Goal: Task Accomplishment & Management: Manage account settings

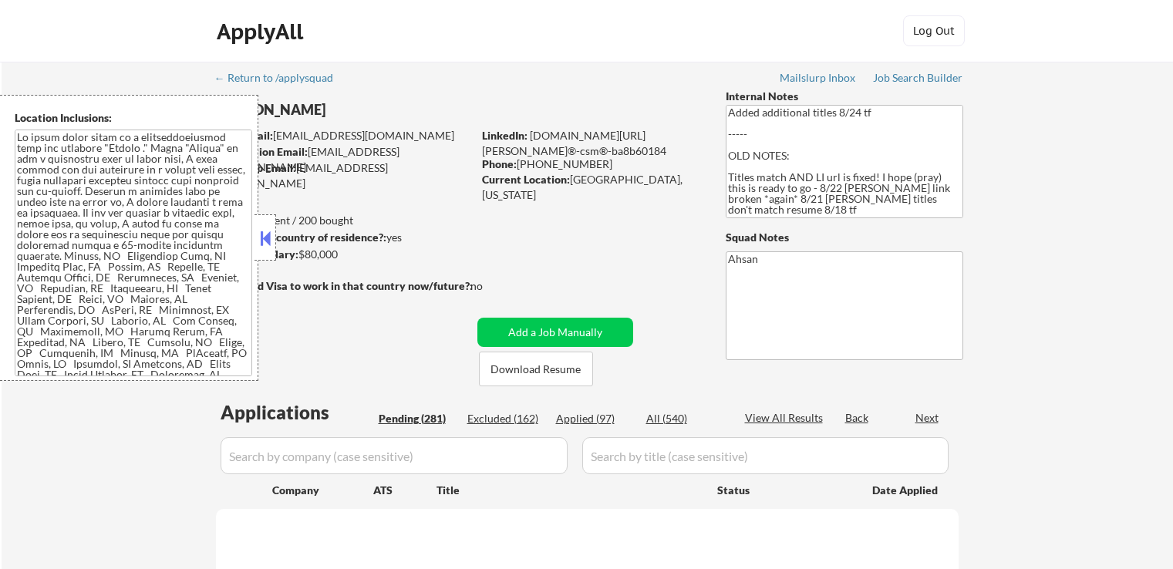
scroll to position [154, 0]
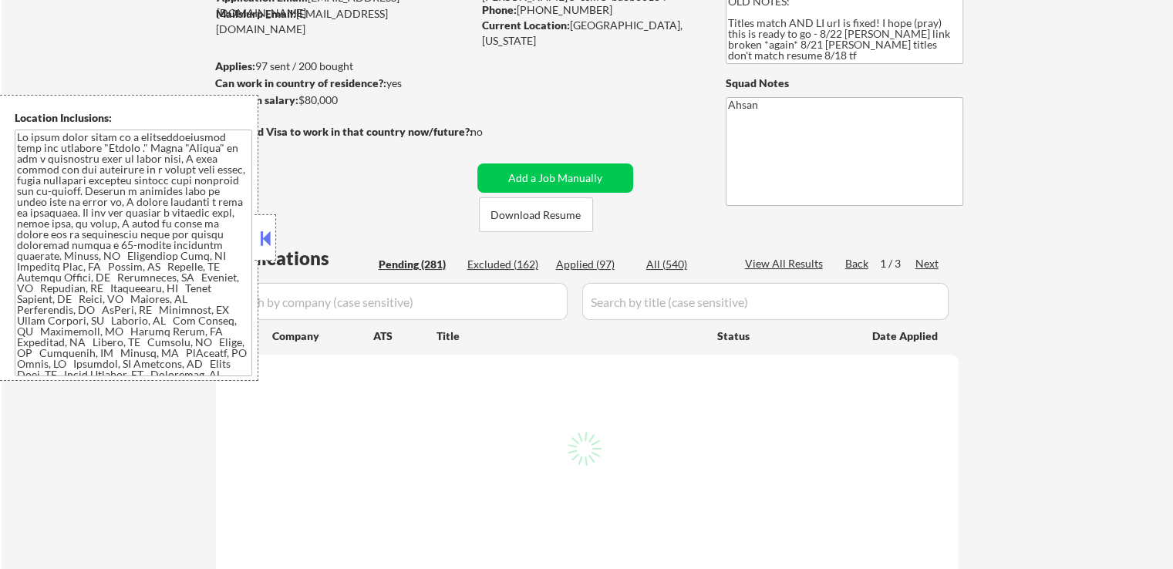
select select ""pending""
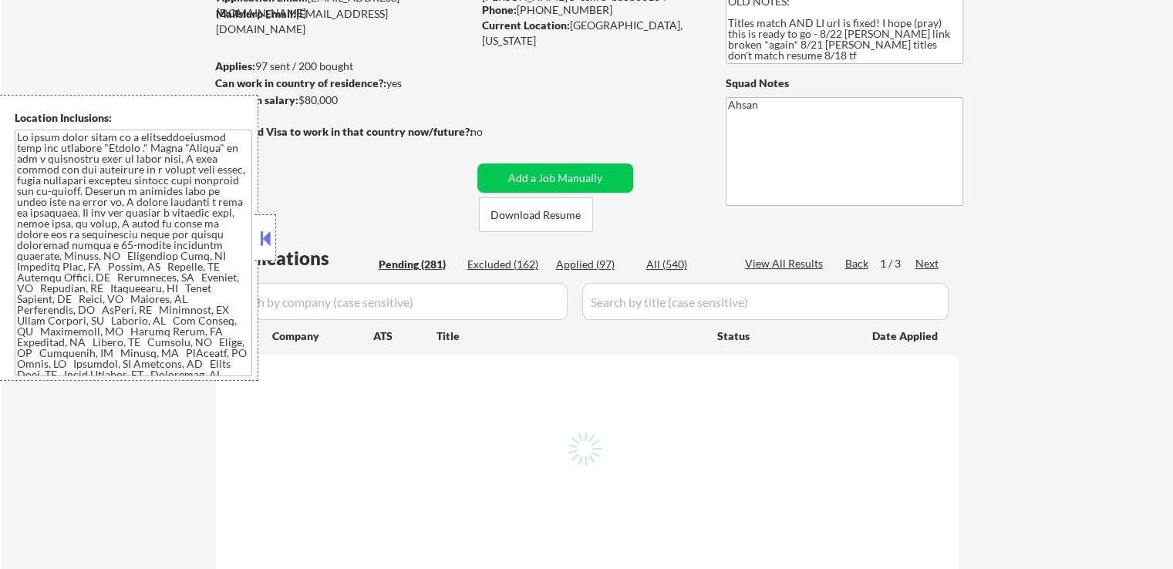
select select ""pending""
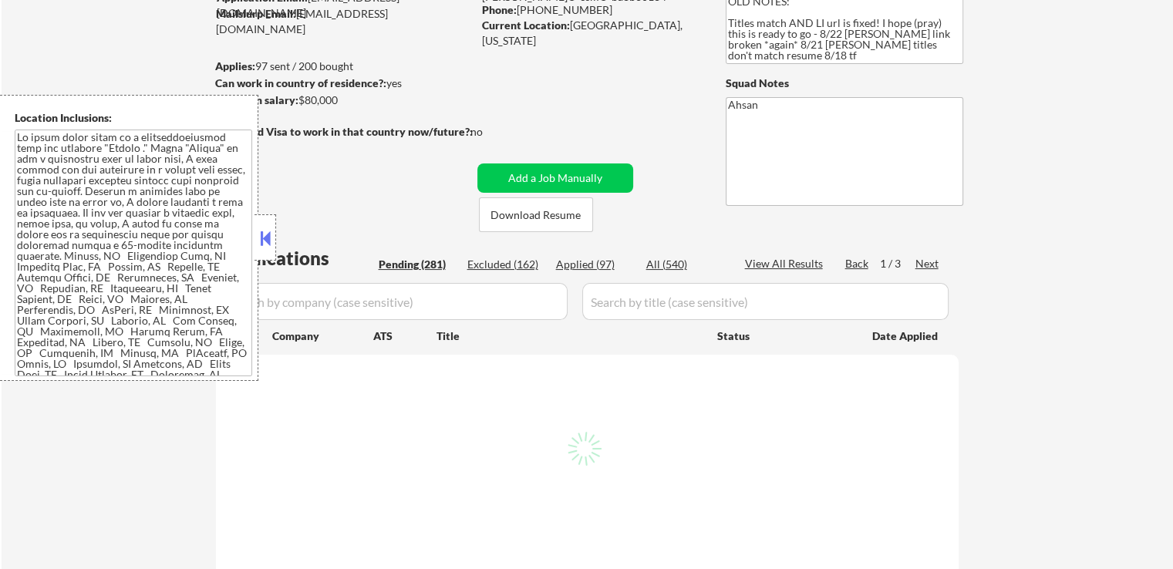
select select ""pending""
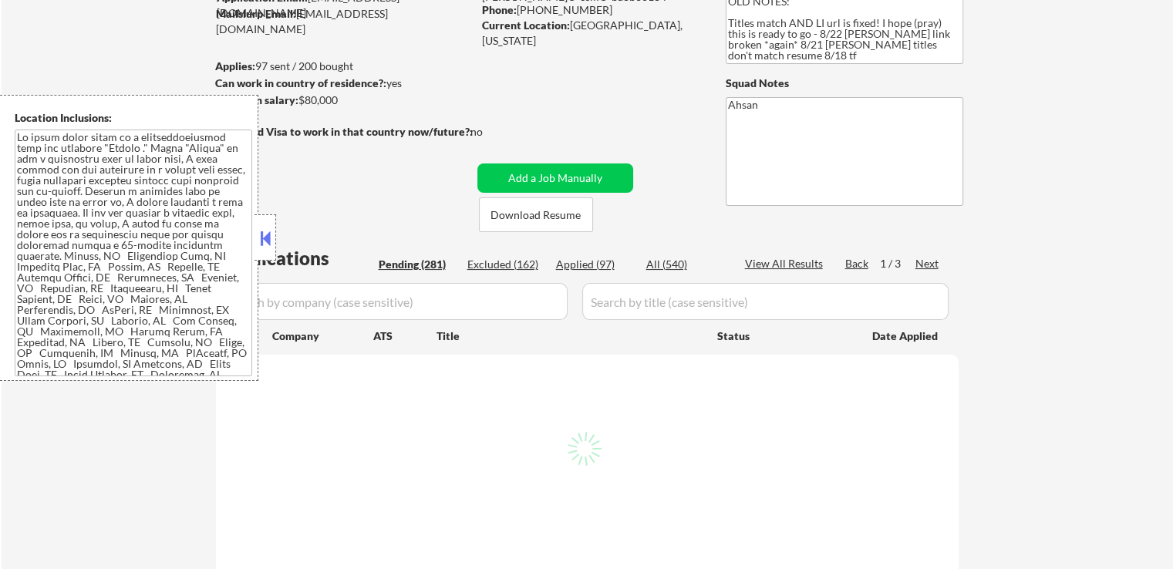
select select ""pending""
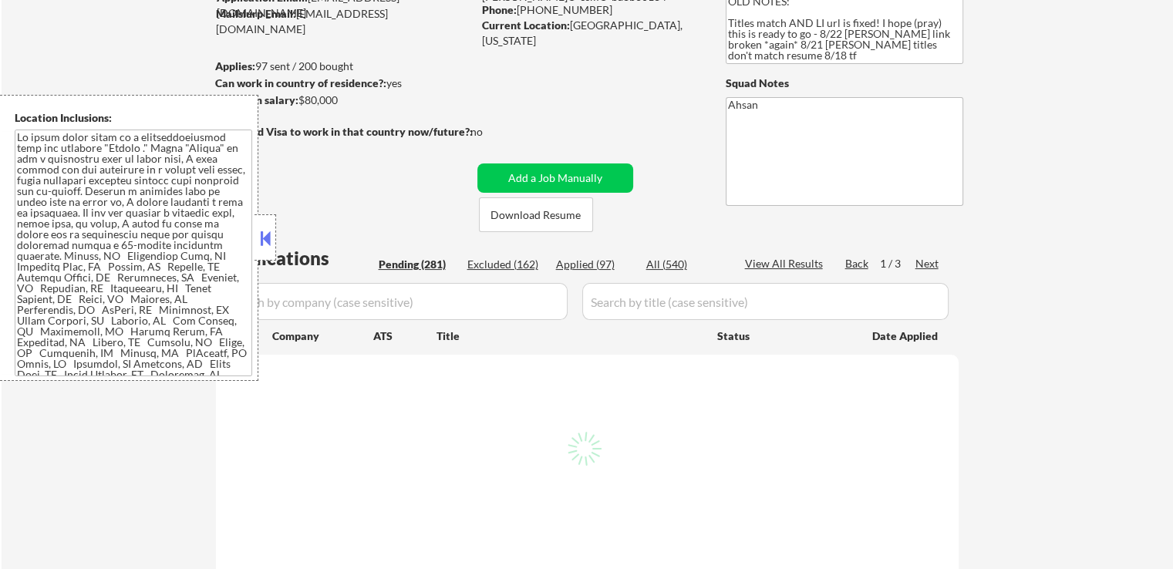
select select ""pending""
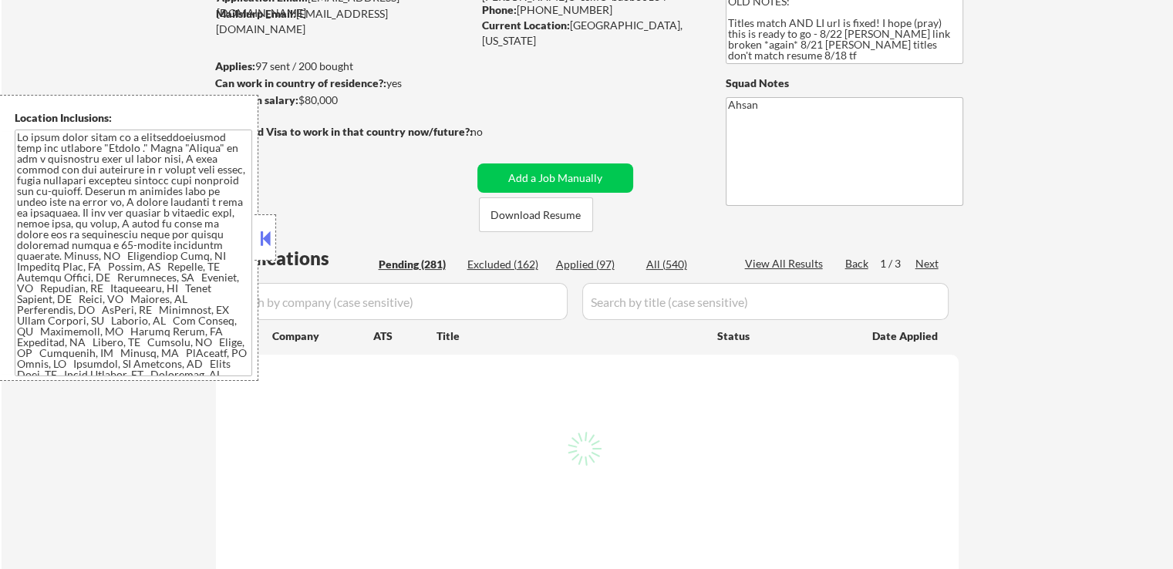
select select ""pending""
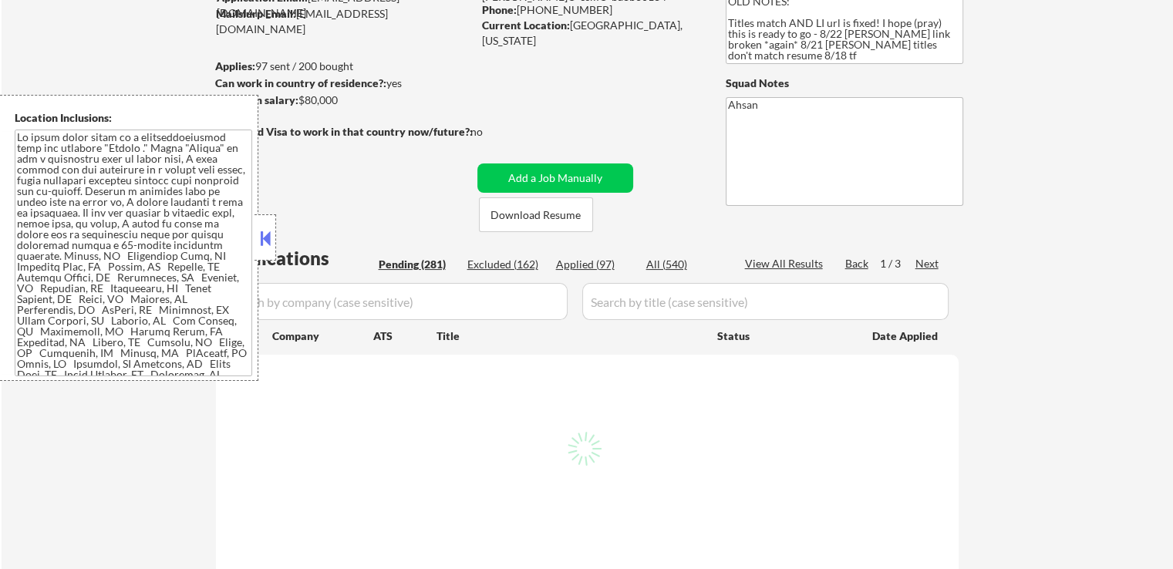
select select ""pending""
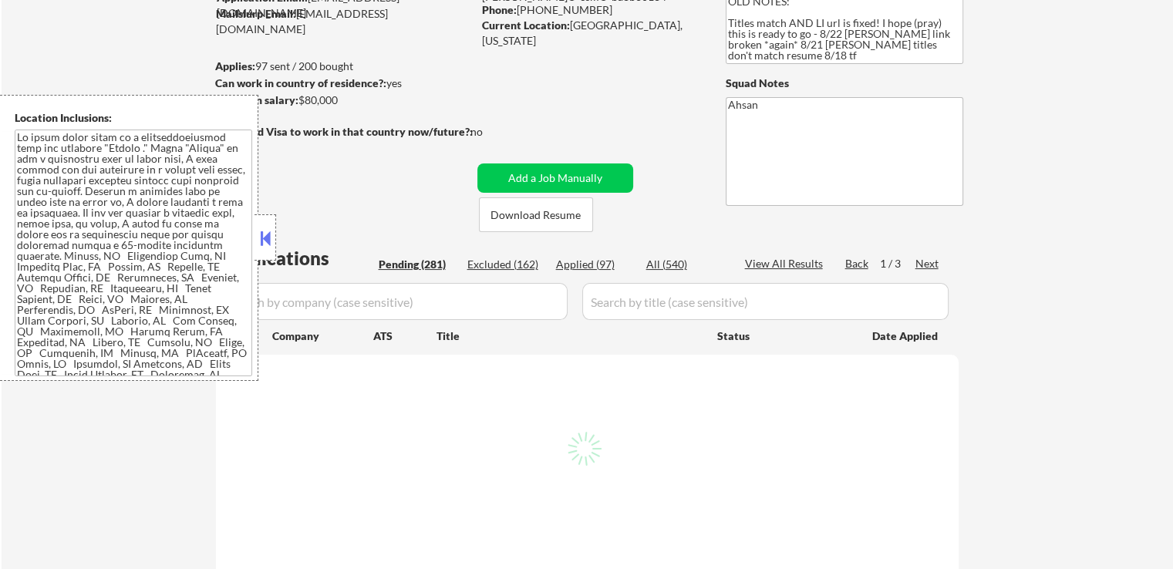
select select ""pending""
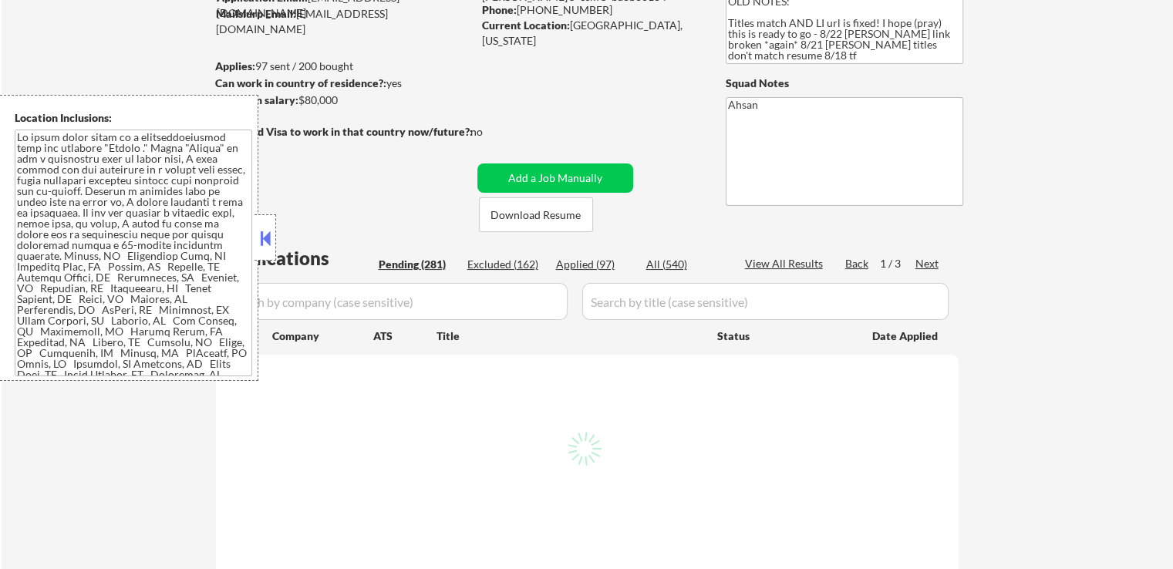
select select ""pending""
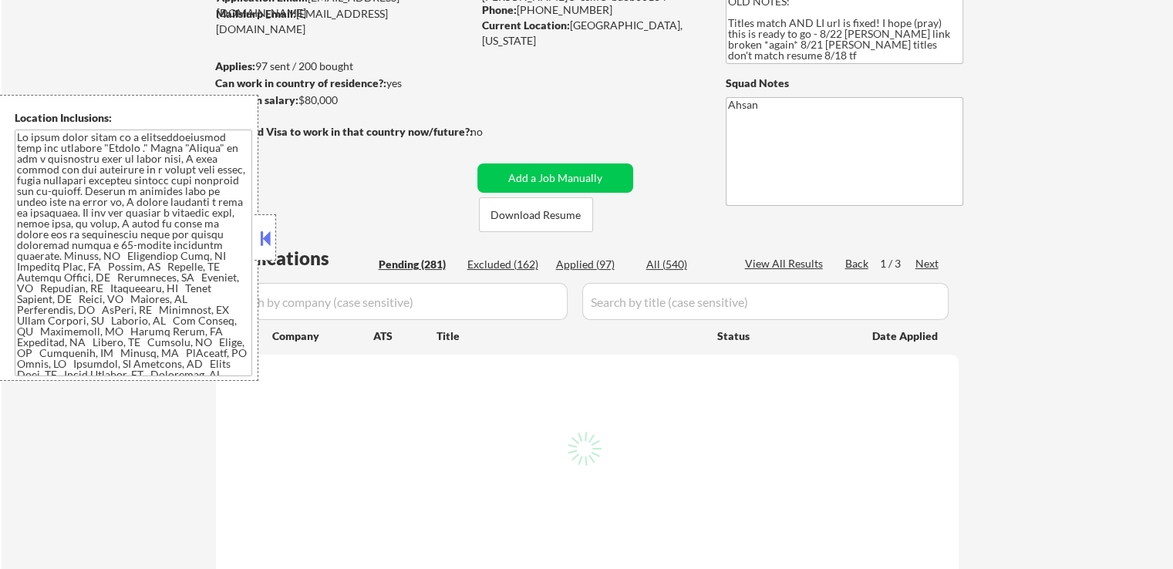
select select ""pending""
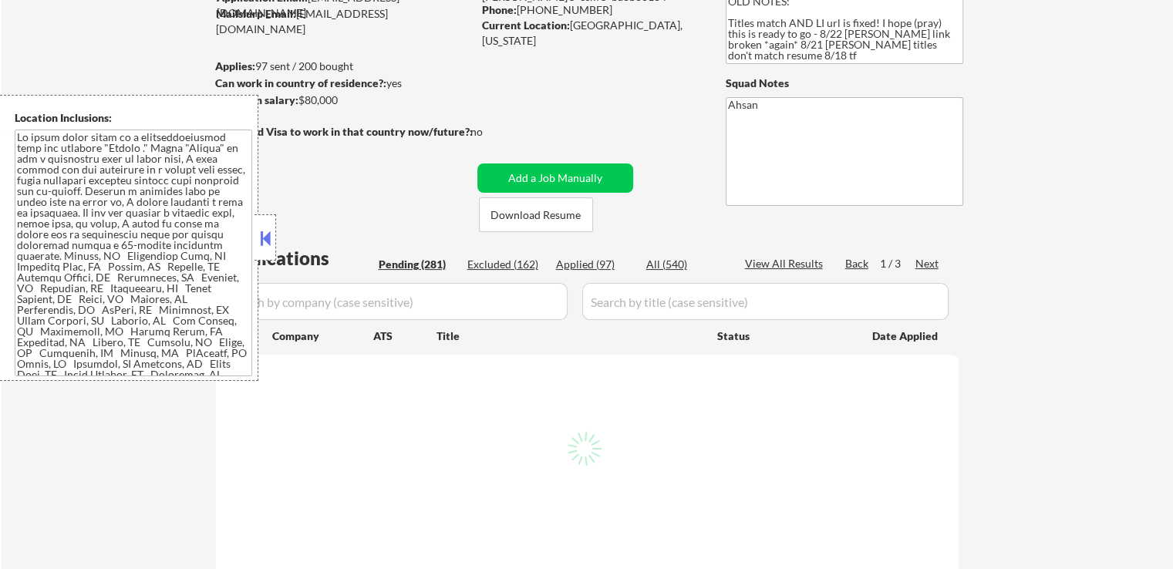
select select ""pending""
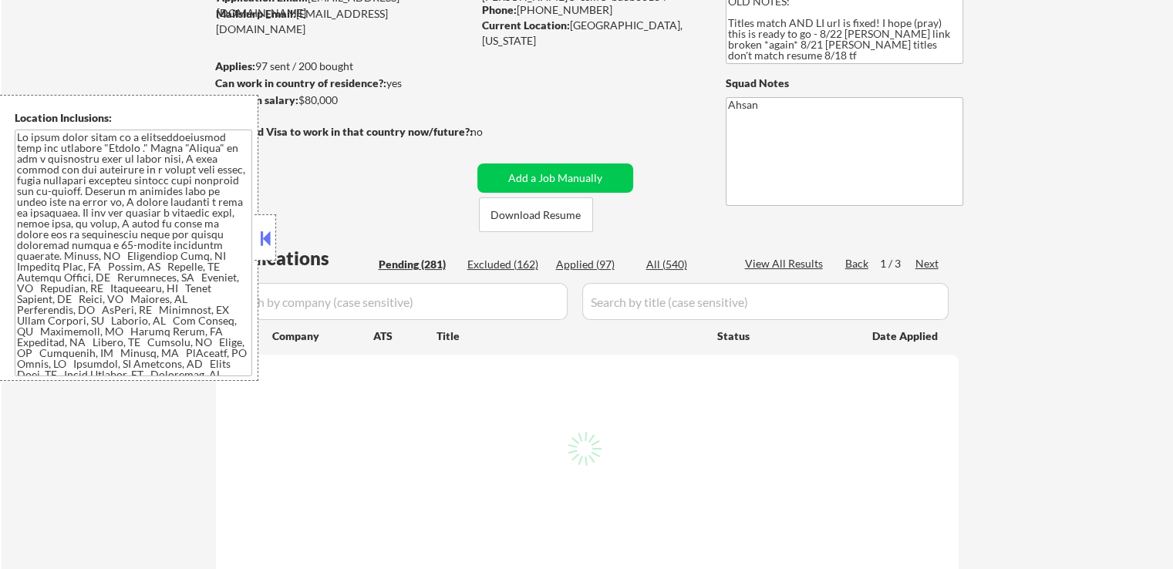
select select ""pending""
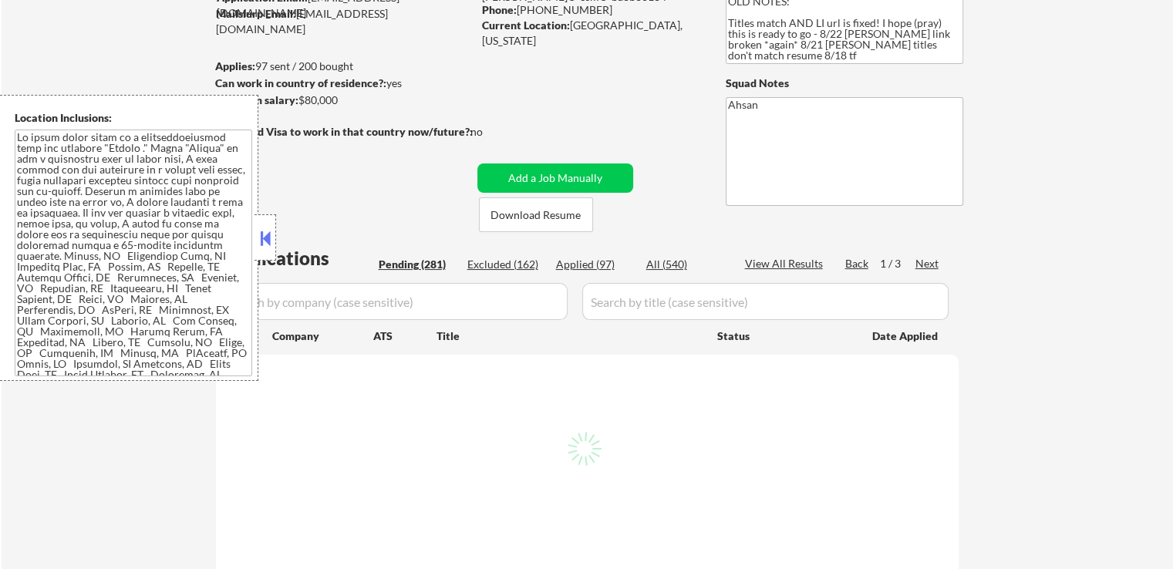
select select ""pending""
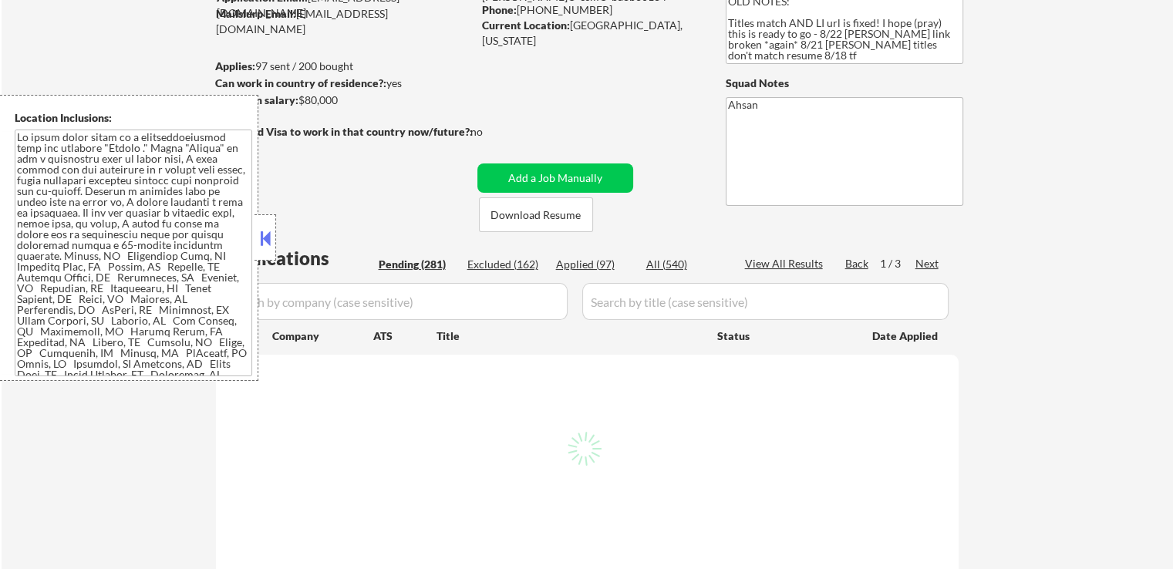
select select ""pending""
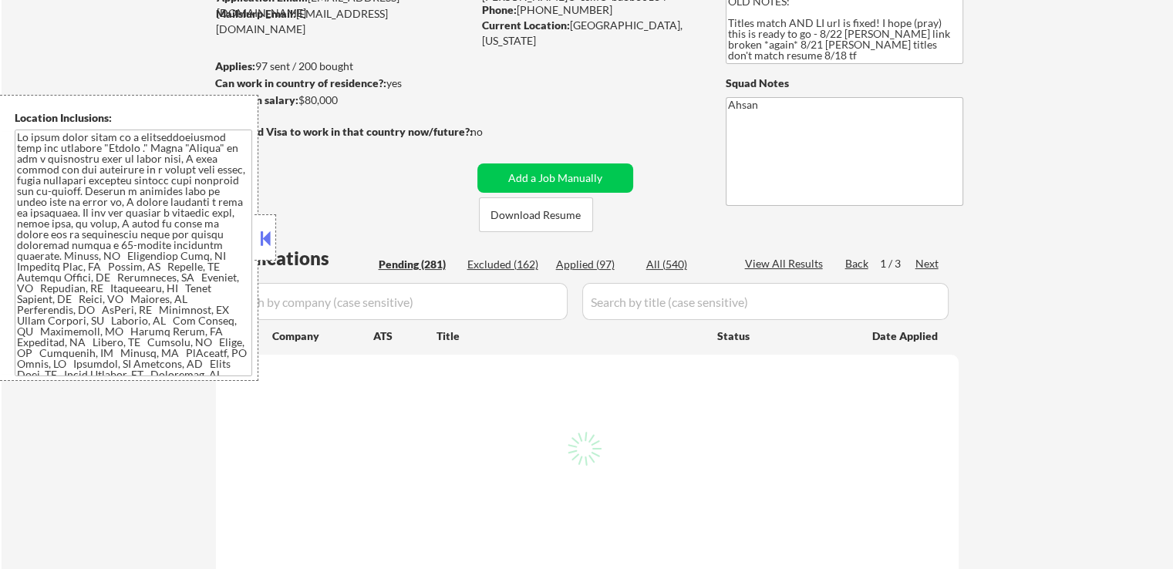
select select ""pending""
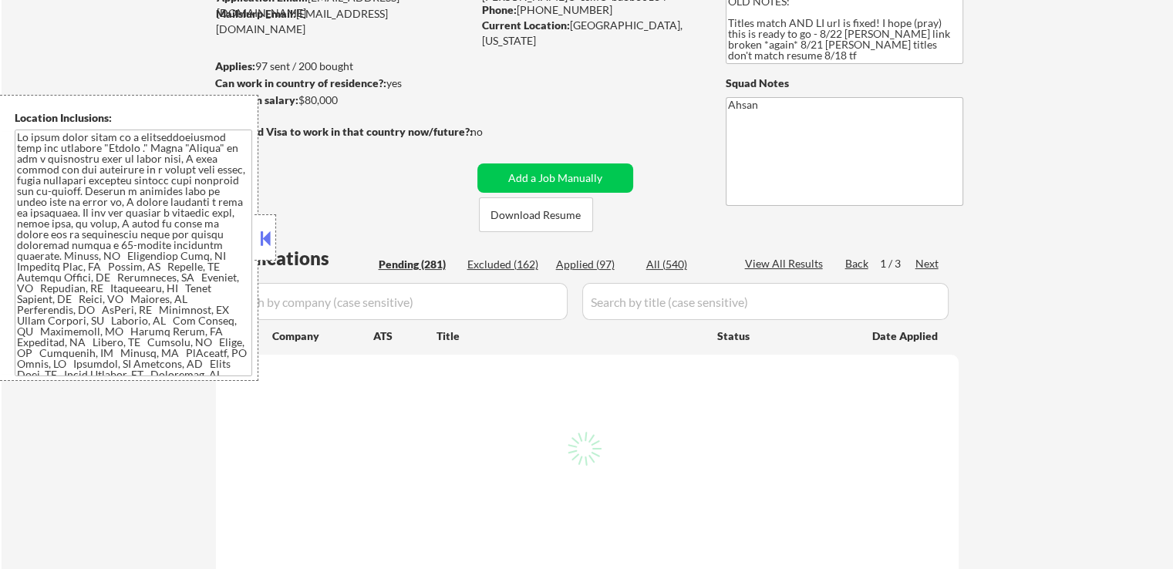
select select ""pending""
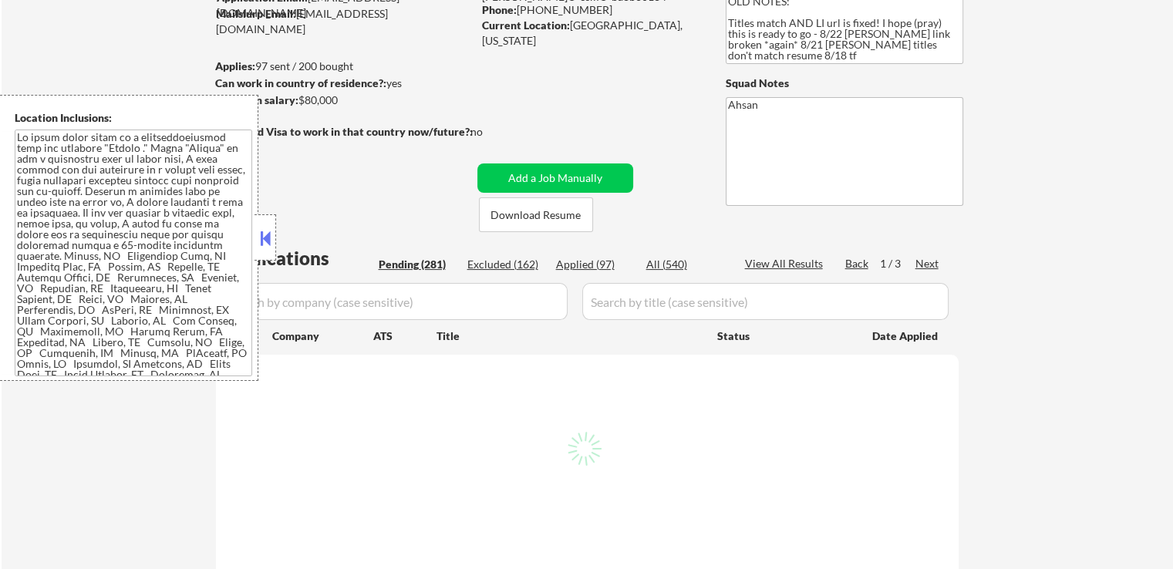
select select ""pending""
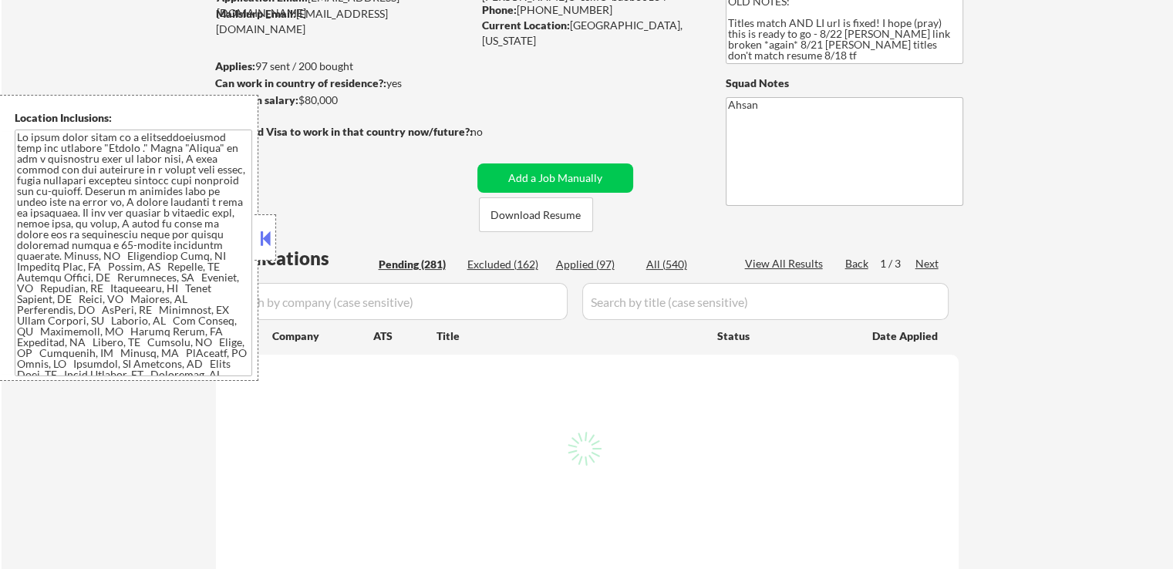
select select ""pending""
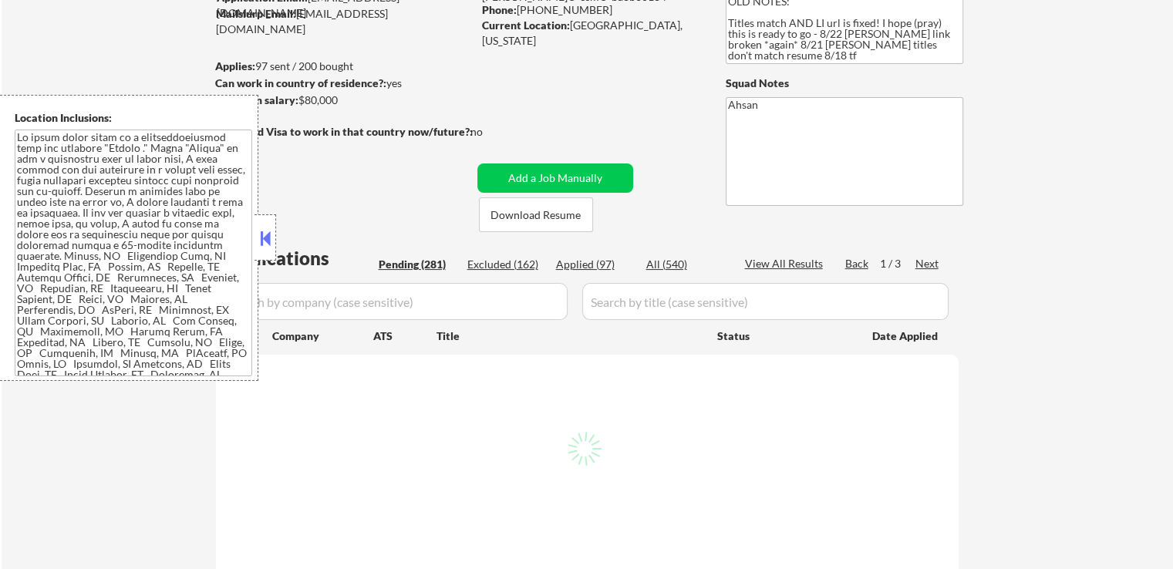
select select ""pending""
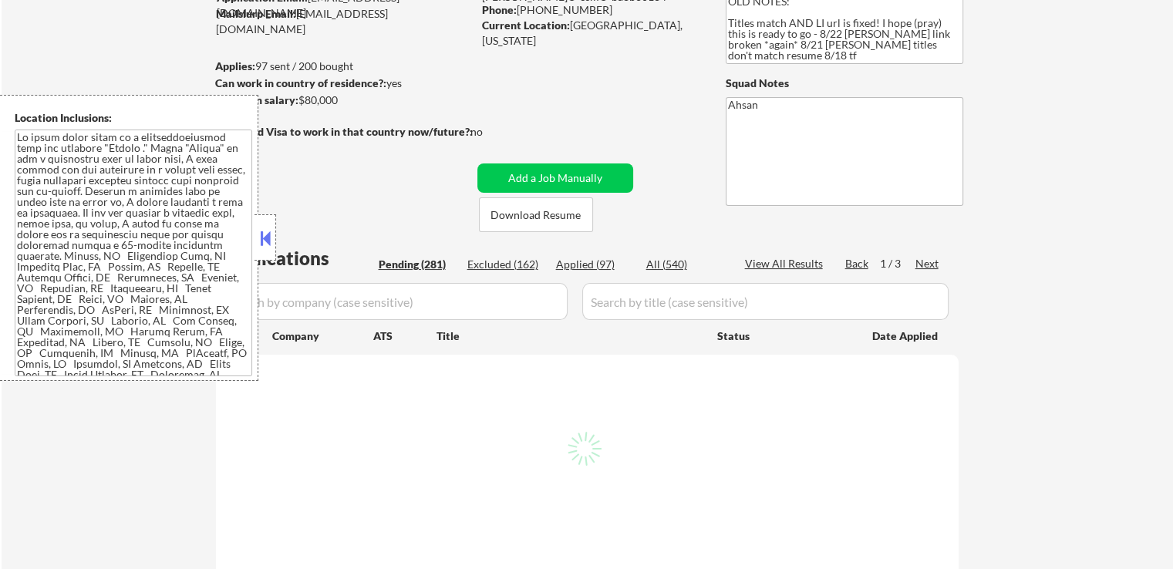
select select ""pending""
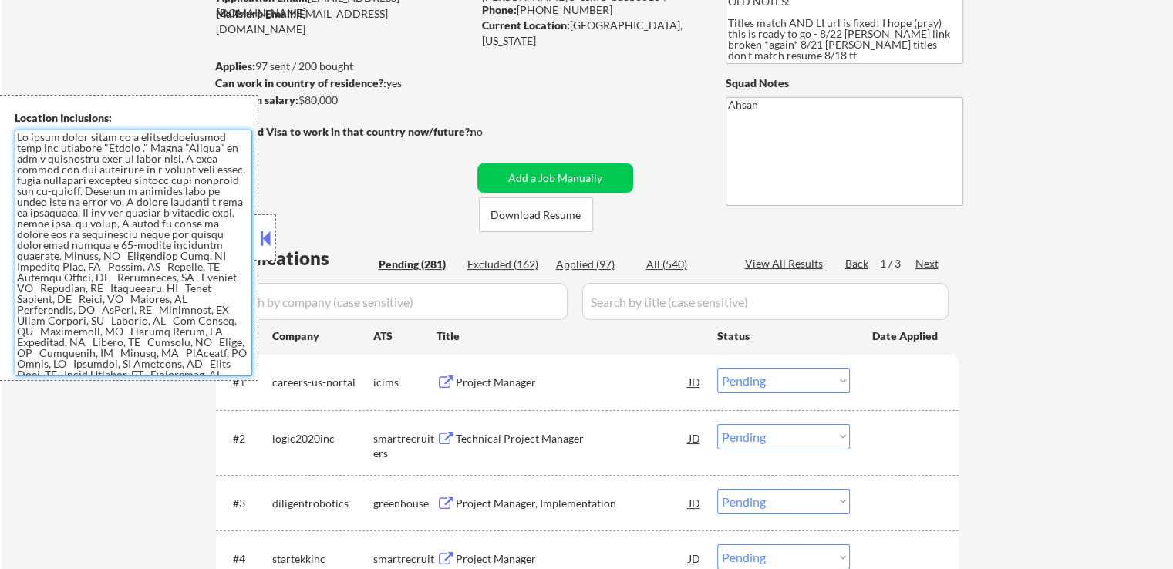
drag, startPoint x: 86, startPoint y: 266, endPoint x: 0, endPoint y: 86, distance: 199.4
click at [0, 86] on body "← Return to /applysquad Mailslurp Inbox Job Search Builder Jervis Ohikhuare Use…" at bounding box center [586, 130] width 1173 height 569
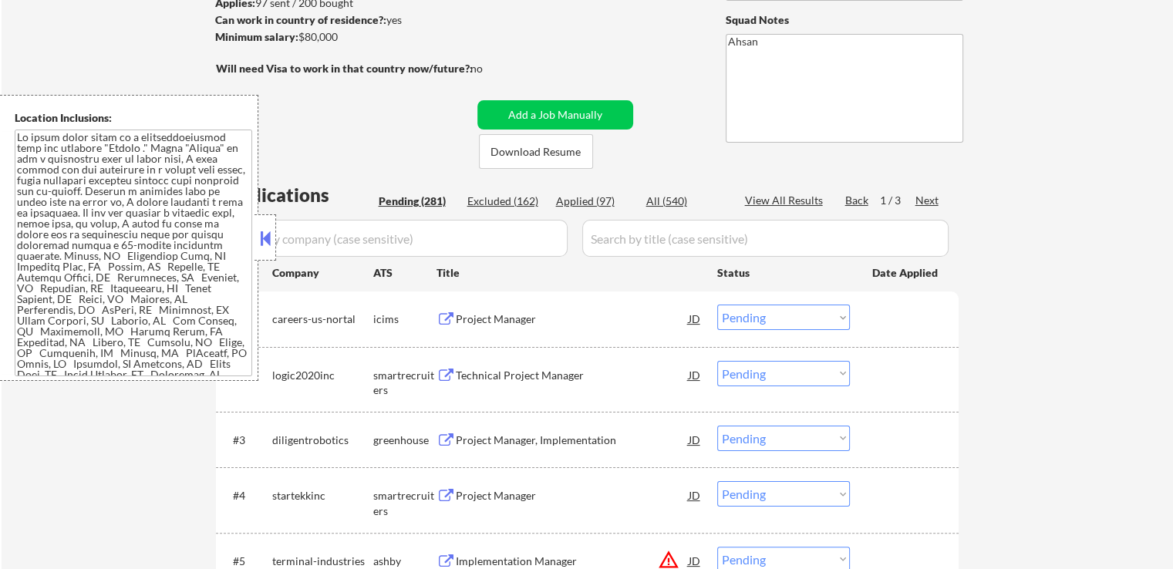
scroll to position [0, 0]
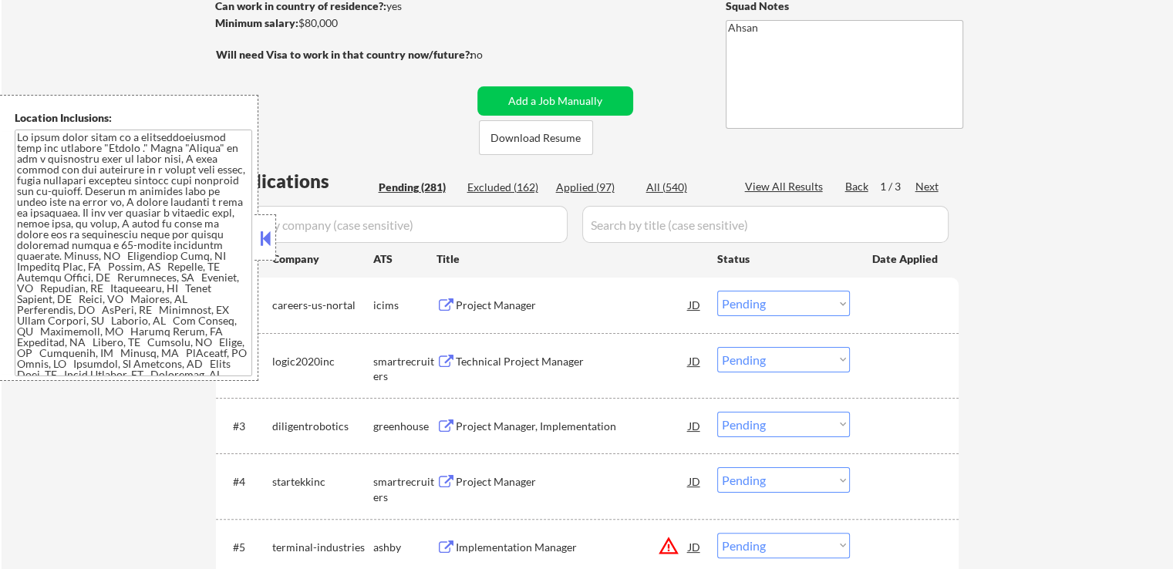
click at [436, 423] on button at bounding box center [445, 427] width 19 height 15
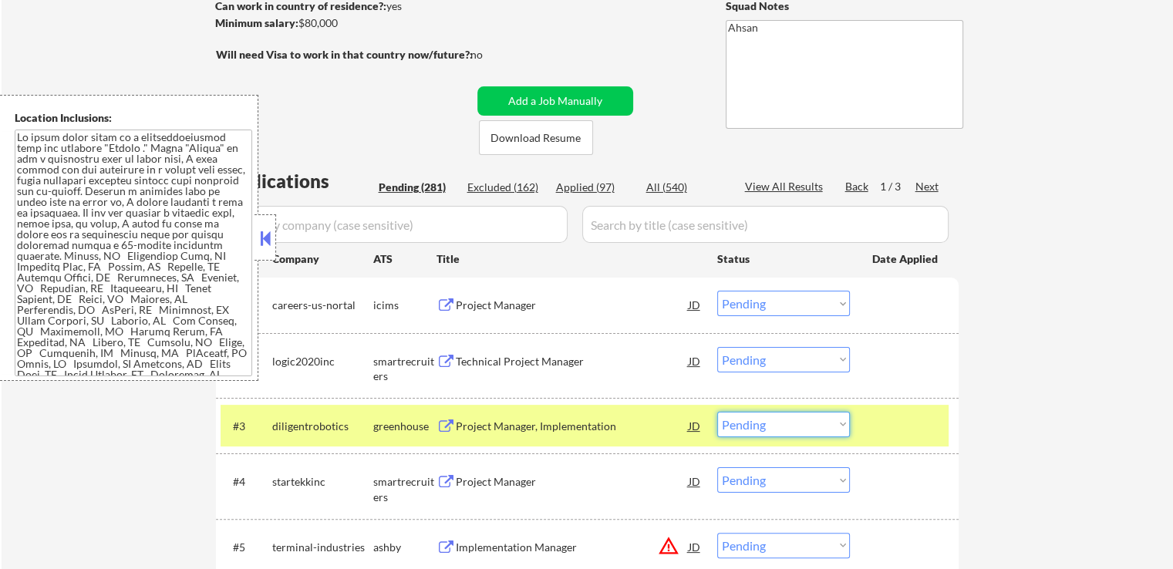
click at [792, 428] on select "Choose an option... Pending Applied Excluded (Questions) Excluded (Expired) Exc…" at bounding box center [783, 424] width 133 height 25
click at [717, 412] on select "Choose an option... Pending Applied Excluded (Questions) Excluded (Expired) Exc…" at bounding box center [783, 424] width 133 height 25
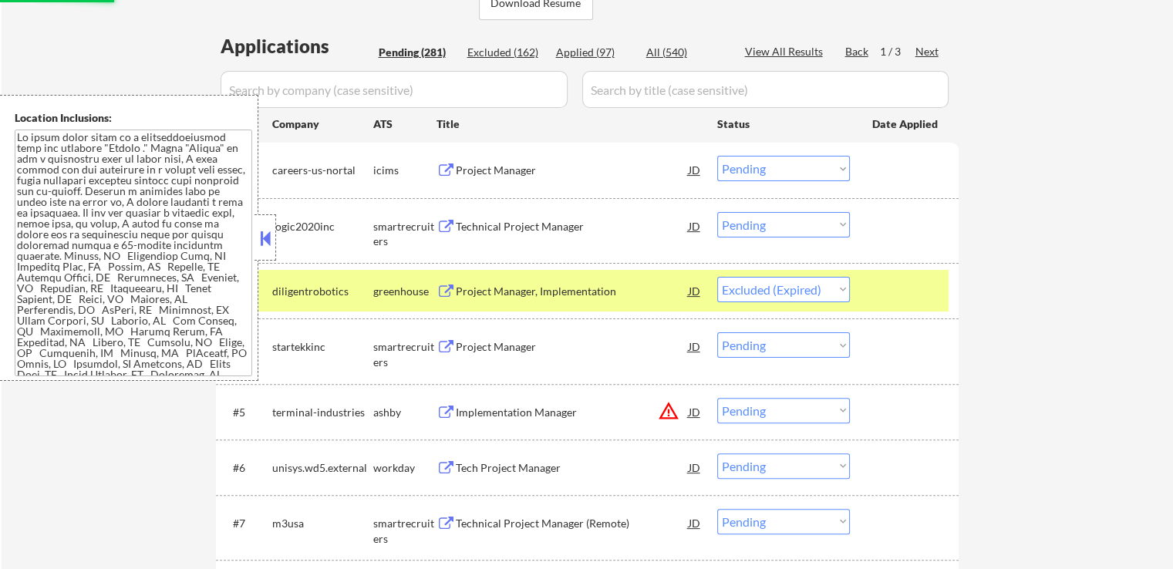
scroll to position [463, 0]
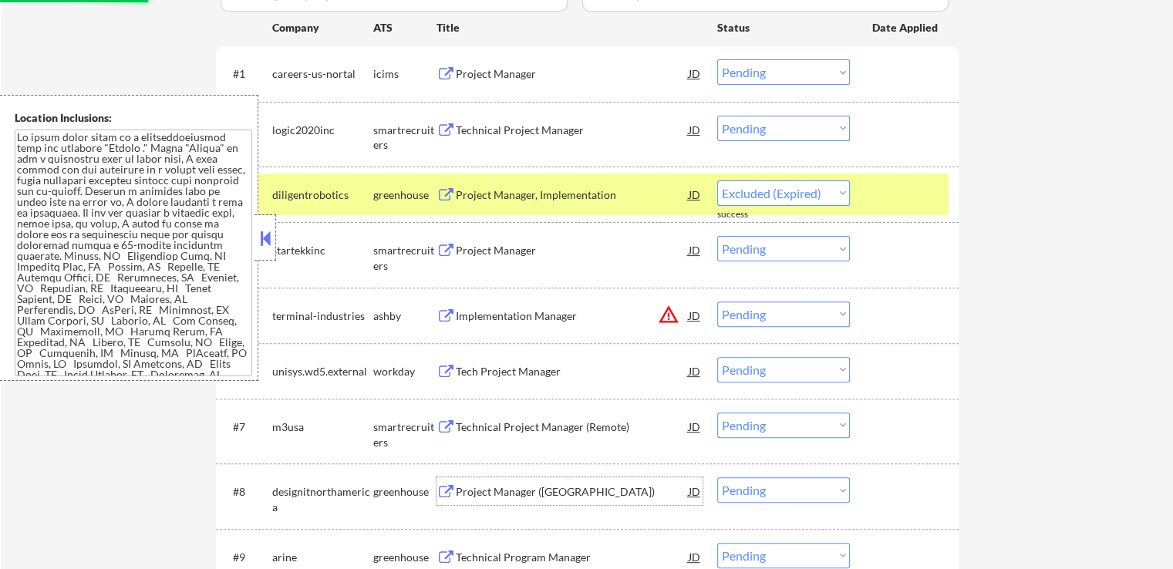
click at [443, 484] on div "Project Manager ([GEOGRAPHIC_DATA]) JD" at bounding box center [569, 491] width 266 height 28
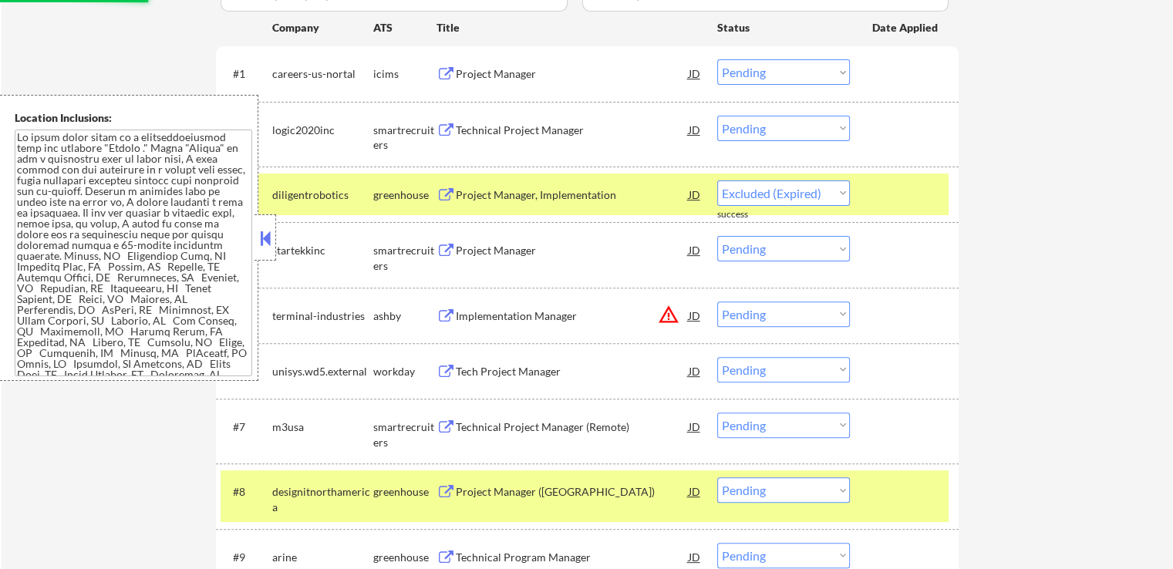
select select ""pending""
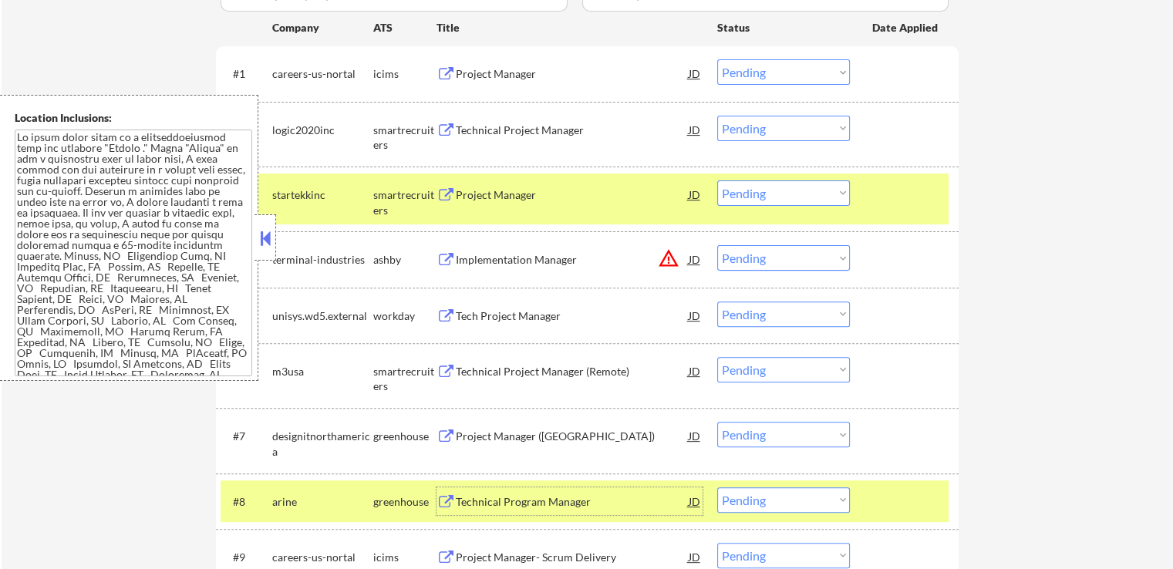
scroll to position [617, 0]
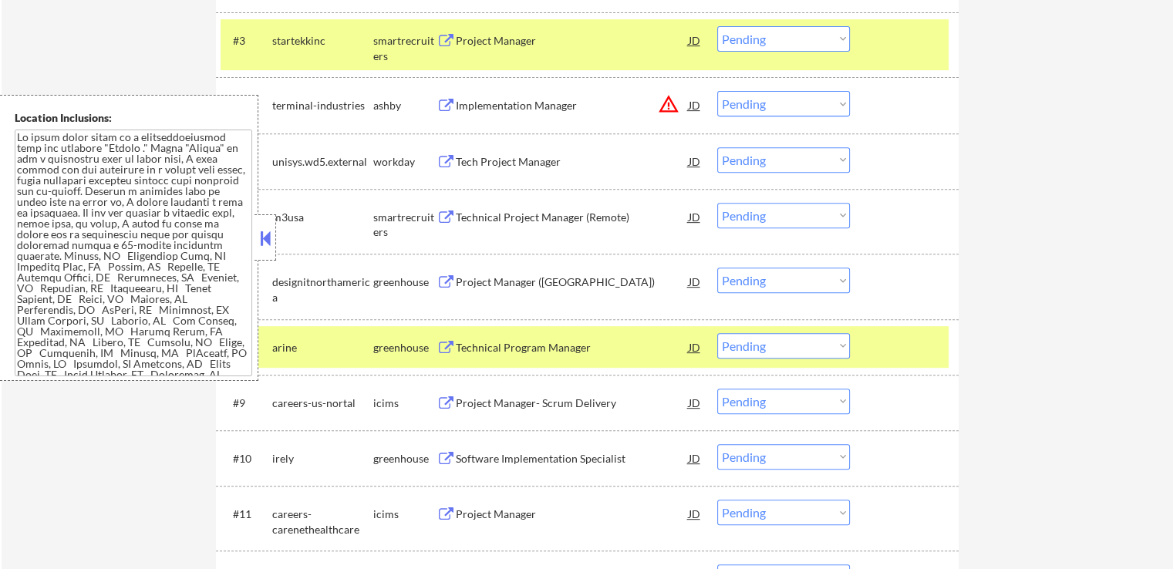
click at [780, 280] on select "Choose an option... Pending Applied Excluded (Questions) Excluded (Expired) Exc…" at bounding box center [783, 280] width 133 height 25
click at [717, 268] on select "Choose an option... Pending Applied Excluded (Questions) Excluded (Expired) Exc…" at bounding box center [783, 280] width 133 height 25
select select ""pending""
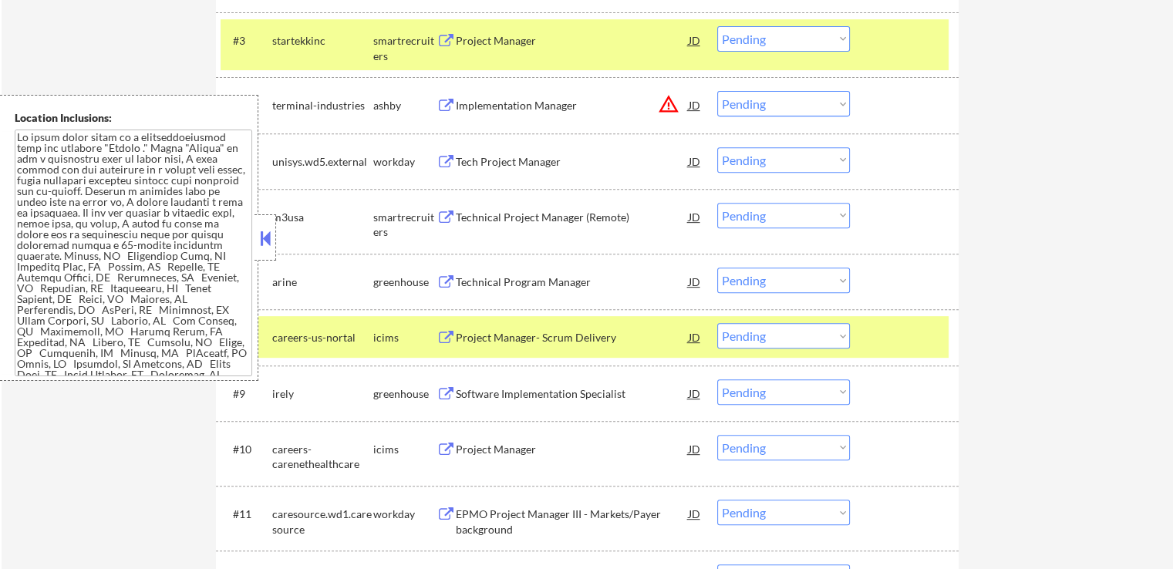
click at [443, 220] on button at bounding box center [445, 218] width 19 height 15
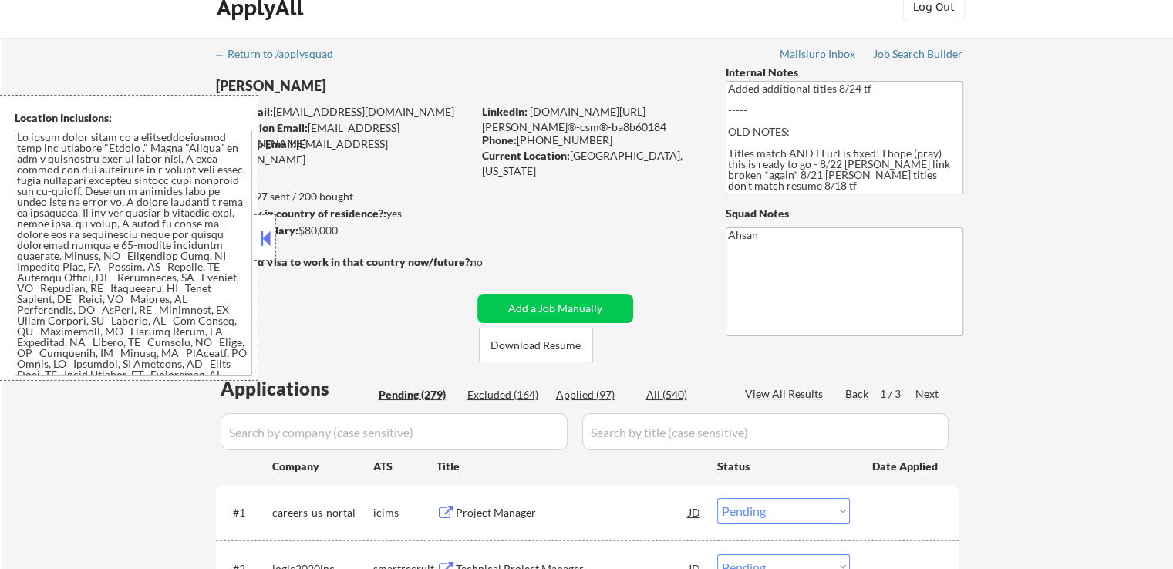
scroll to position [0, 0]
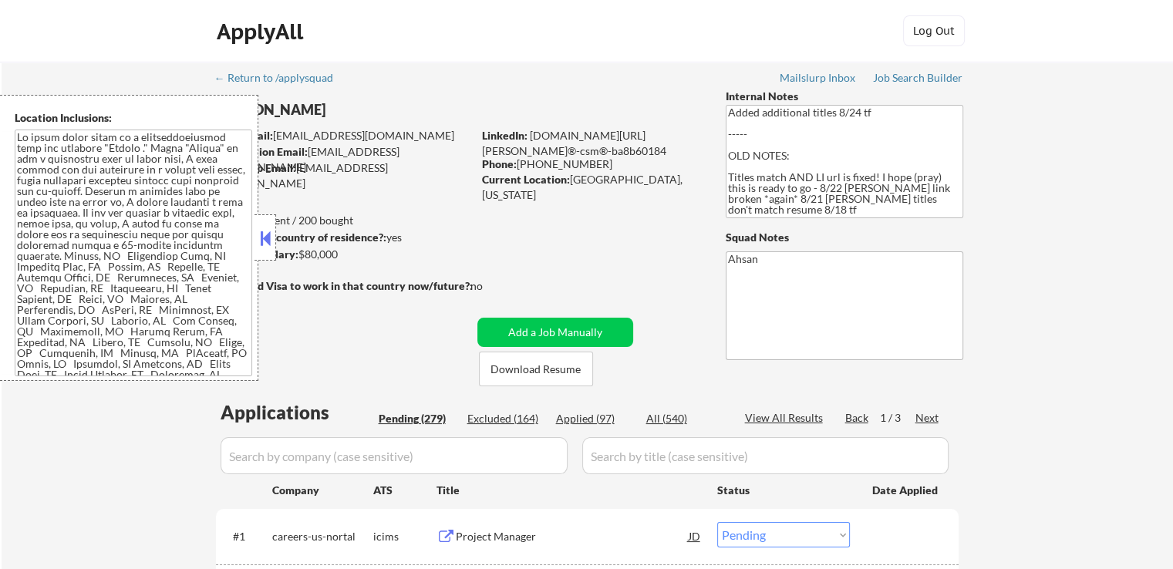
click at [265, 238] on button at bounding box center [265, 238] width 17 height 23
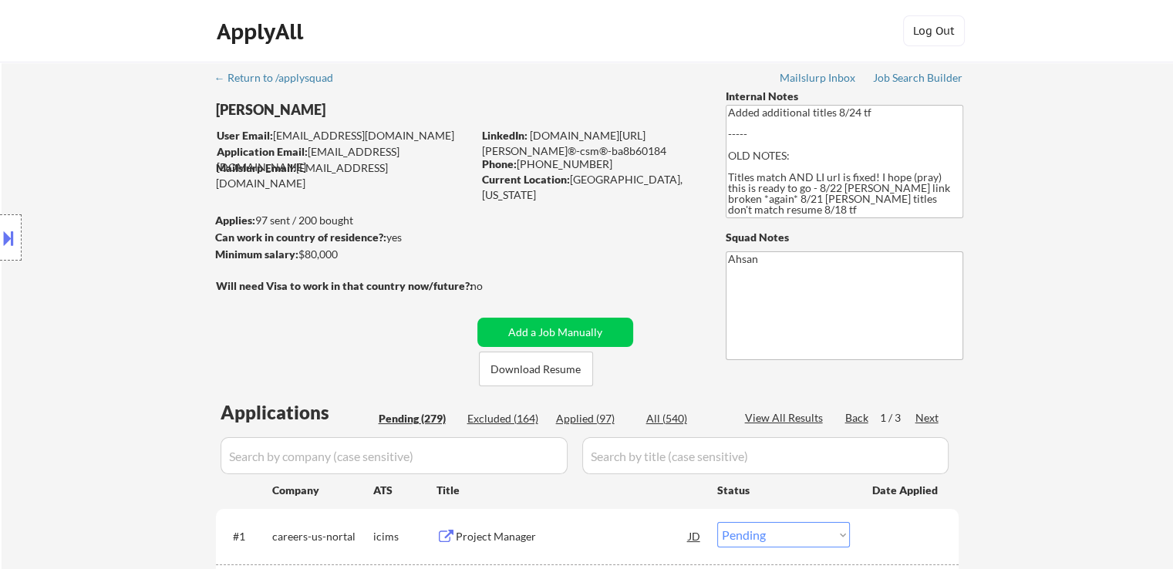
drag, startPoint x: 349, startPoint y: 252, endPoint x: 299, endPoint y: 251, distance: 49.4
click at [299, 251] on div "Minimum salary: $80,000" at bounding box center [343, 254] width 257 height 15
copy div "$80,000"
click at [0, 241] on button at bounding box center [8, 237] width 17 height 25
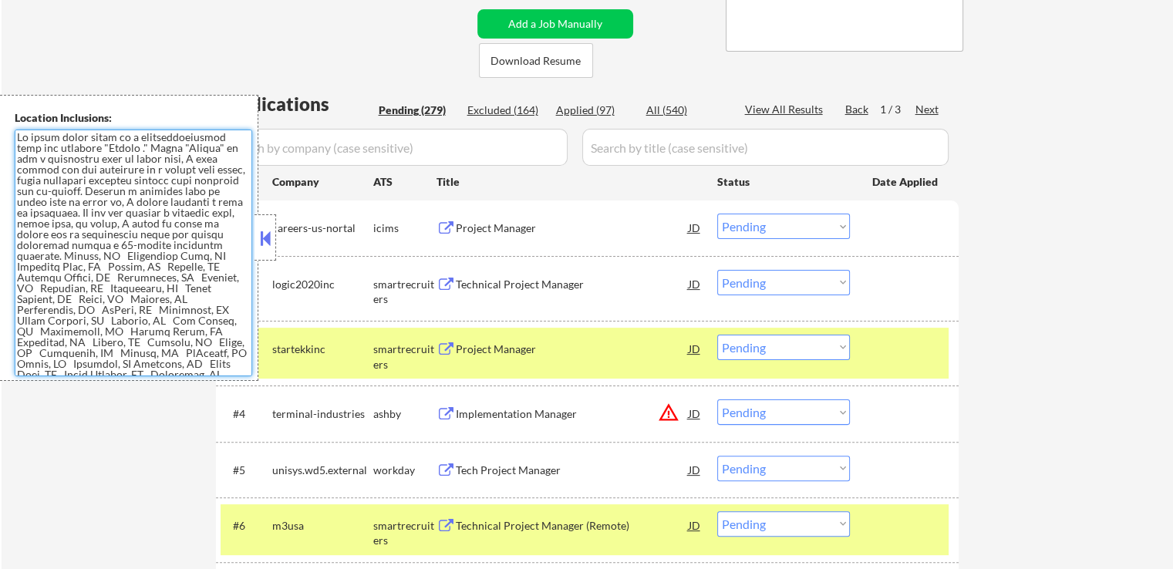
drag, startPoint x: 221, startPoint y: 356, endPoint x: 0, endPoint y: 92, distance: 344.4
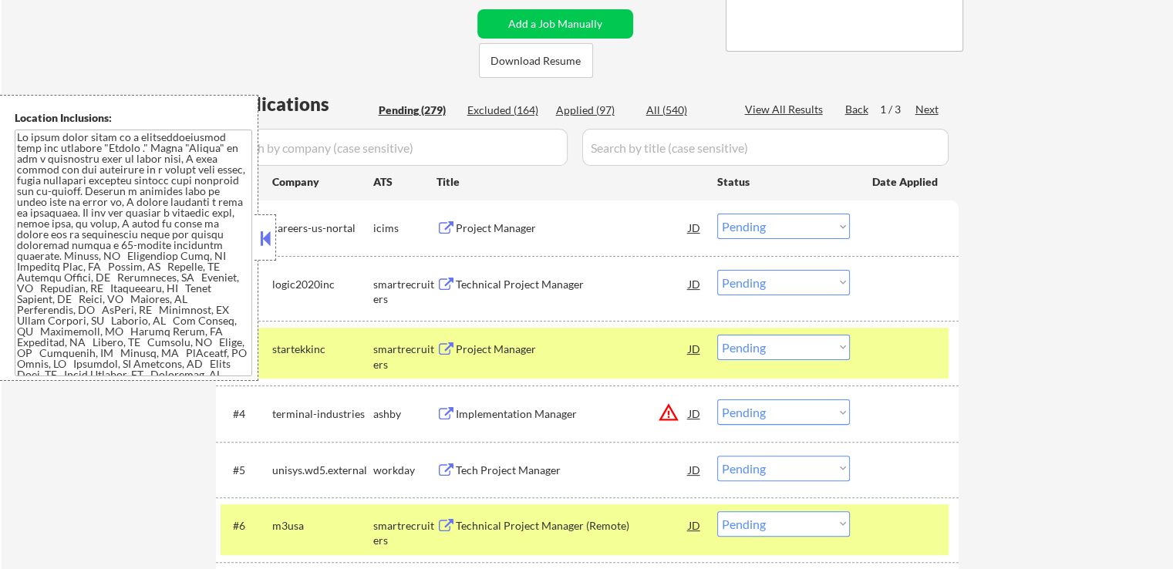
drag, startPoint x: 268, startPoint y: 241, endPoint x: 383, endPoint y: 241, distance: 114.1
click at [268, 241] on button at bounding box center [265, 238] width 17 height 23
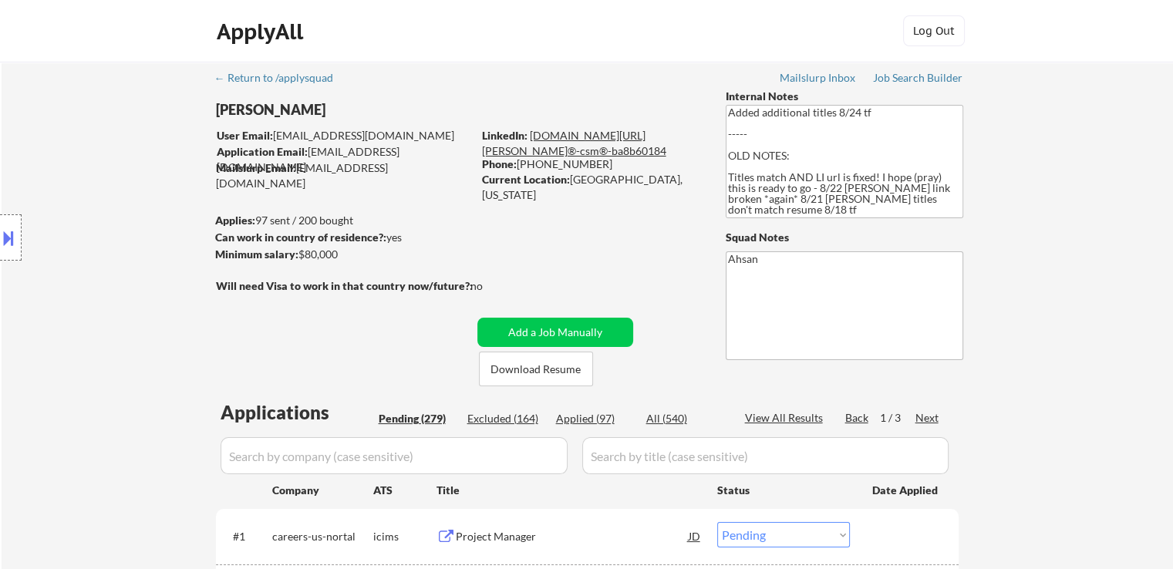
drag, startPoint x: 656, startPoint y: 149, endPoint x: 531, endPoint y: 135, distance: 124.9
click at [531, 135] on div "LinkedIn: [DOMAIN_NAME][URL][PERSON_NAME]®-csm®-ba8b60184" at bounding box center [592, 143] width 221 height 30
copy link "[DOMAIN_NAME][URL][PERSON_NAME]®-csm®-ba8b60184"
click at [128, 221] on div "Location Inclusions:" at bounding box center [138, 238] width 276 height 286
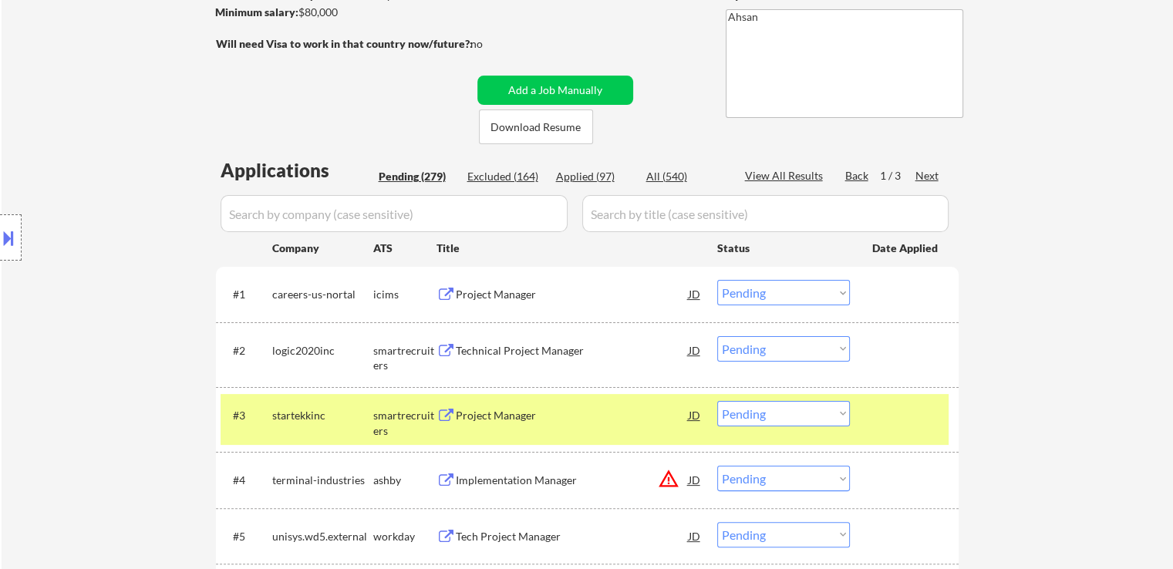
scroll to position [308, 0]
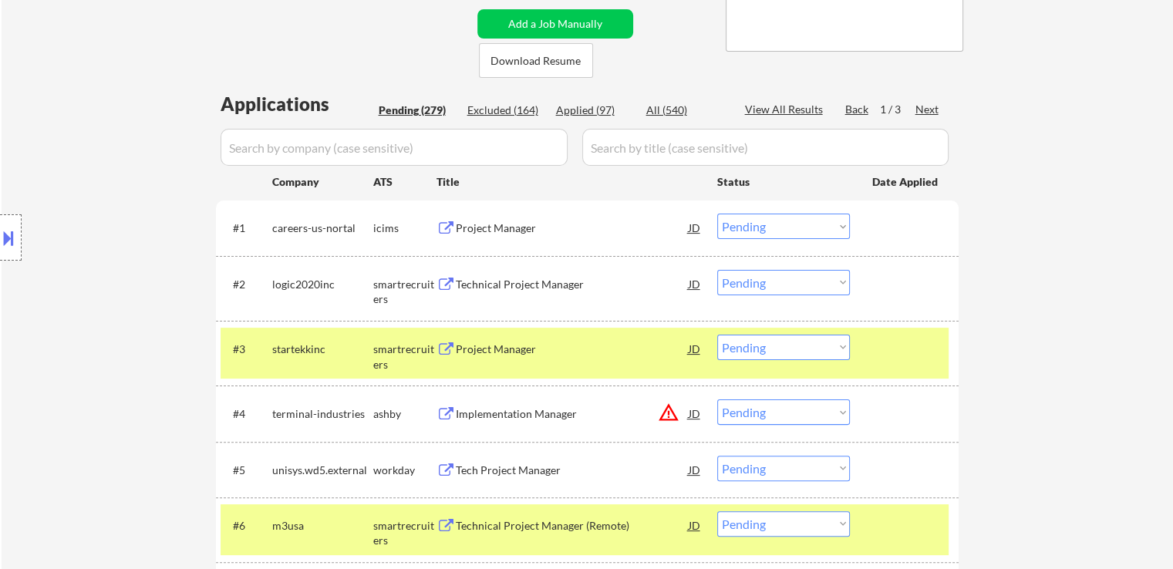
click at [140, 265] on div "Location Inclusions:" at bounding box center [138, 238] width 276 height 286
click at [444, 285] on button at bounding box center [445, 285] width 19 height 15
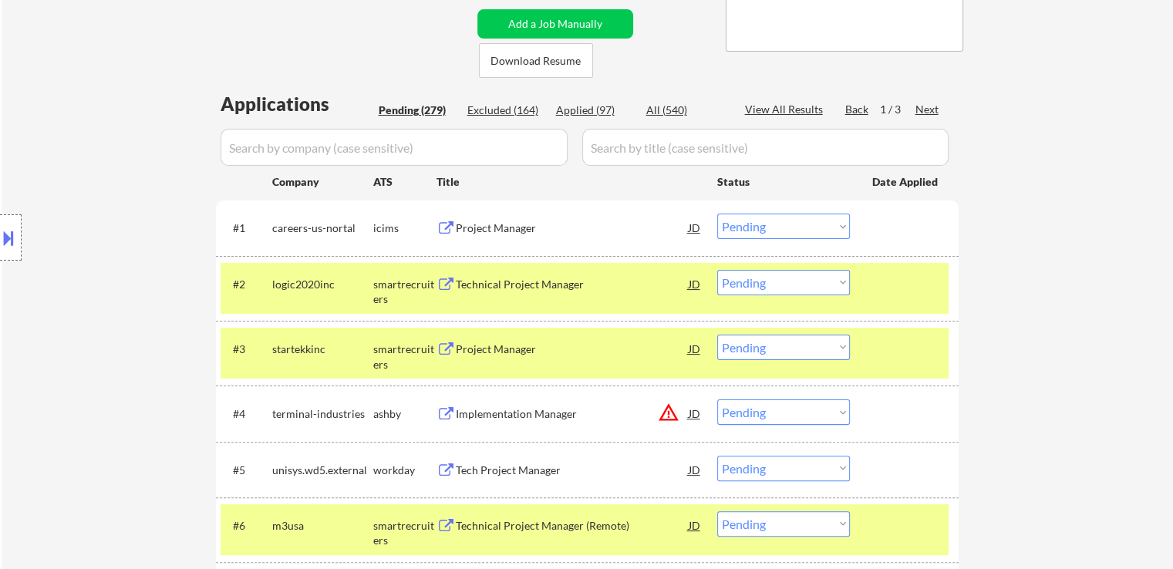
click at [774, 280] on select "Choose an option... Pending Applied Excluded (Questions) Excluded (Expired) Exc…" at bounding box center [783, 282] width 133 height 25
click at [717, 270] on select "Choose an option... Pending Applied Excluded (Questions) Excluded (Expired) Exc…" at bounding box center [783, 282] width 133 height 25
click at [458, 346] on div "Project Manager" at bounding box center [572, 349] width 233 height 15
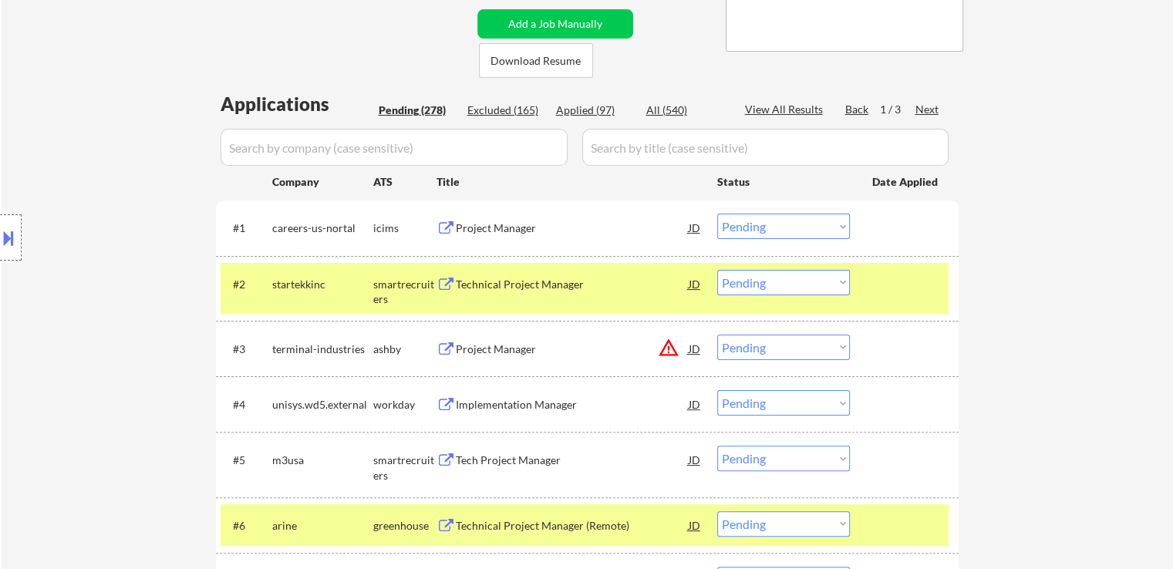
drag, startPoint x: 790, startPoint y: 285, endPoint x: 790, endPoint y: 294, distance: 8.5
click at [790, 285] on select "Choose an option... Pending Applied Excluded (Questions) Excluded (Expired) Exc…" at bounding box center [783, 282] width 133 height 25
click at [717, 270] on select "Choose an option... Pending Applied Excluded (Questions) Excluded (Expired) Exc…" at bounding box center [783, 282] width 133 height 25
select select ""pending""
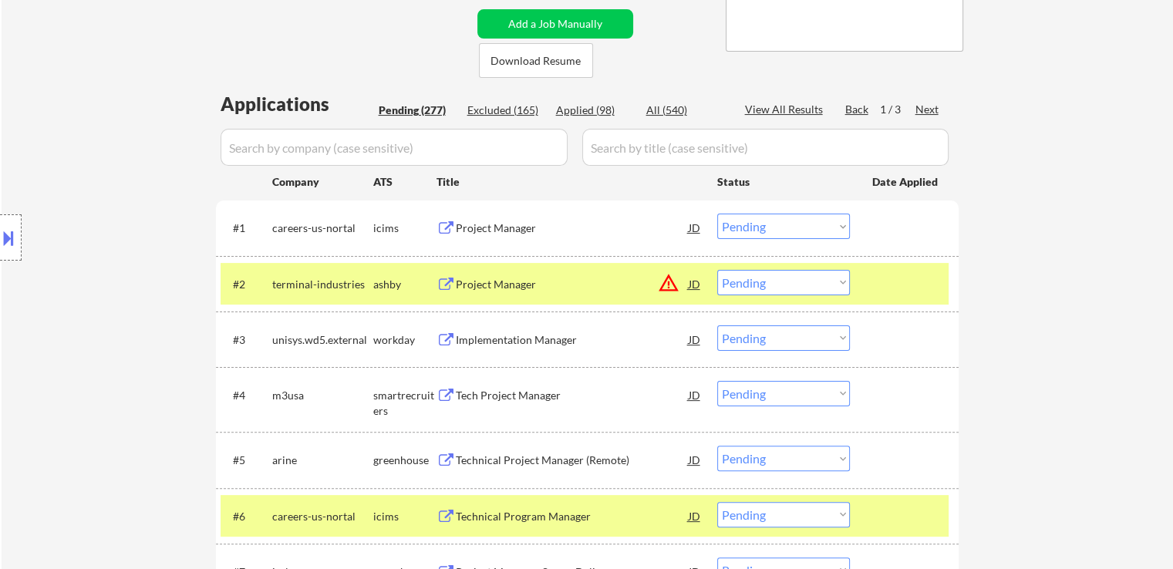
click at [443, 393] on button at bounding box center [445, 396] width 19 height 15
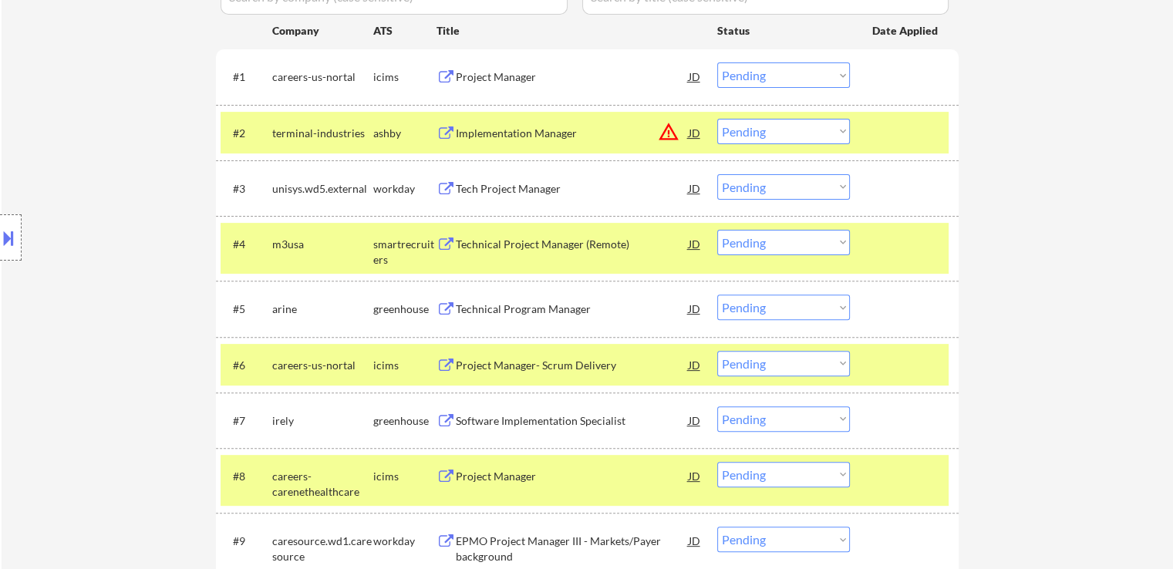
scroll to position [463, 0]
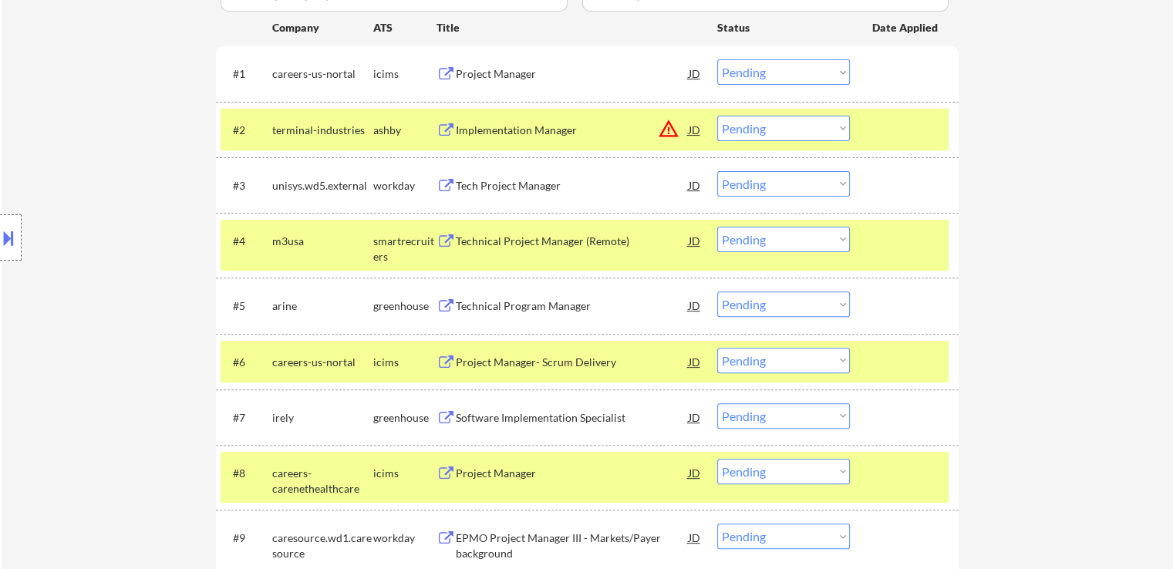
click at [444, 303] on button at bounding box center [445, 306] width 19 height 15
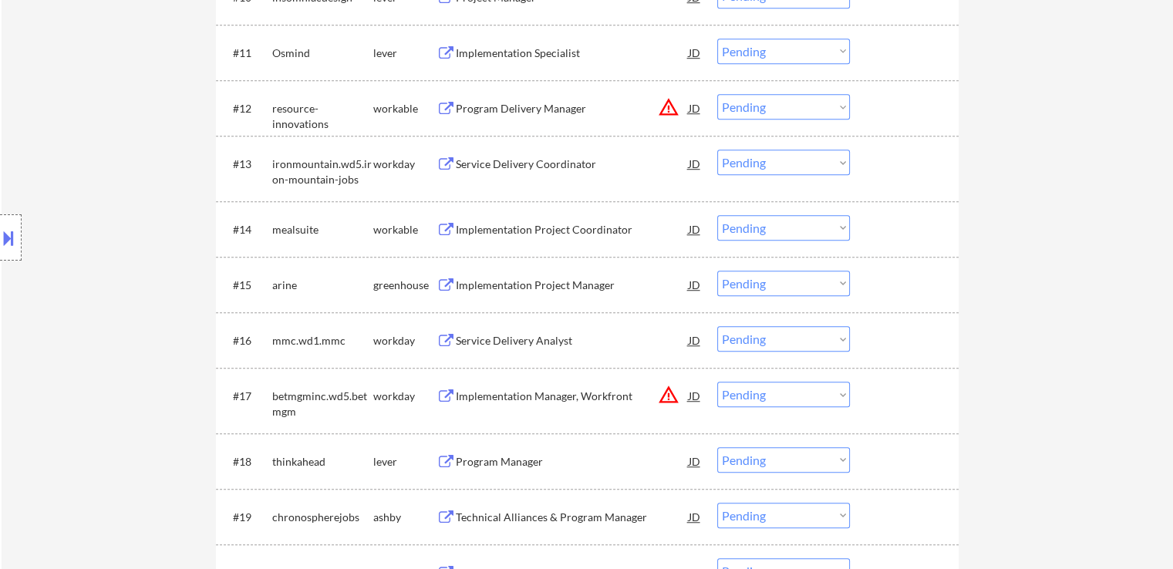
scroll to position [484, 0]
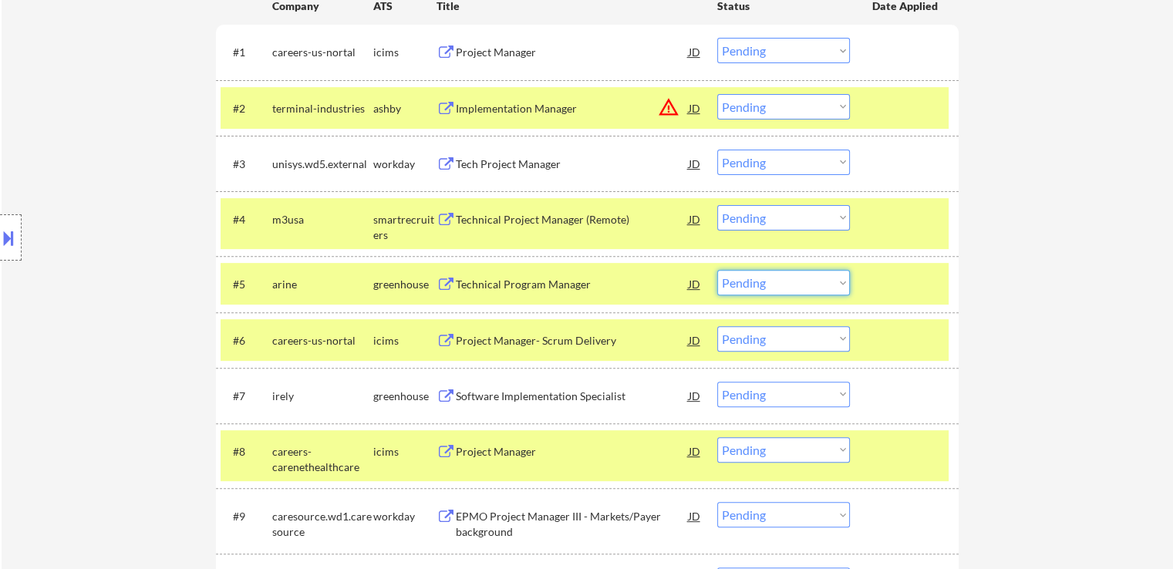
drag, startPoint x: 784, startPoint y: 278, endPoint x: 780, endPoint y: 292, distance: 15.0
click at [784, 278] on select "Choose an option... Pending Applied Excluded (Questions) Excluded (Expired) Exc…" at bounding box center [783, 282] width 133 height 25
click at [717, 270] on select "Choose an option... Pending Applied Excluded (Questions) Excluded (Expired) Exc…" at bounding box center [783, 282] width 133 height 25
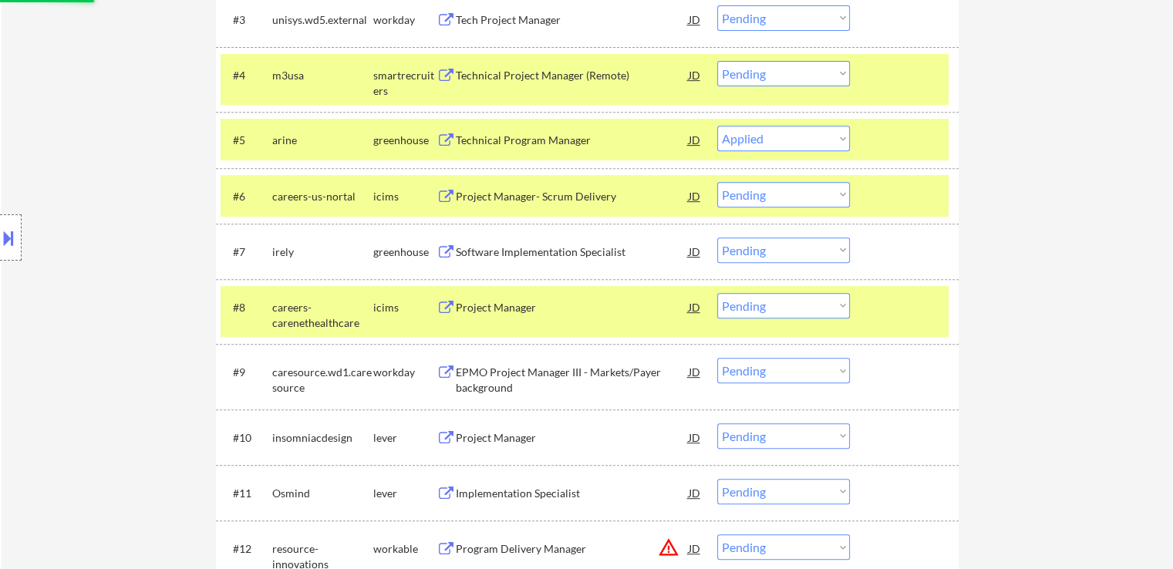
scroll to position [639, 0]
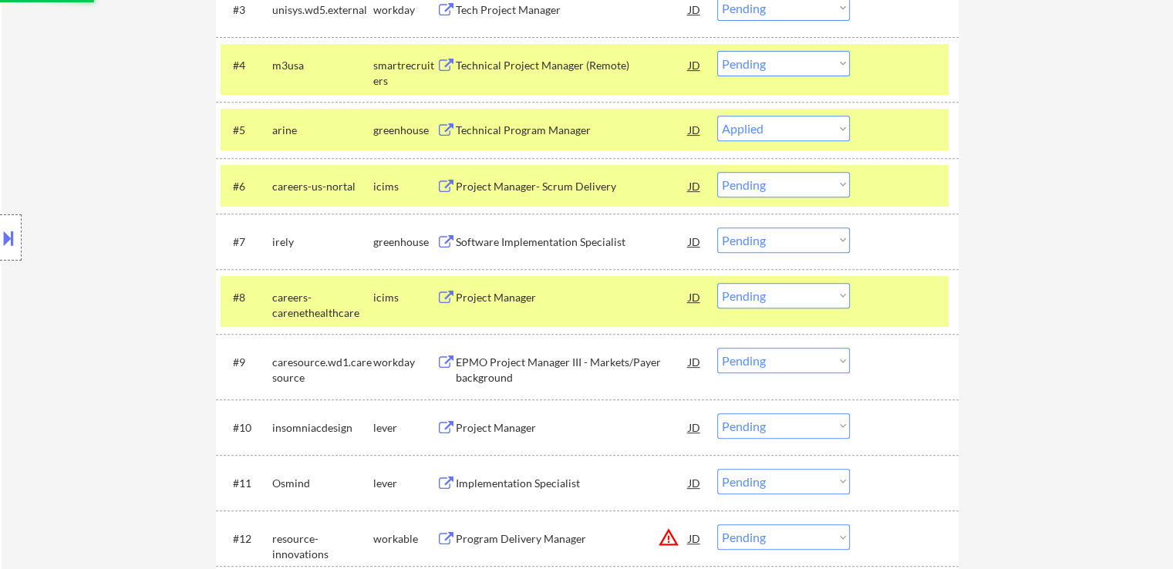
click at [443, 242] on button at bounding box center [445, 242] width 19 height 15
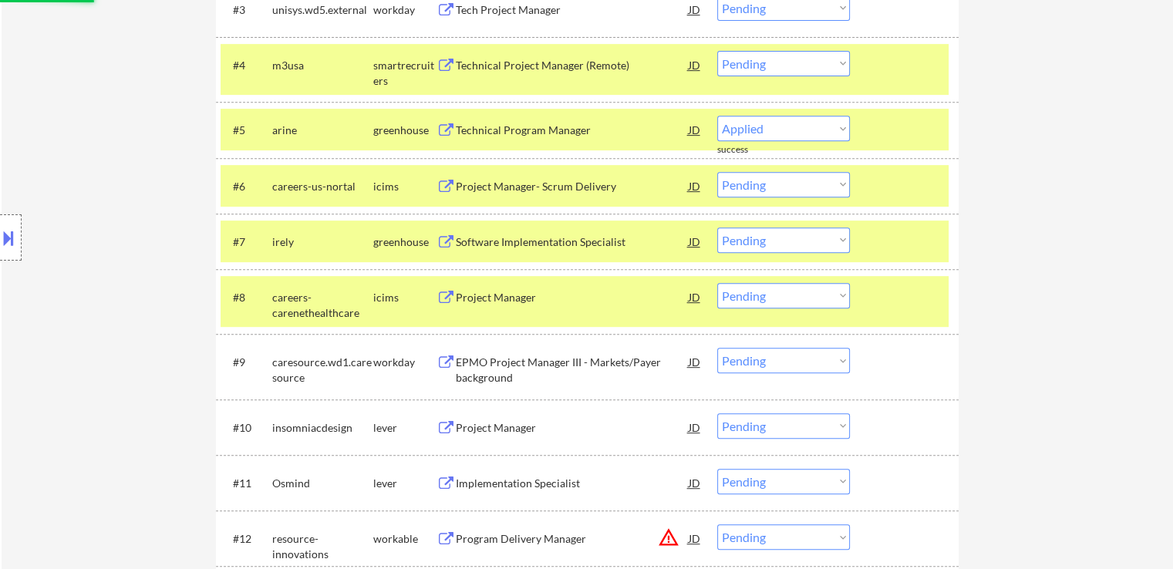
select select ""pending""
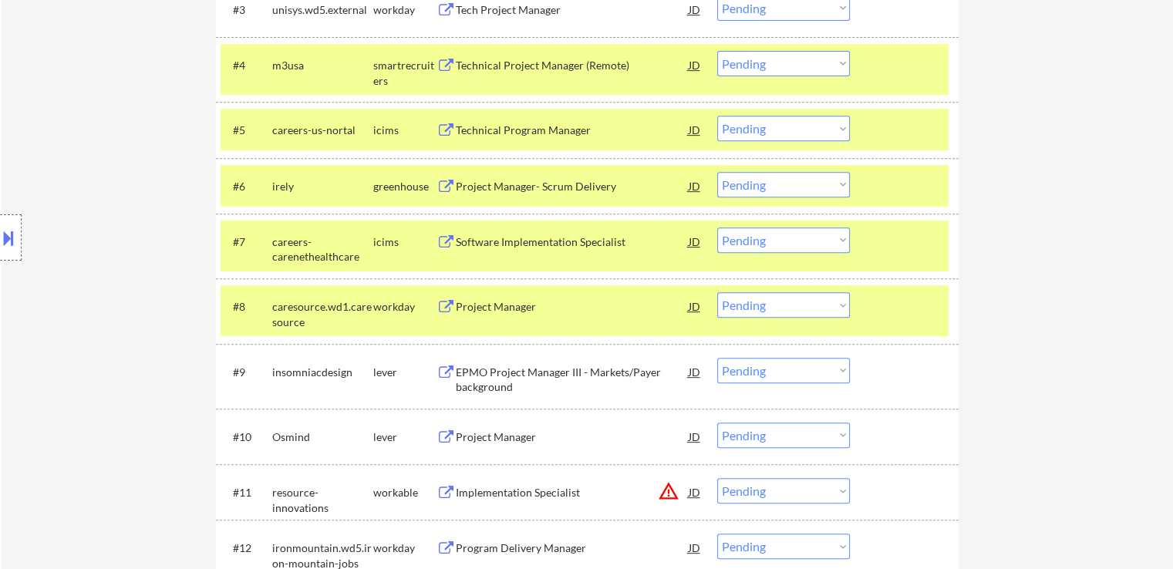
drag, startPoint x: 737, startPoint y: 183, endPoint x: 737, endPoint y: 192, distance: 9.3
click at [737, 183] on select "Choose an option... Pending Applied Excluded (Questions) Excluded (Expired) Exc…" at bounding box center [783, 184] width 133 height 25
click at [717, 172] on select "Choose an option... Pending Applied Excluded (Questions) Excluded (Expired) Exc…" at bounding box center [783, 184] width 133 height 25
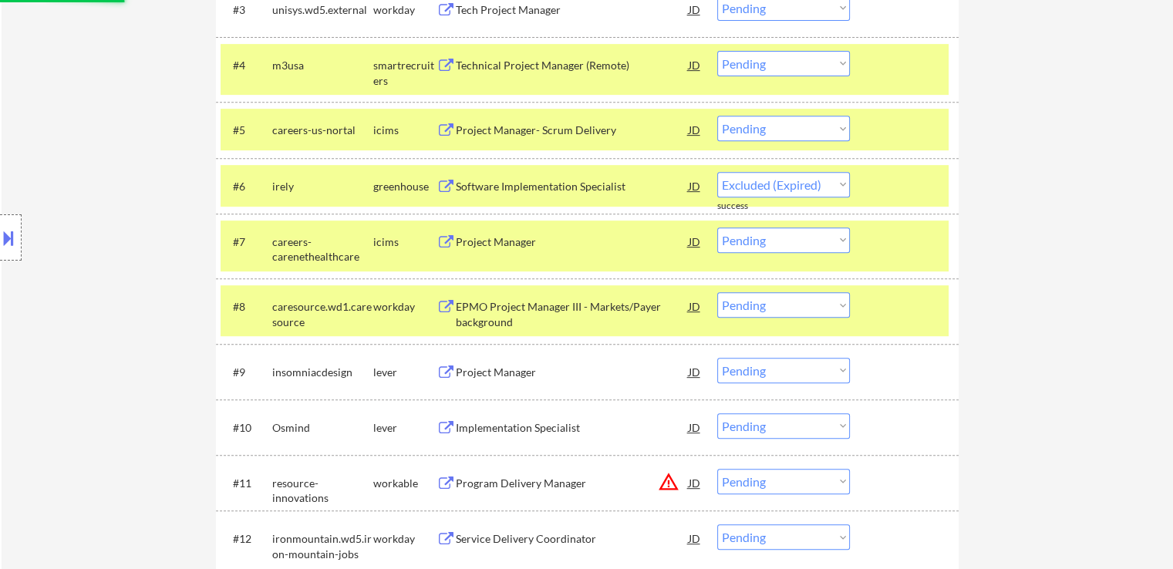
select select ""pending""
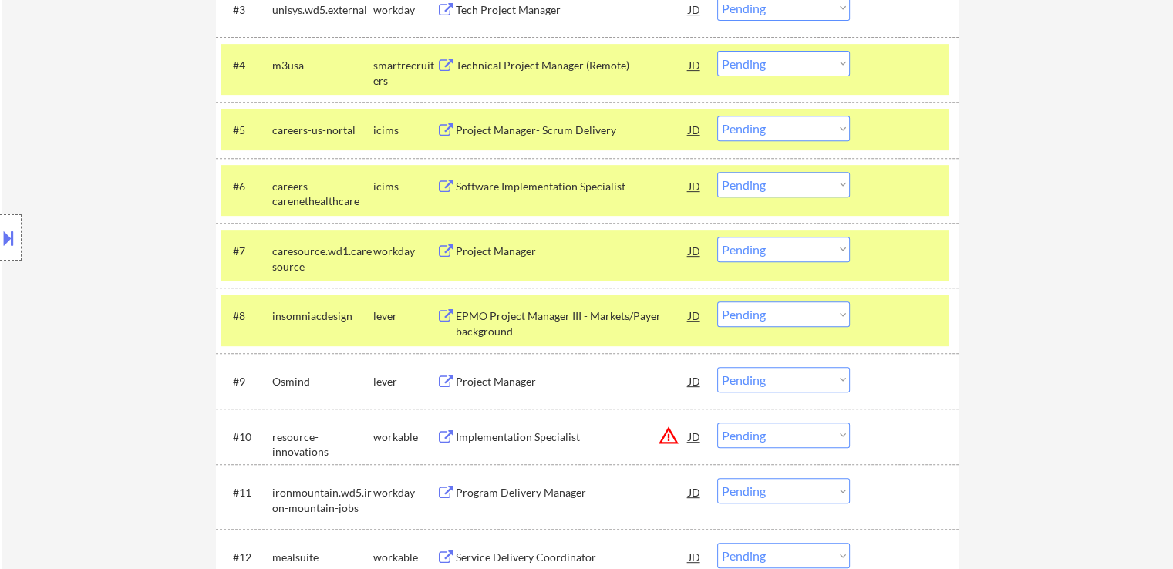
scroll to position [716, 0]
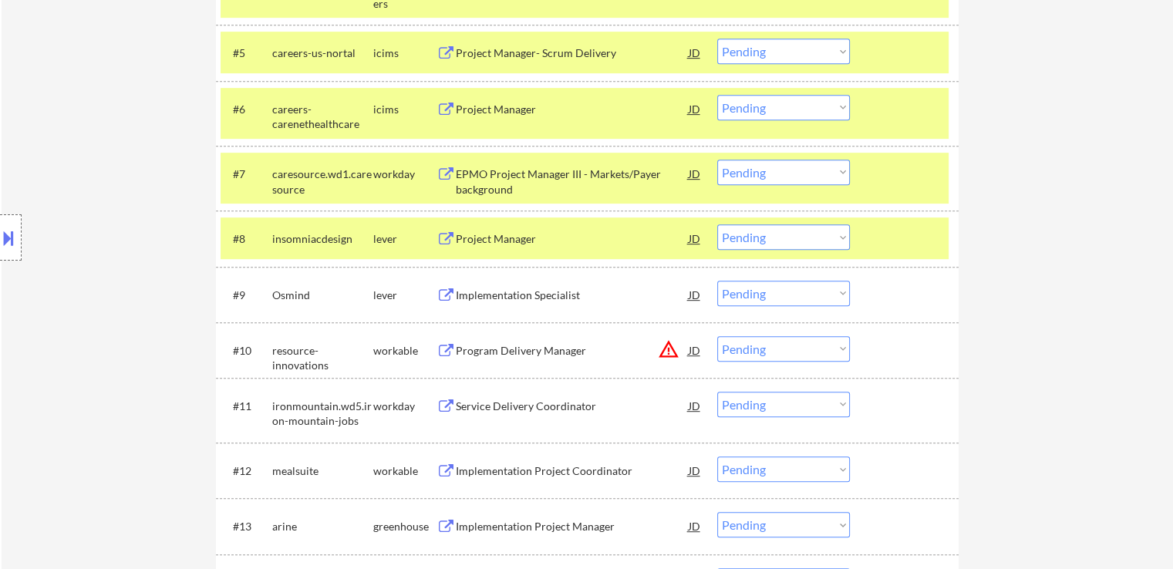
click at [450, 234] on button at bounding box center [445, 239] width 19 height 15
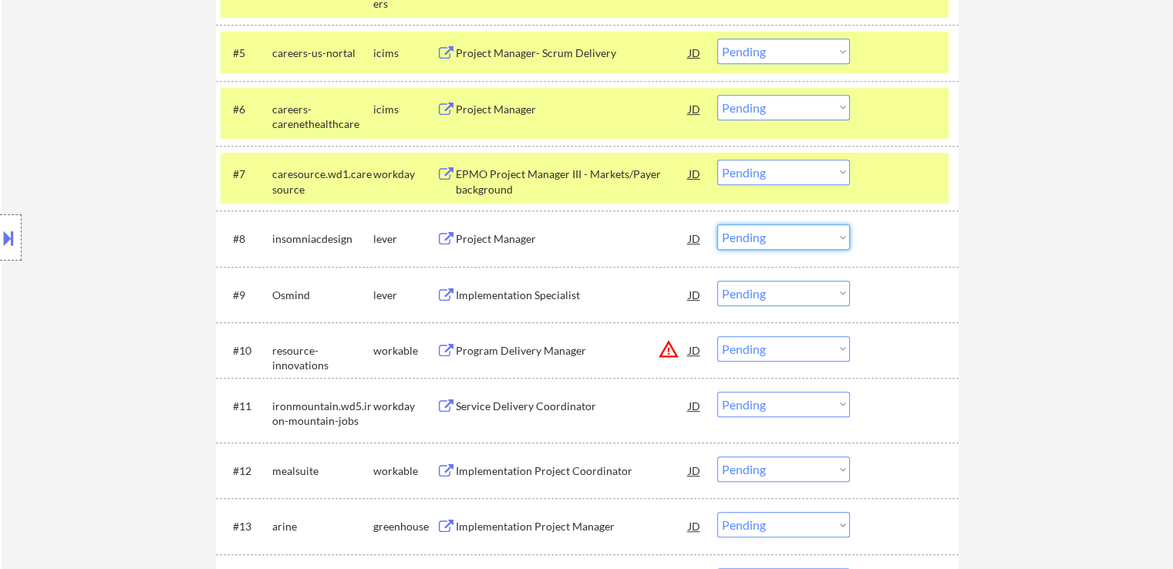
click at [768, 232] on select "Choose an option... Pending Applied Excluded (Questions) Excluded (Expired) Exc…" at bounding box center [783, 236] width 133 height 25
click at [717, 224] on select "Choose an option... Pending Applied Excluded (Questions) Excluded (Expired) Exc…" at bounding box center [783, 236] width 133 height 25
click at [451, 294] on button at bounding box center [445, 295] width 19 height 15
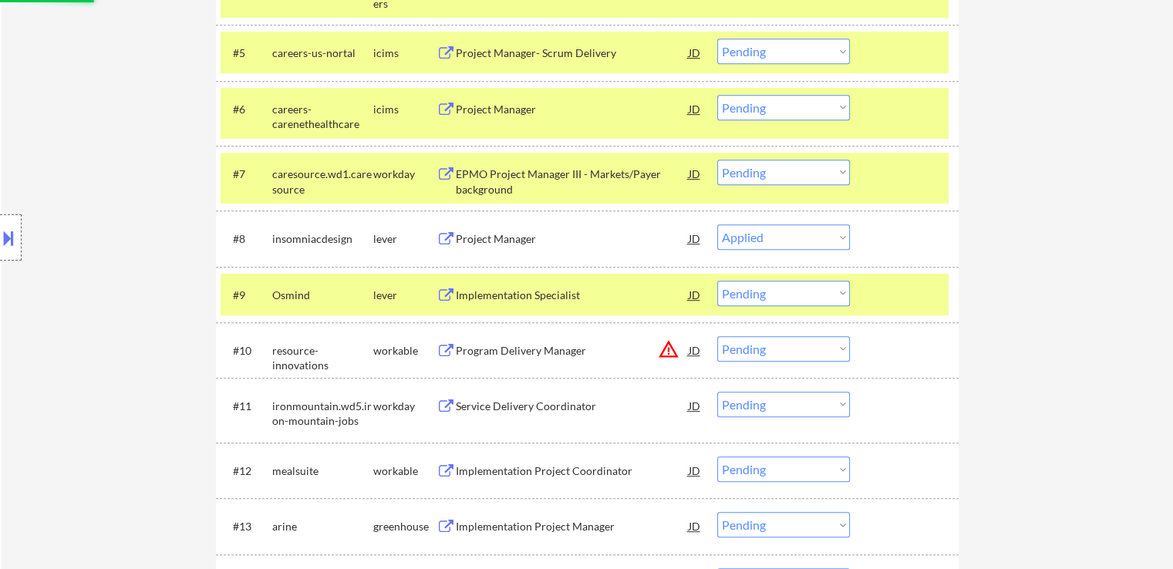
select select ""pending""
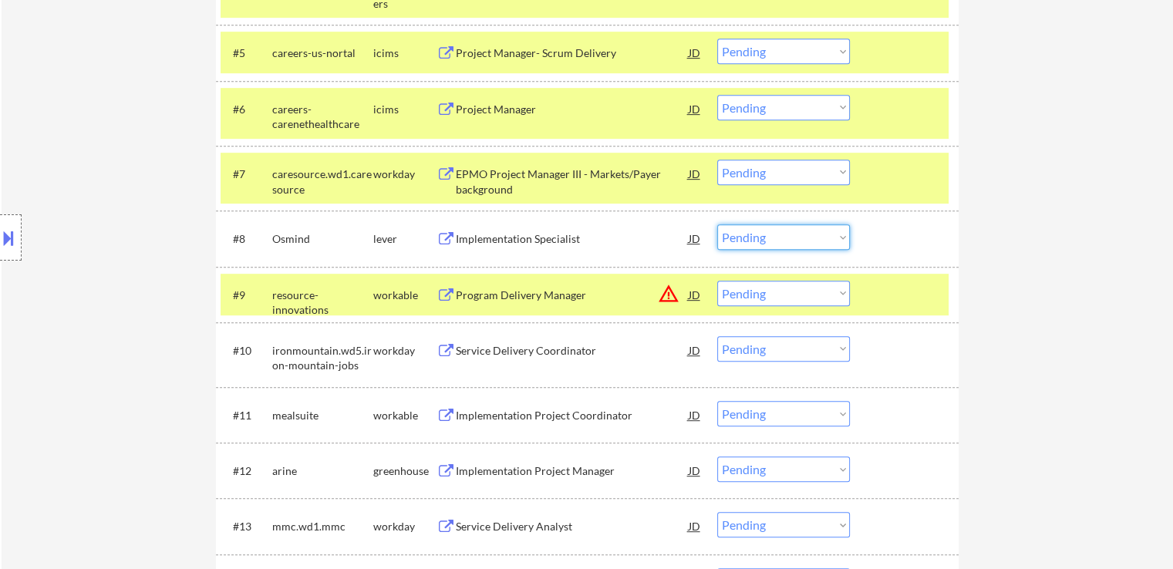
click at [811, 234] on select "Choose an option... Pending Applied Excluded (Questions) Excluded (Expired) Exc…" at bounding box center [783, 236] width 133 height 25
click at [717, 224] on select "Choose an option... Pending Applied Excluded (Questions) Excluded (Expired) Exc…" at bounding box center [783, 236] width 133 height 25
click at [441, 473] on button at bounding box center [445, 471] width 19 height 15
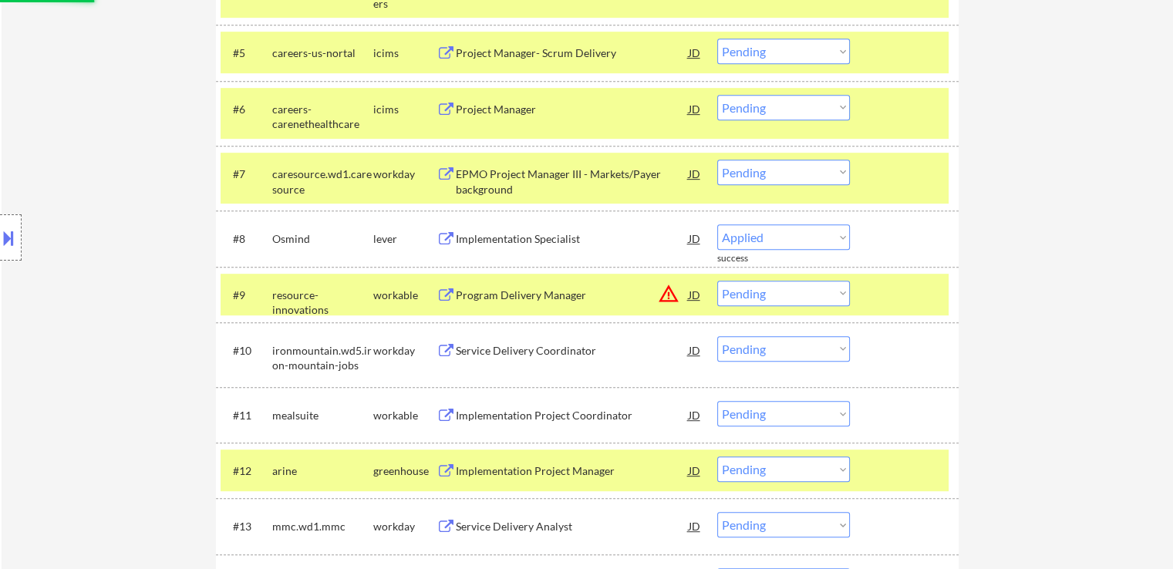
select select ""pending""
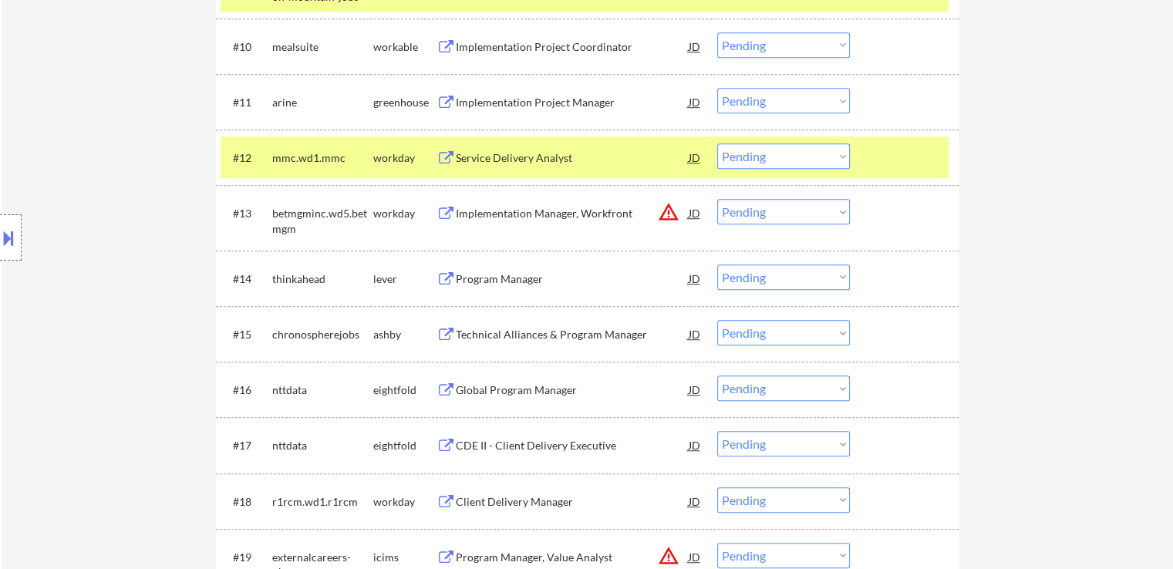
scroll to position [1101, 0]
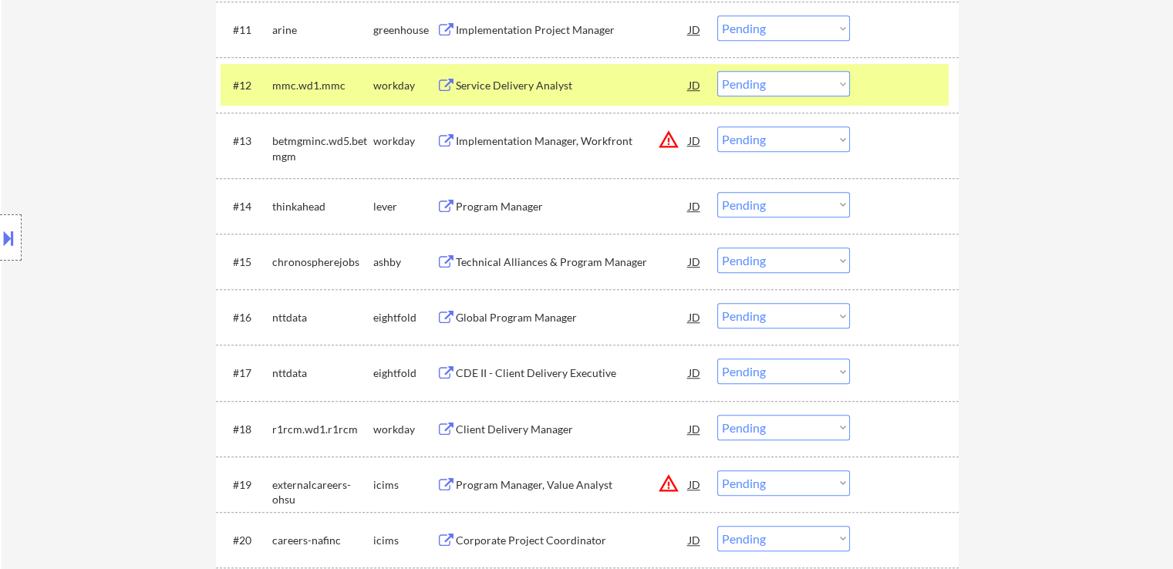
click at [441, 206] on button at bounding box center [445, 207] width 19 height 15
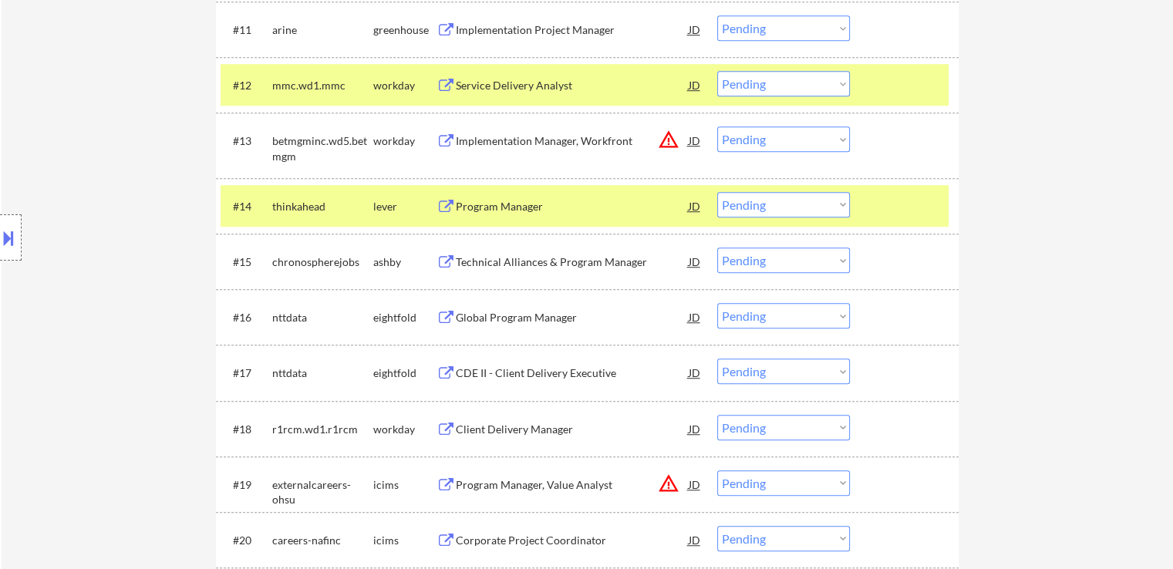
click at [443, 260] on button at bounding box center [445, 262] width 19 height 15
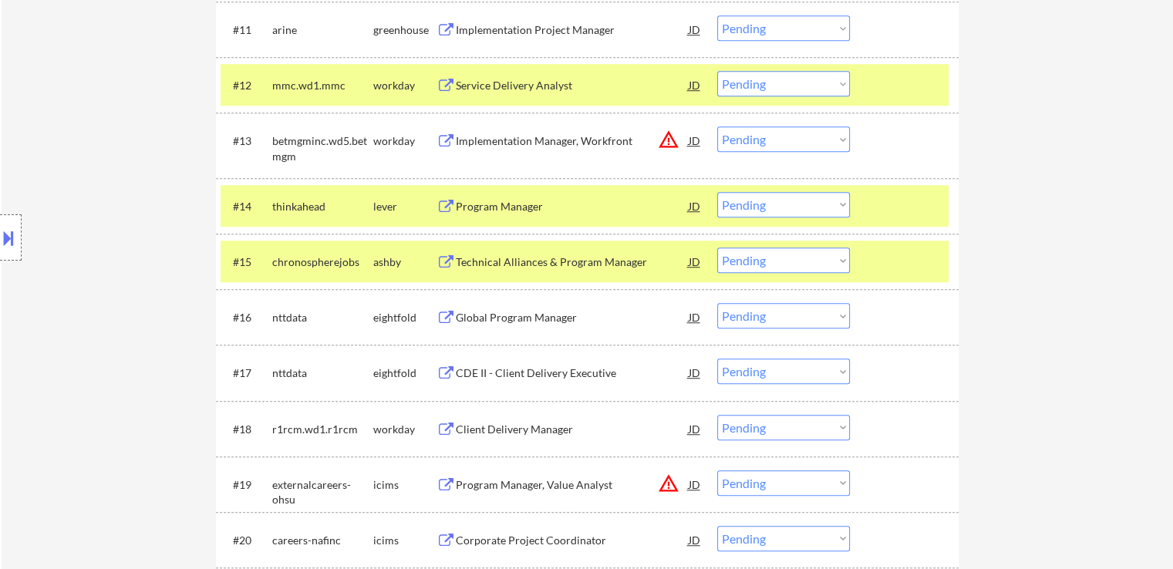
click at [769, 263] on select "Choose an option... Pending Applied Excluded (Questions) Excluded (Expired) Exc…" at bounding box center [783, 260] width 133 height 25
click at [717, 248] on select "Choose an option... Pending Applied Excluded (Questions) Excluded (Expired) Exc…" at bounding box center [783, 260] width 133 height 25
select select ""pending""
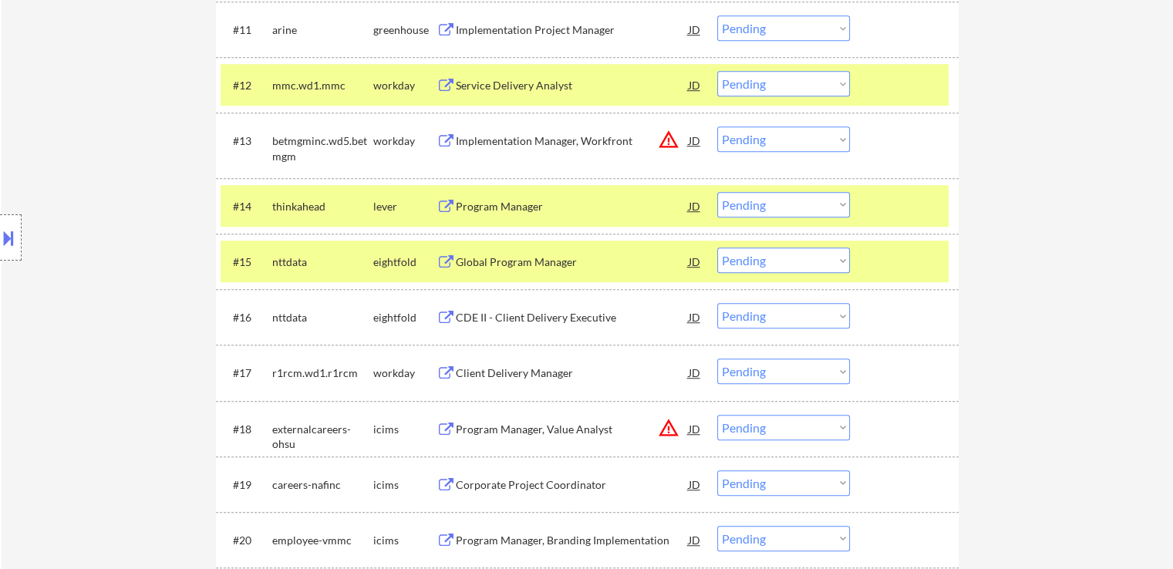
click at [447, 204] on button at bounding box center [445, 207] width 19 height 15
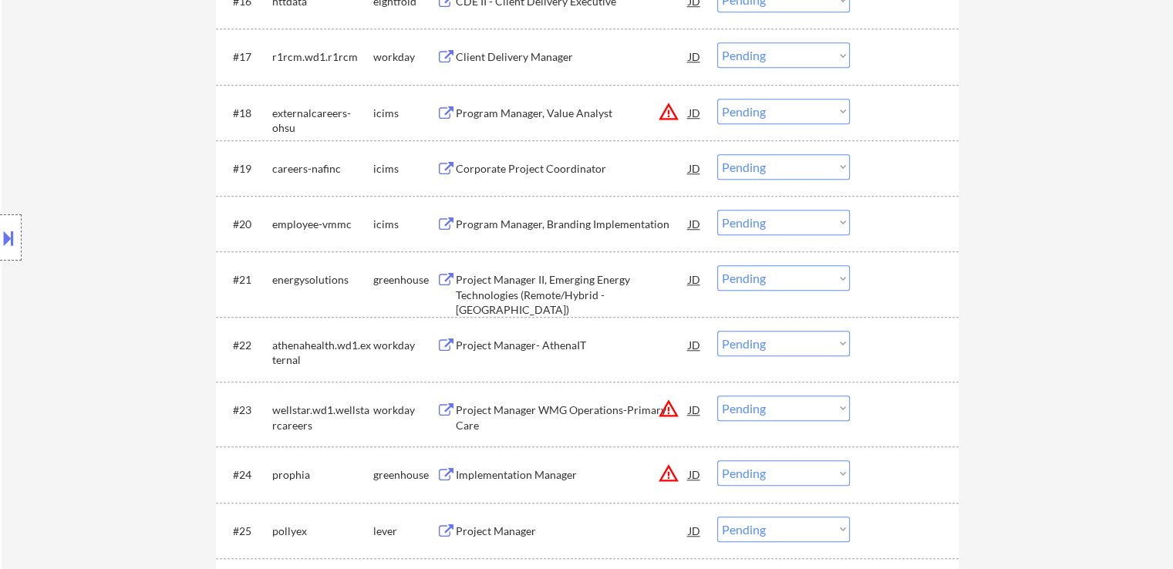
scroll to position [1465, 0]
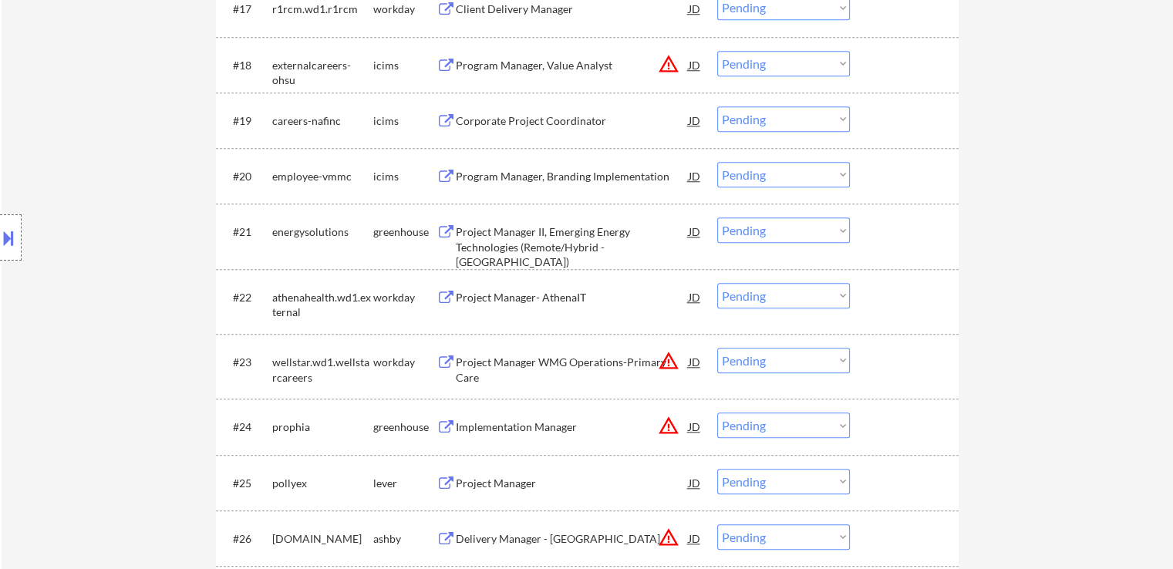
click at [445, 229] on button at bounding box center [445, 232] width 19 height 15
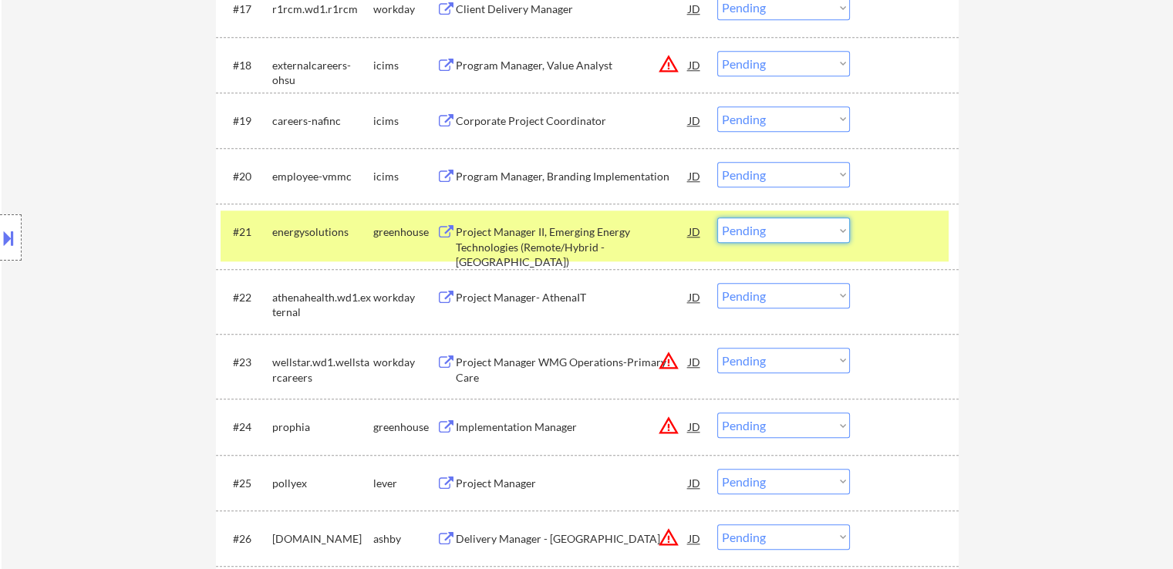
drag, startPoint x: 787, startPoint y: 227, endPoint x: 784, endPoint y: 241, distance: 14.8
click at [787, 227] on select "Choose an option... Pending Applied Excluded (Questions) Excluded (Expired) Exc…" at bounding box center [783, 229] width 133 height 25
click at [717, 217] on select "Choose an option... Pending Applied Excluded (Questions) Excluded (Expired) Exc…" at bounding box center [783, 229] width 133 height 25
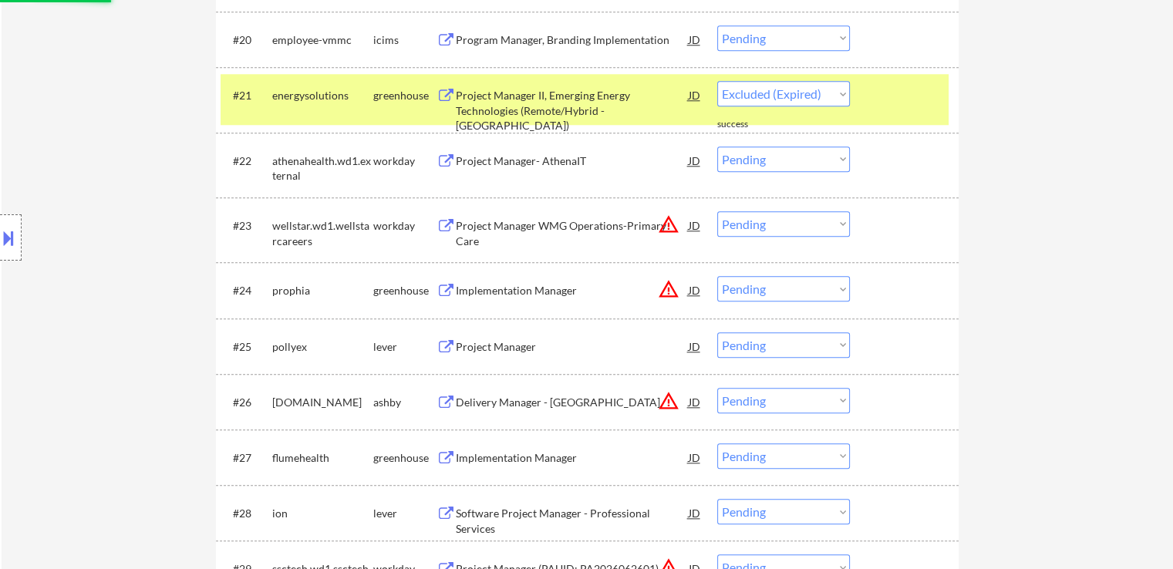
scroll to position [1619, 0]
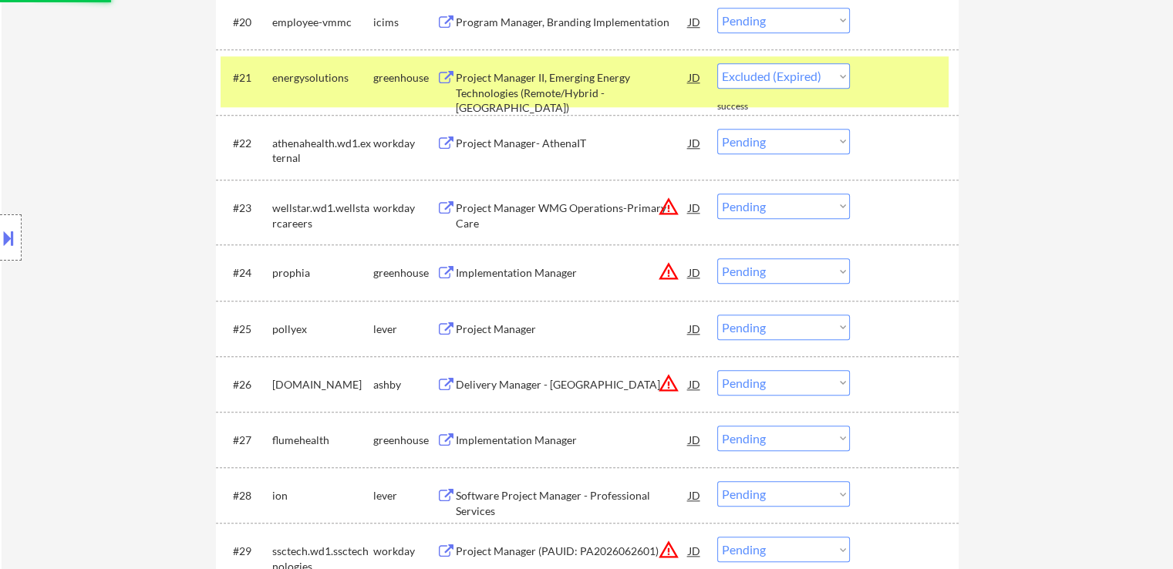
select select ""pending""
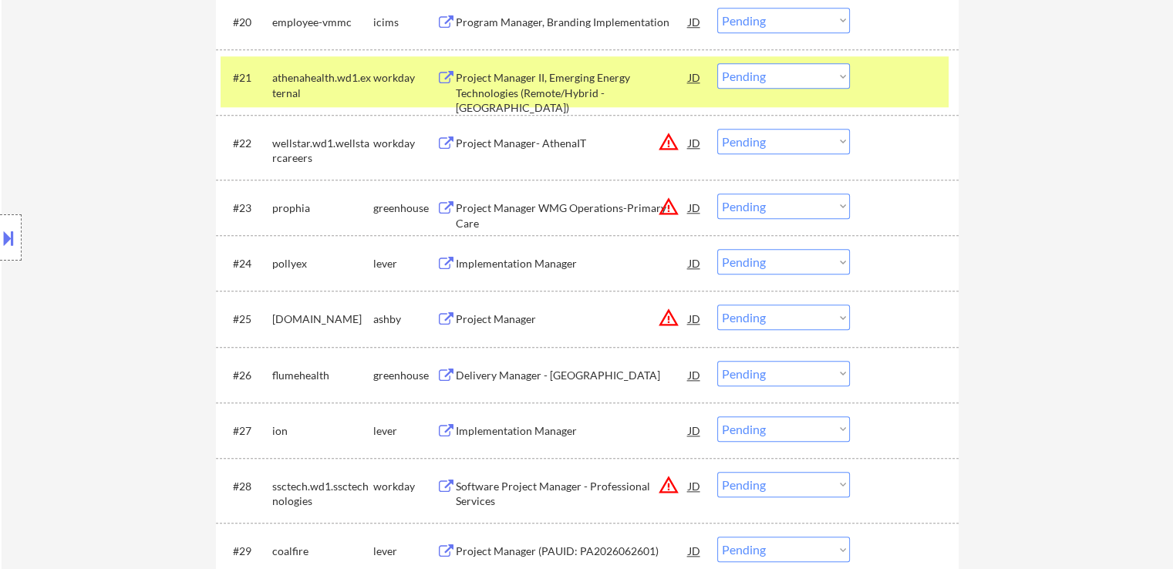
click at [446, 258] on button at bounding box center [445, 264] width 19 height 15
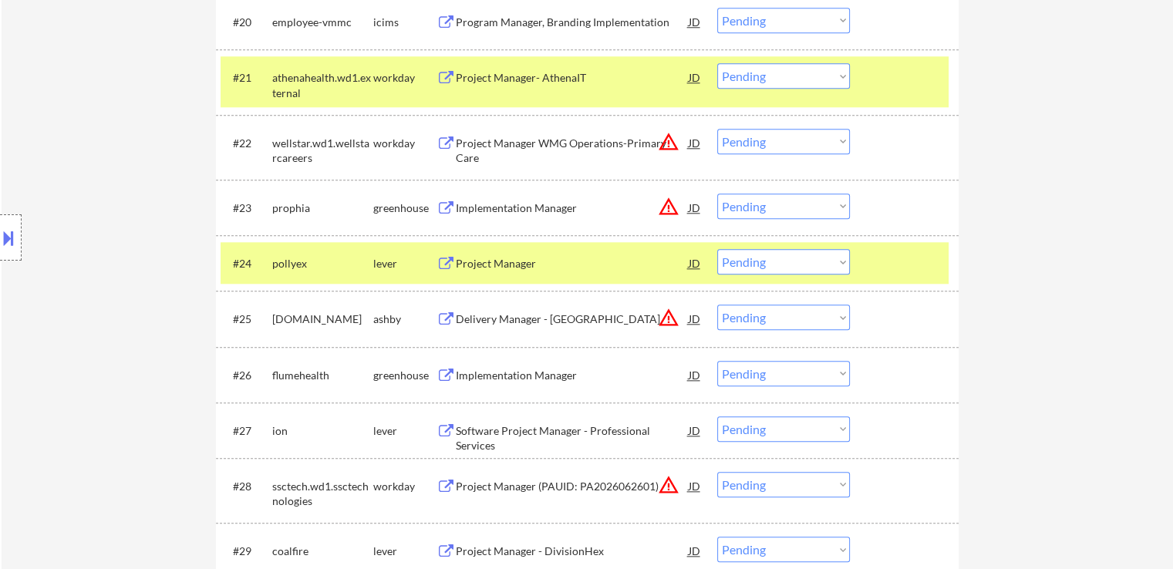
click at [444, 263] on button at bounding box center [445, 264] width 19 height 15
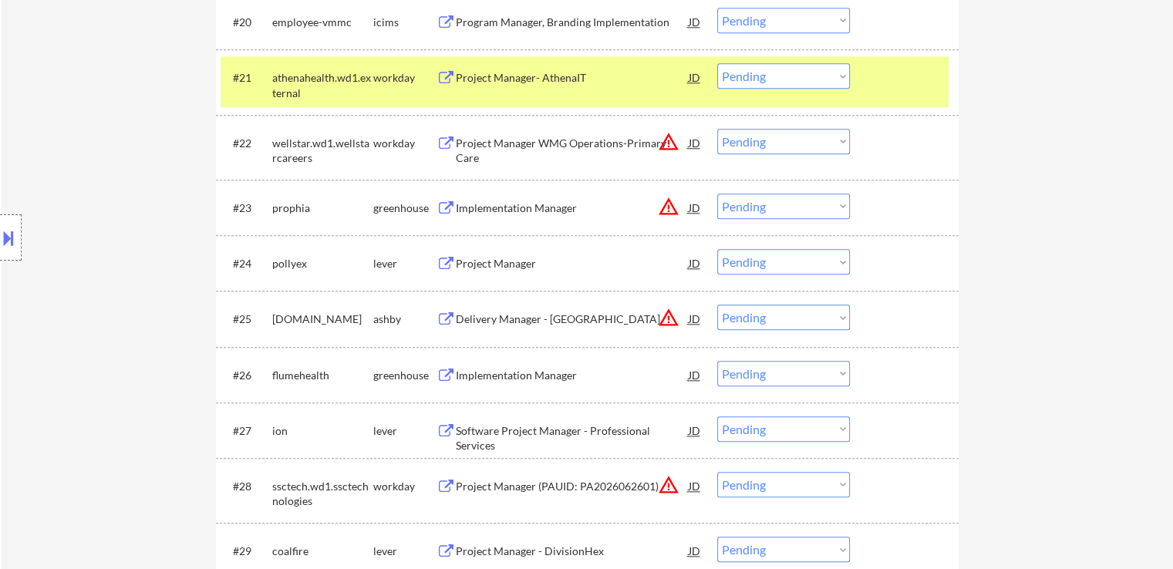
click at [773, 254] on select "Choose an option... Pending Applied Excluded (Questions) Excluded (Expired) Exc…" at bounding box center [783, 261] width 133 height 25
click at [717, 249] on select "Choose an option... Pending Applied Excluded (Questions) Excluded (Expired) Exc…" at bounding box center [783, 261] width 133 height 25
click at [439, 378] on button at bounding box center [445, 376] width 19 height 15
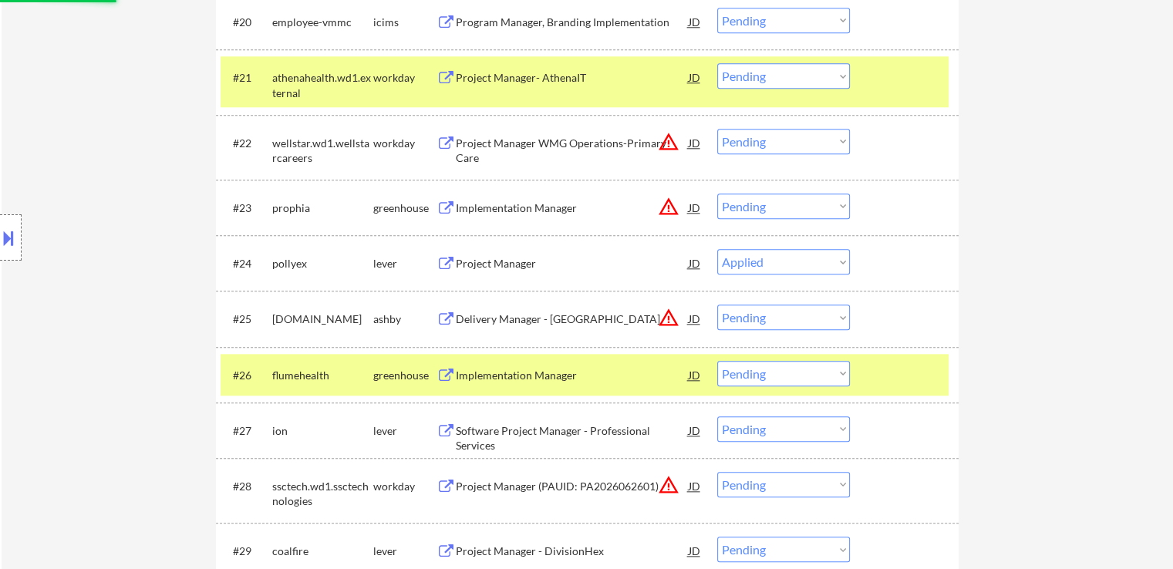
select select ""pending""
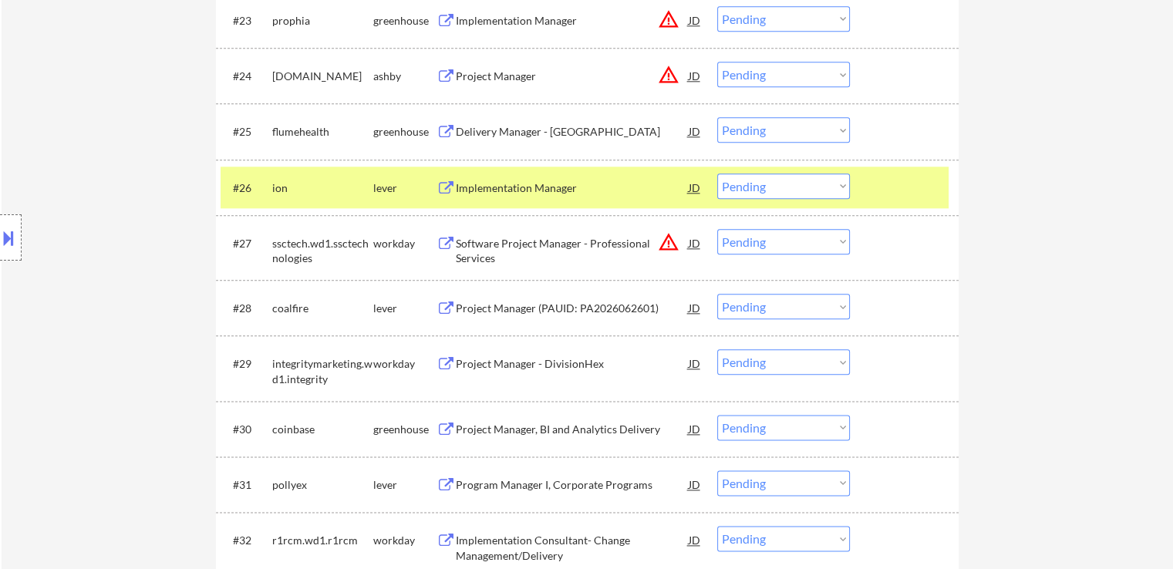
scroll to position [1851, 0]
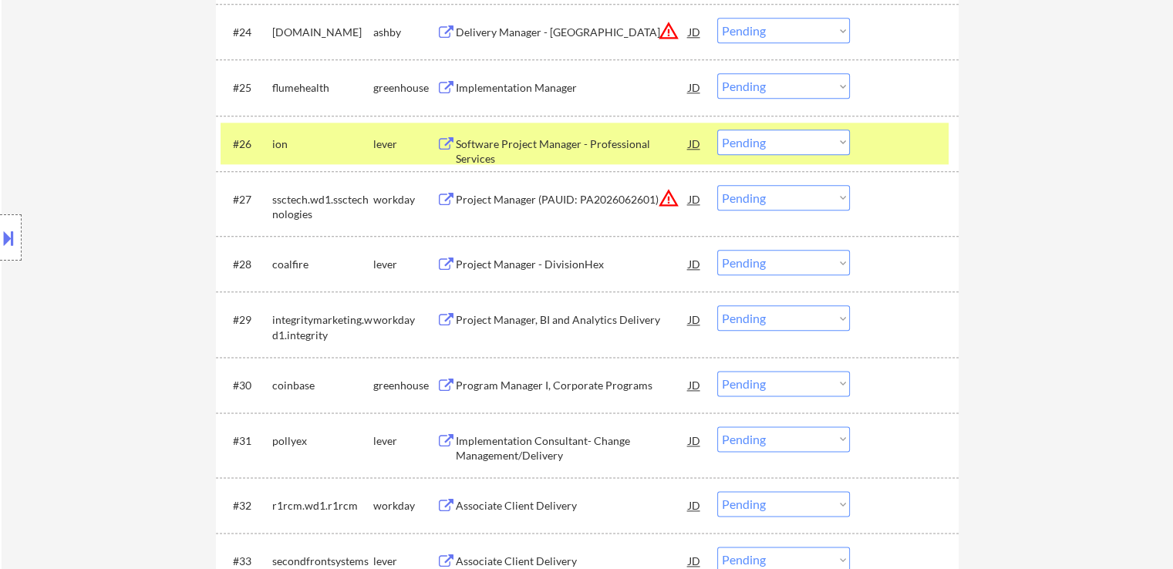
click at [447, 263] on button at bounding box center [445, 265] width 19 height 15
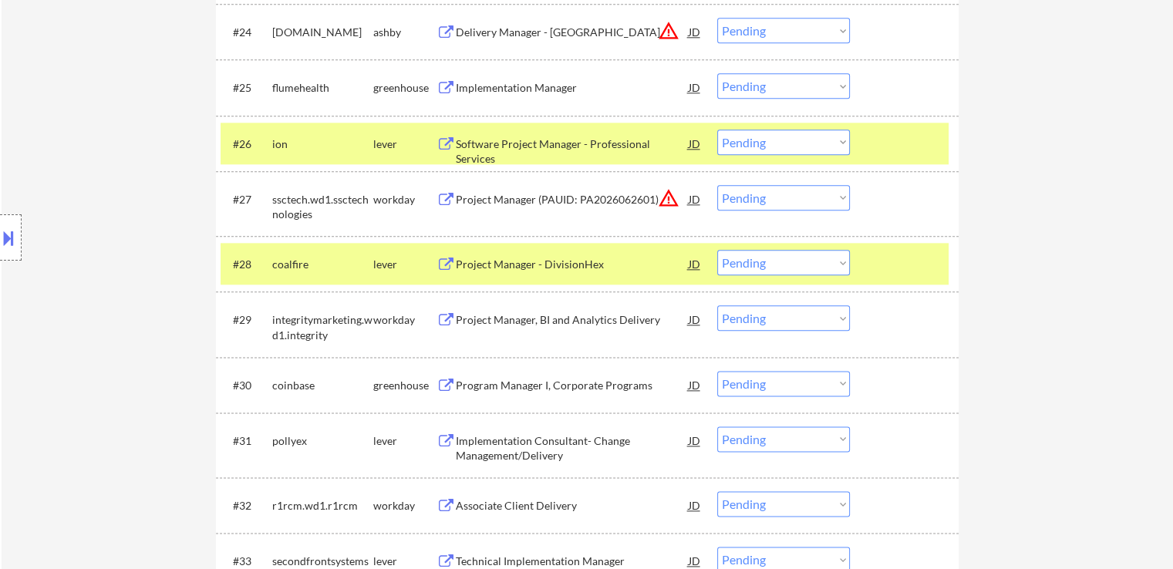
click at [440, 383] on button at bounding box center [445, 386] width 19 height 15
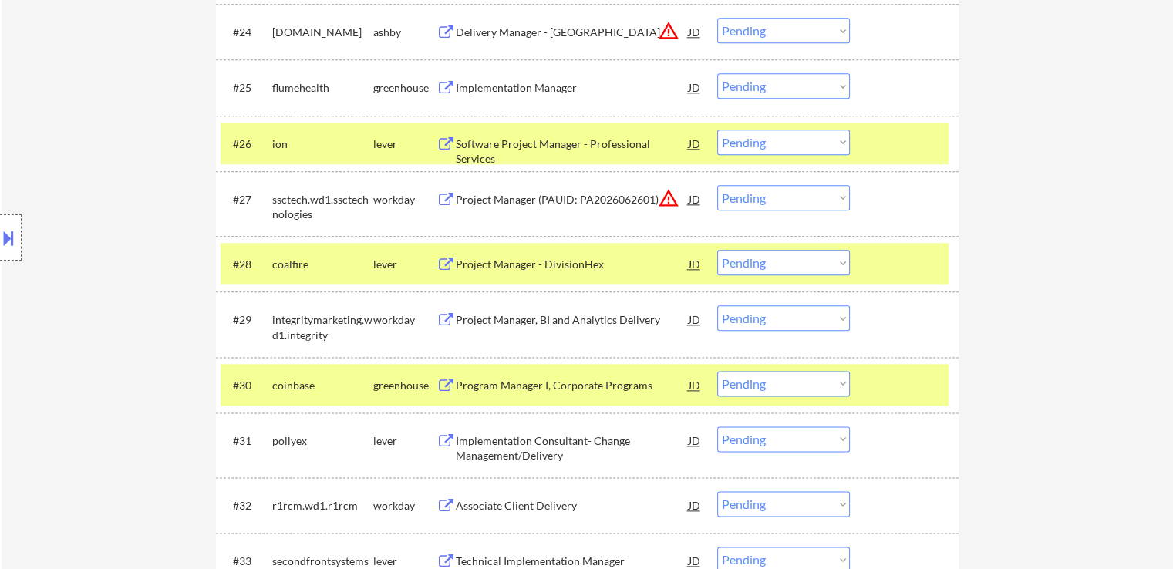
click at [436, 384] on button at bounding box center [445, 386] width 19 height 15
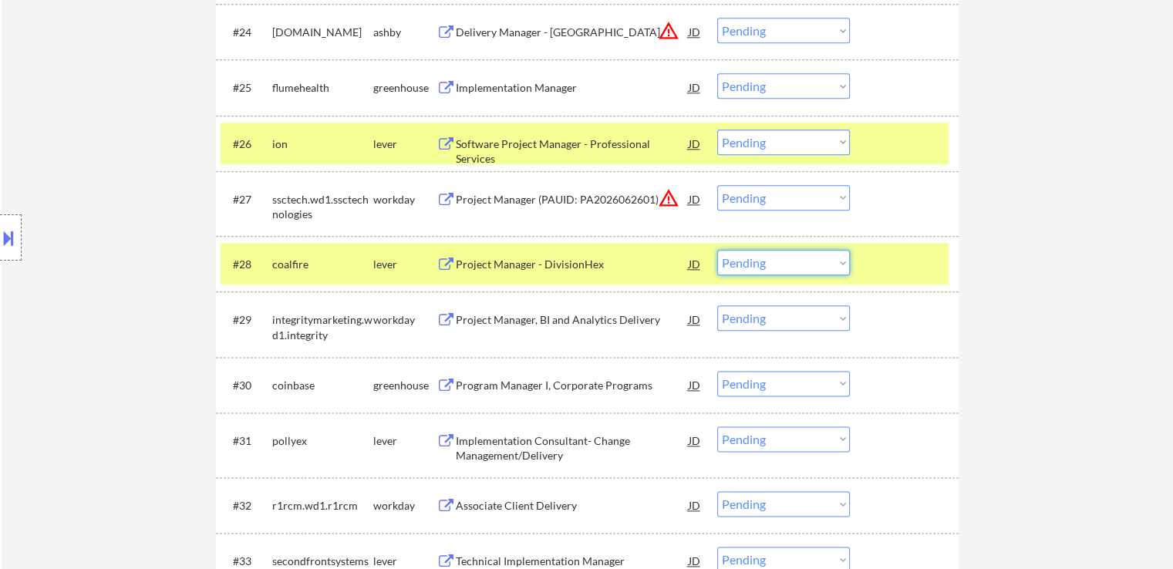
click at [796, 270] on select "Choose an option... Pending Applied Excluded (Questions) Excluded (Expired) Exc…" at bounding box center [783, 262] width 133 height 25
click at [717, 250] on select "Choose an option... Pending Applied Excluded (Questions) Excluded (Expired) Exc…" at bounding box center [783, 262] width 133 height 25
click at [447, 386] on button at bounding box center [445, 386] width 19 height 15
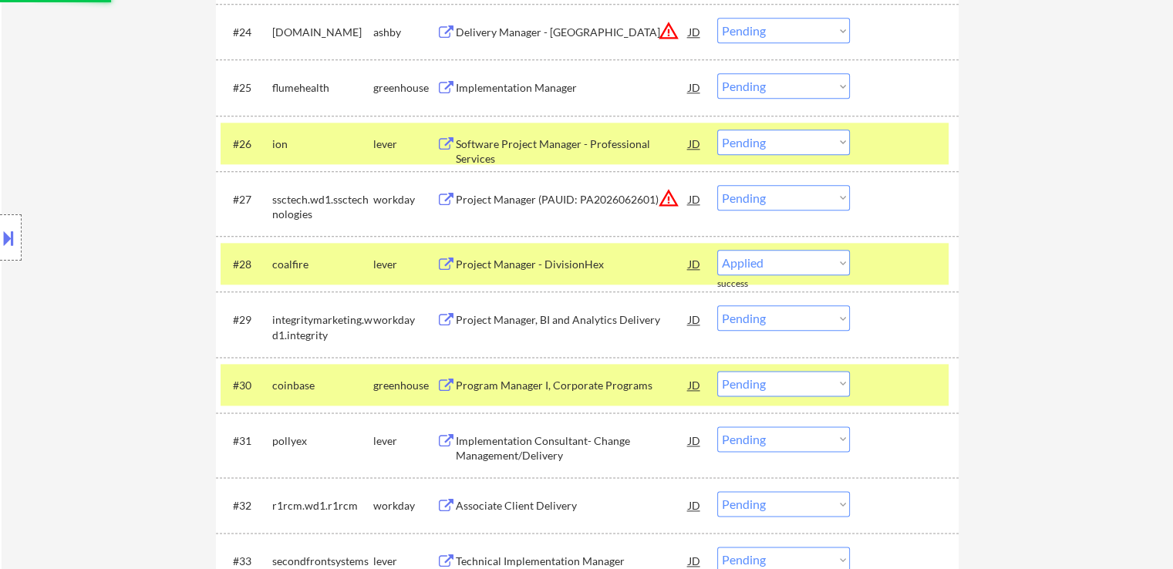
select select ""pending""
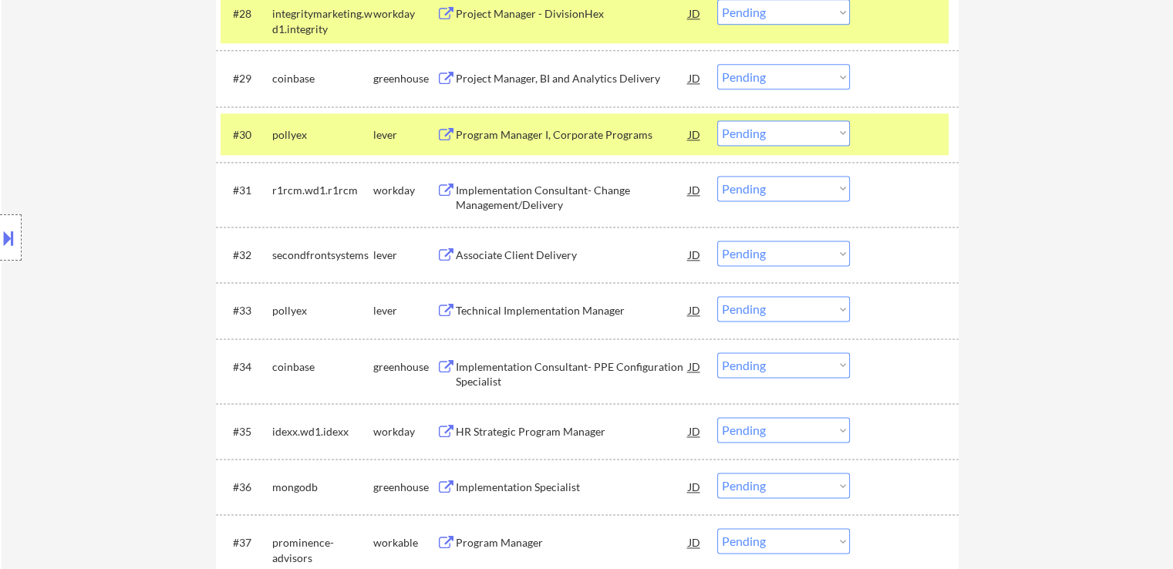
scroll to position [2159, 0]
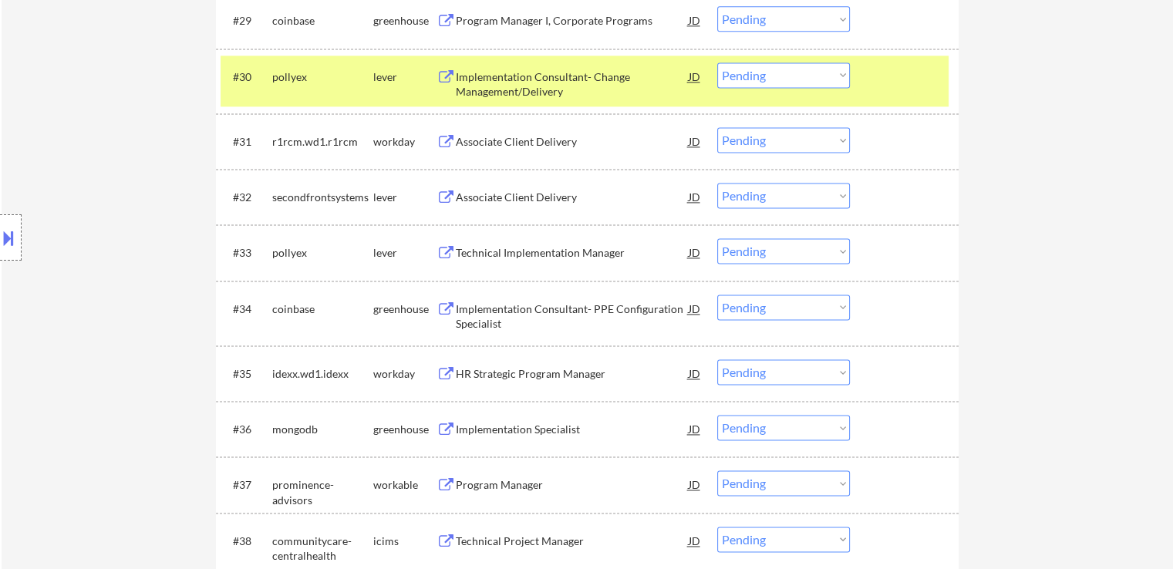
click at [450, 196] on button at bounding box center [445, 197] width 19 height 15
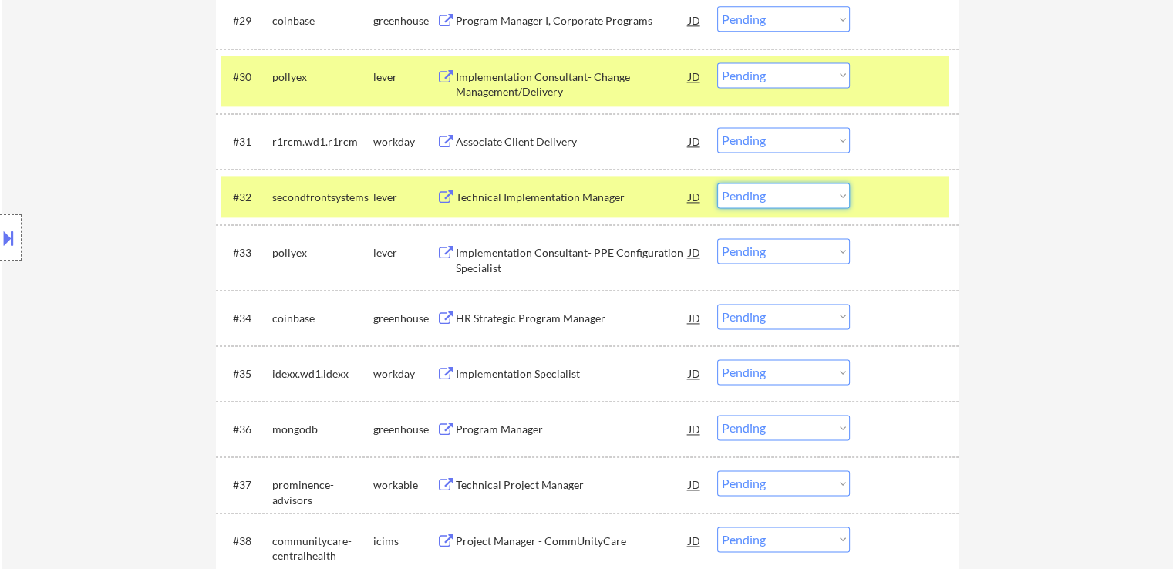
click at [794, 201] on select "Choose an option... Pending Applied Excluded (Questions) Excluded (Expired) Exc…" at bounding box center [783, 195] width 133 height 25
click at [717, 183] on select "Choose an option... Pending Applied Excluded (Questions) Excluded (Expired) Exc…" at bounding box center [783, 195] width 133 height 25
click at [443, 248] on button at bounding box center [445, 253] width 19 height 15
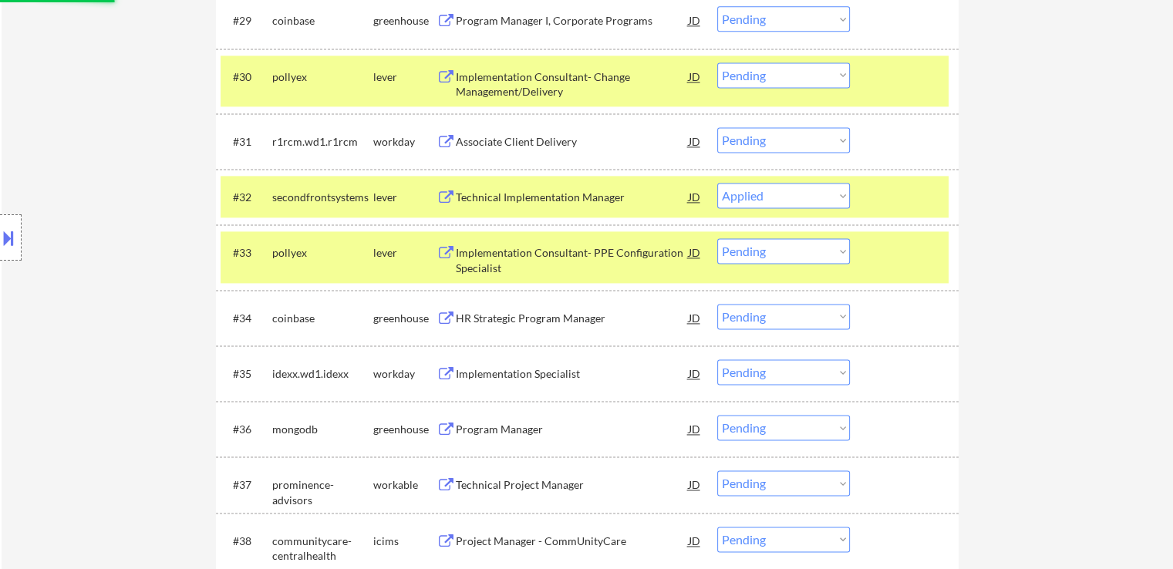
select select ""pending""
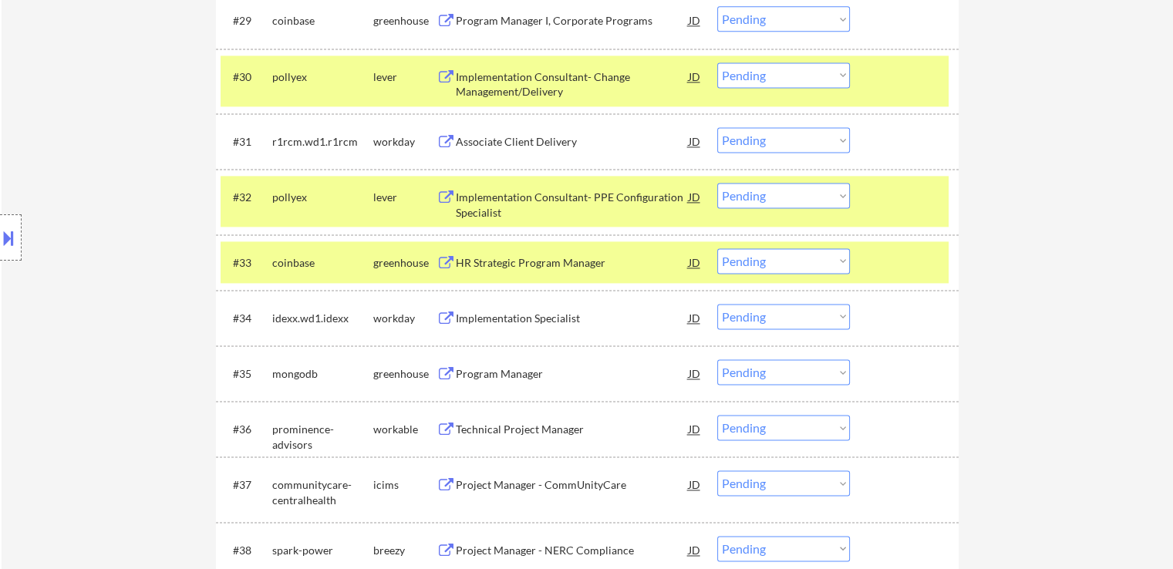
click at [443, 194] on button at bounding box center [445, 197] width 19 height 15
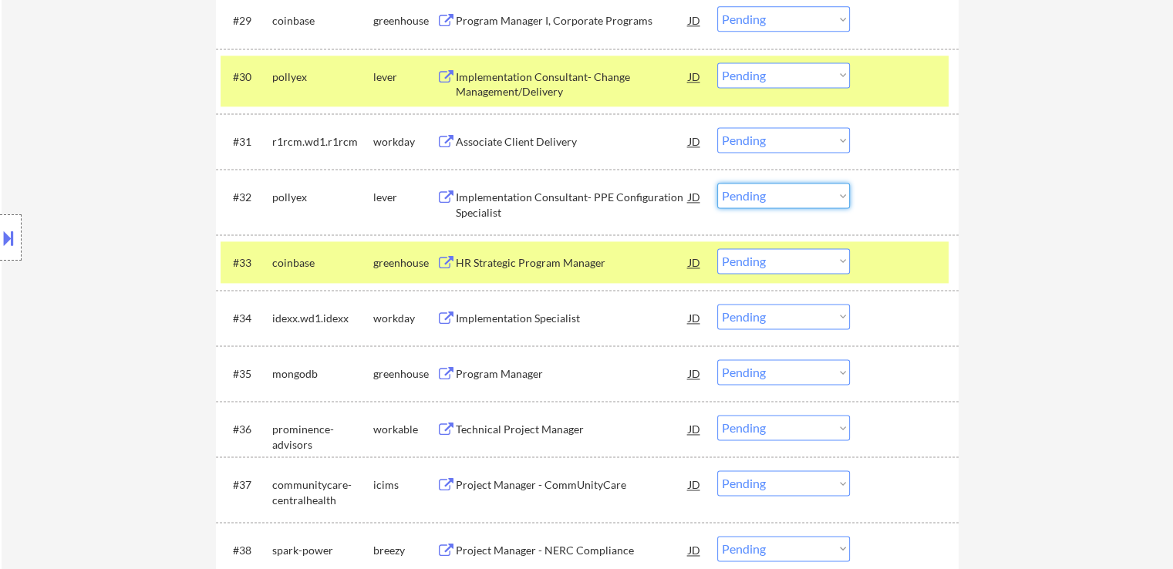
click at [769, 192] on select "Choose an option... Pending Applied Excluded (Questions) Excluded (Expired) Exc…" at bounding box center [783, 195] width 133 height 25
click at [717, 183] on select "Choose an option... Pending Applied Excluded (Questions) Excluded (Expired) Exc…" at bounding box center [783, 195] width 133 height 25
click at [444, 262] on button at bounding box center [445, 263] width 19 height 15
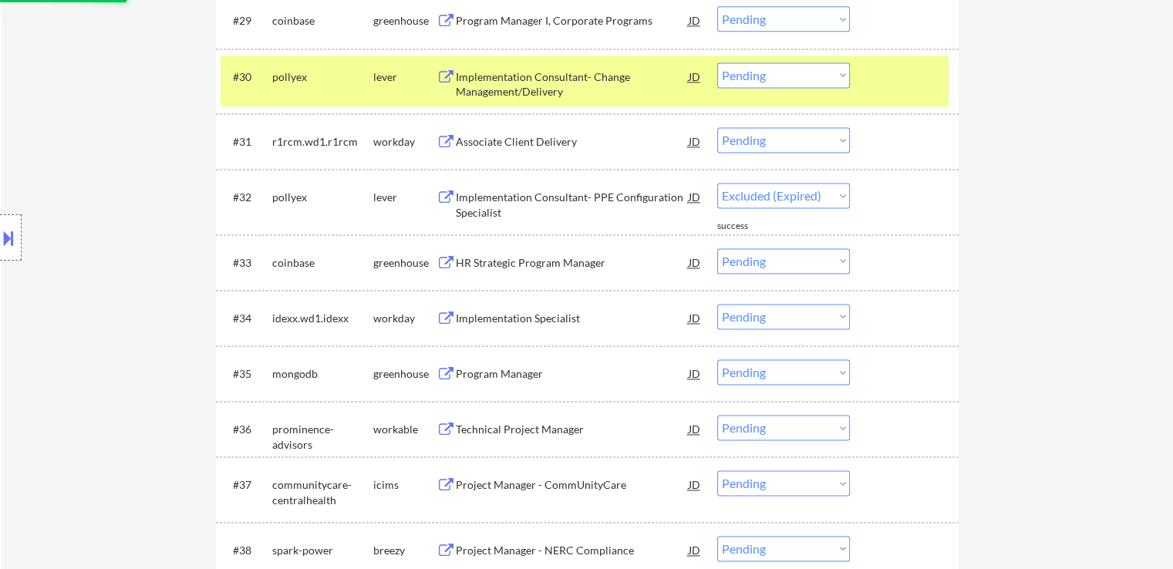
select select ""pending""
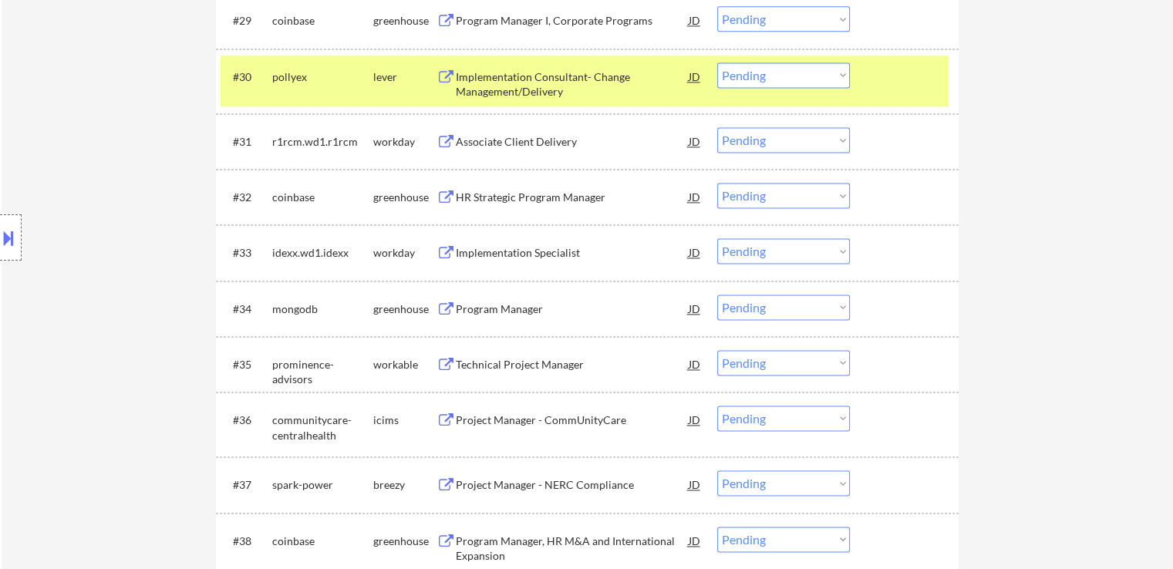
click at [441, 309] on button at bounding box center [445, 309] width 19 height 15
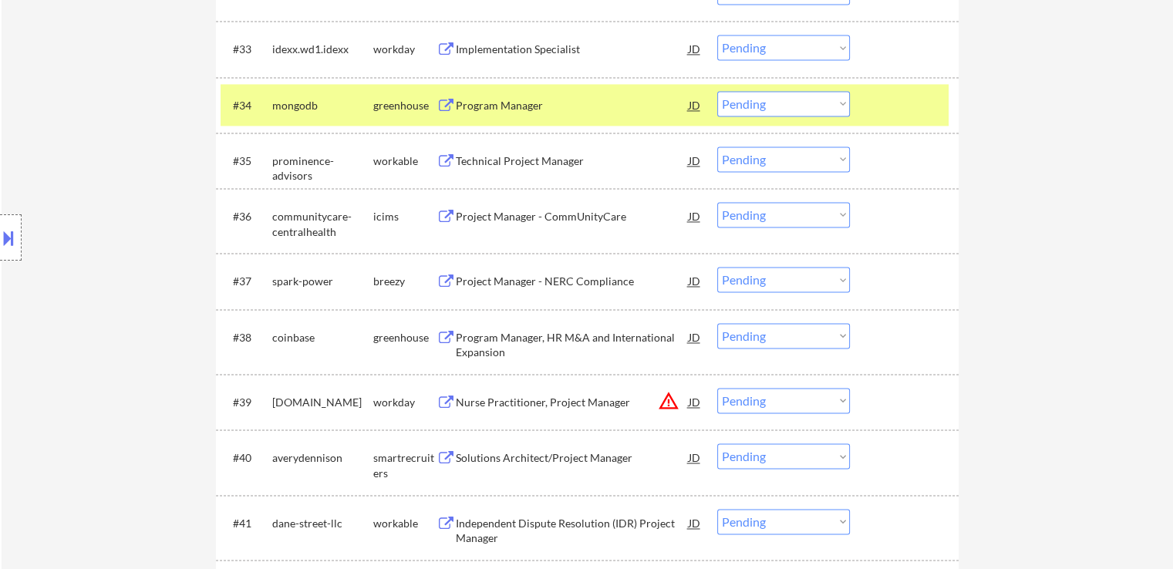
scroll to position [2391, 0]
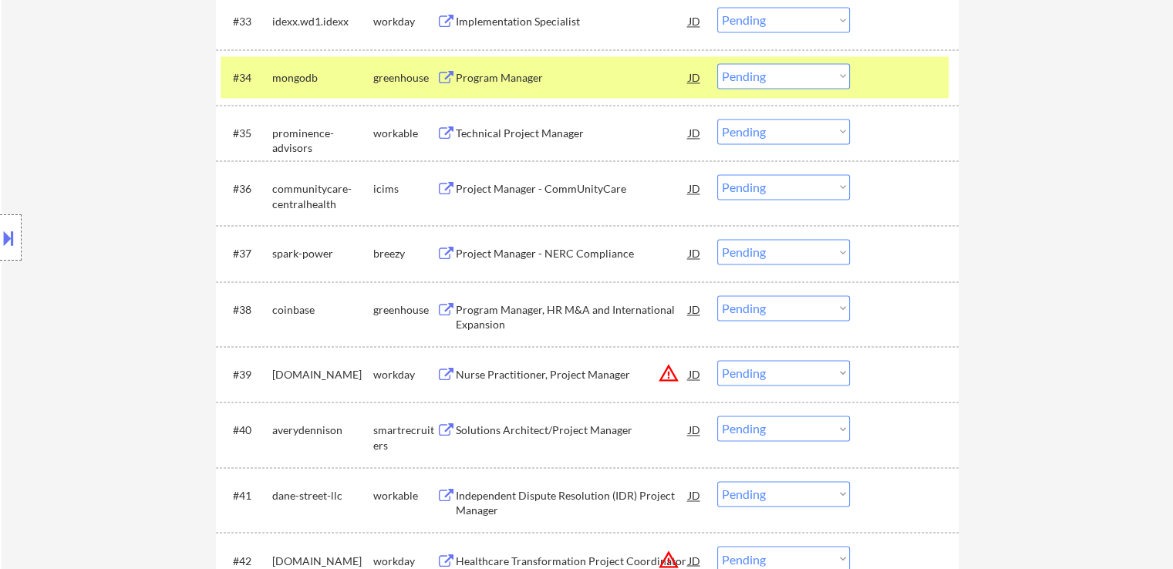
click at [447, 312] on button at bounding box center [445, 310] width 19 height 15
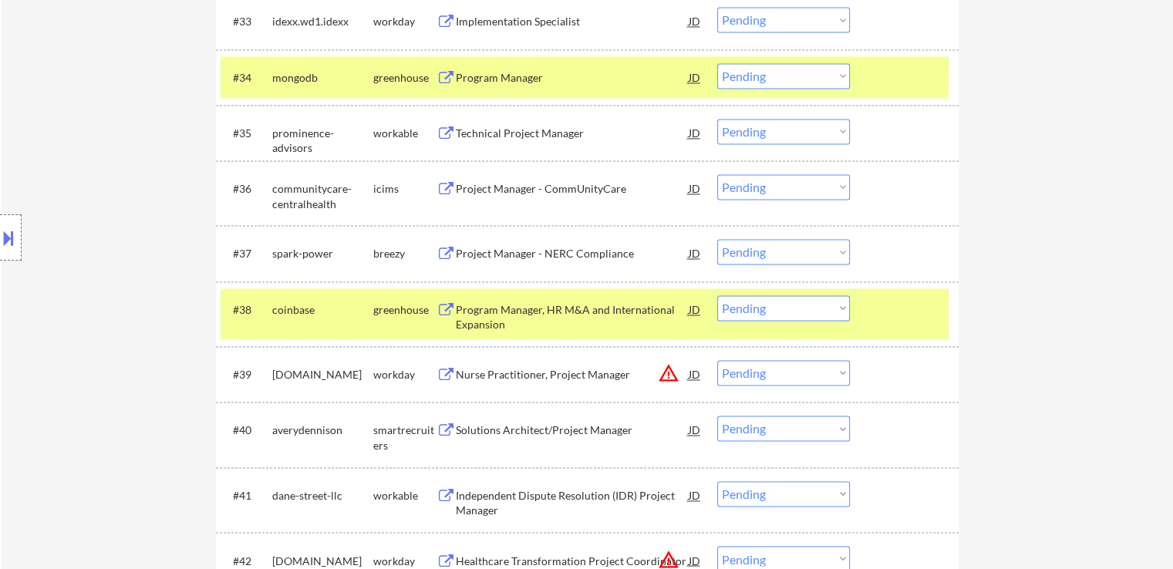
scroll to position [2622, 0]
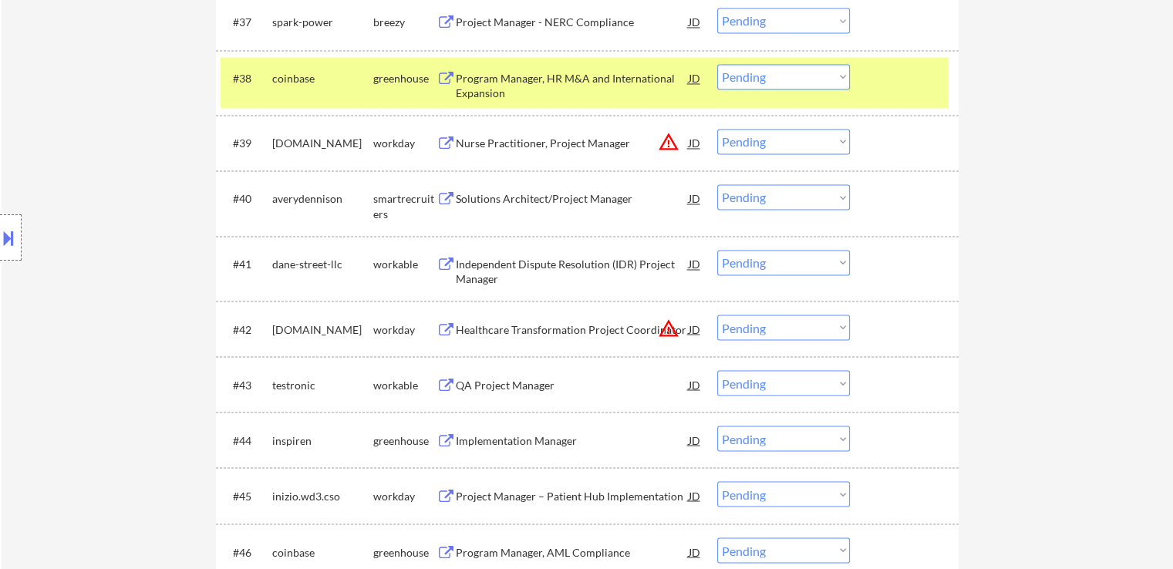
click at [441, 201] on button at bounding box center [445, 199] width 19 height 15
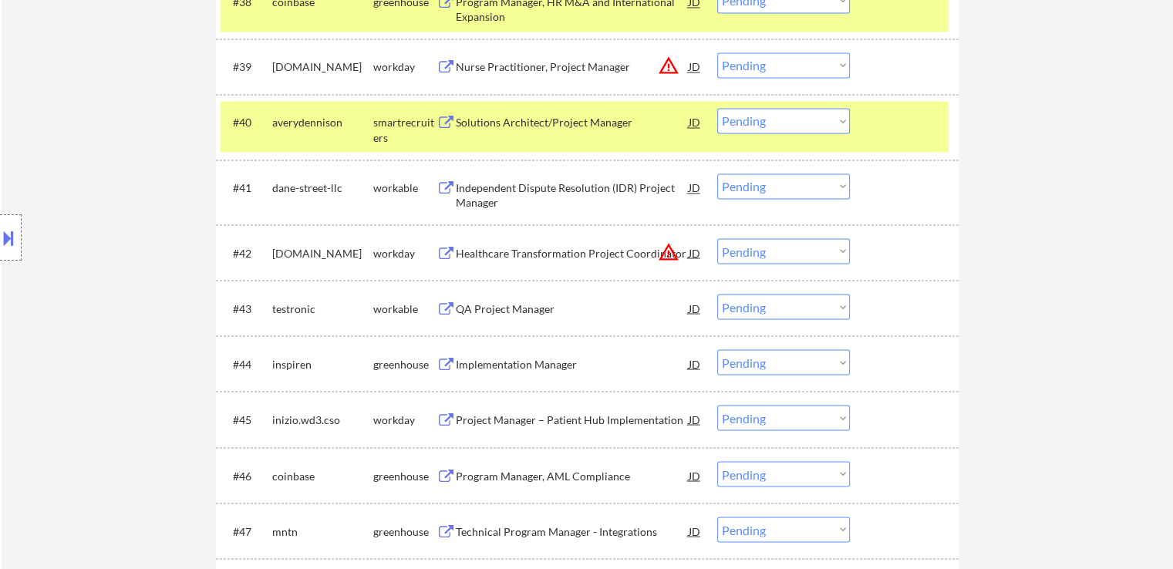
scroll to position [2699, 0]
click at [441, 362] on button at bounding box center [445, 363] width 19 height 15
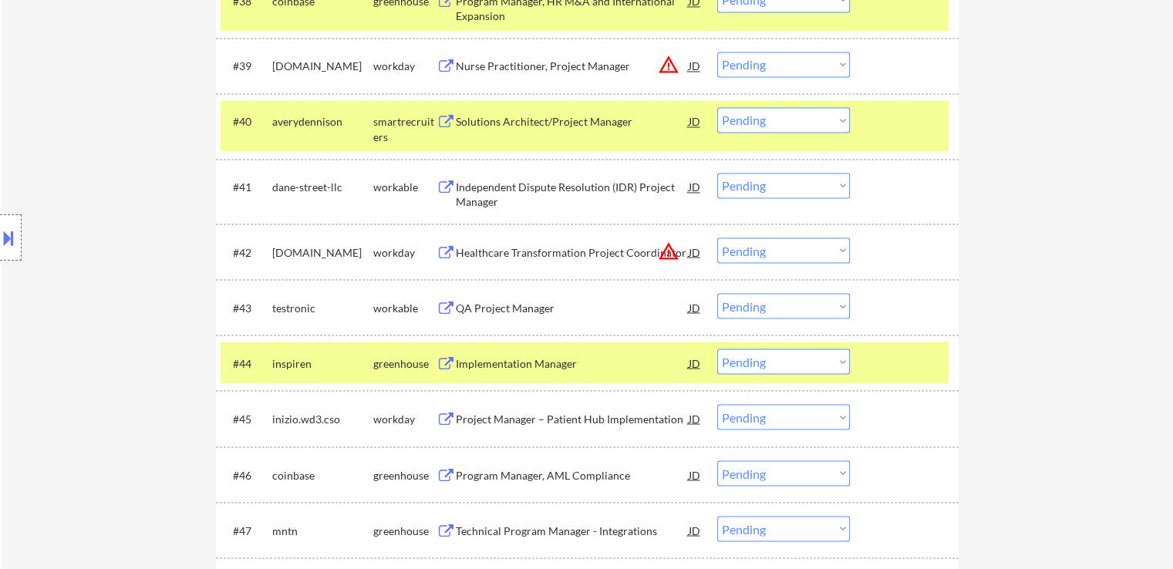
click at [778, 352] on select "Choose an option... Pending Applied Excluded (Questions) Excluded (Expired) Exc…" at bounding box center [783, 361] width 133 height 25
click at [717, 349] on select "Choose an option... Pending Applied Excluded (Questions) Excluded (Expired) Exc…" at bounding box center [783, 361] width 133 height 25
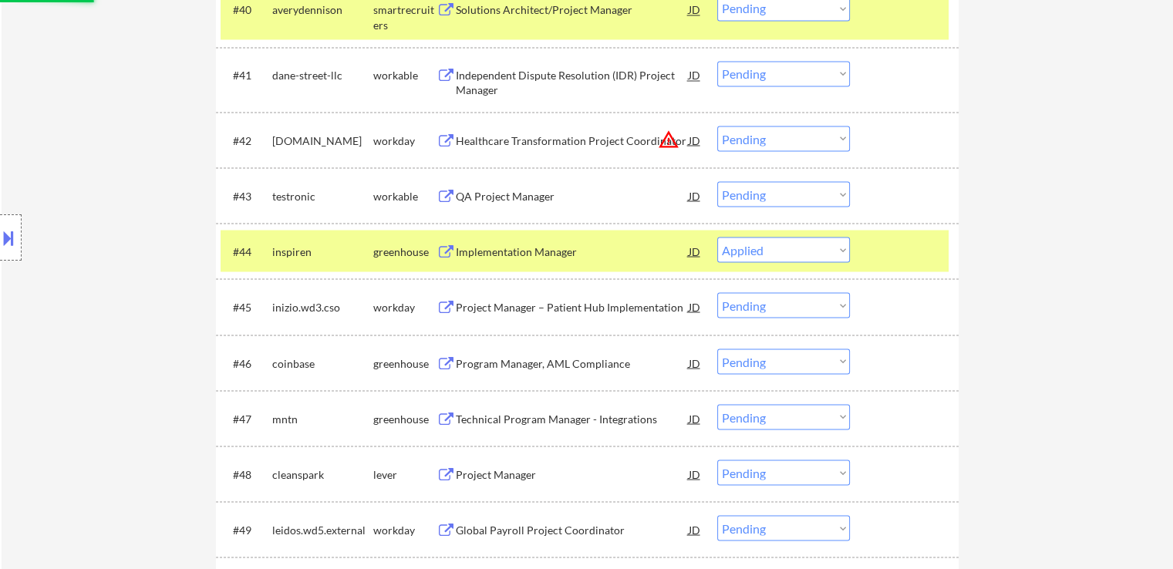
scroll to position [2853, 0]
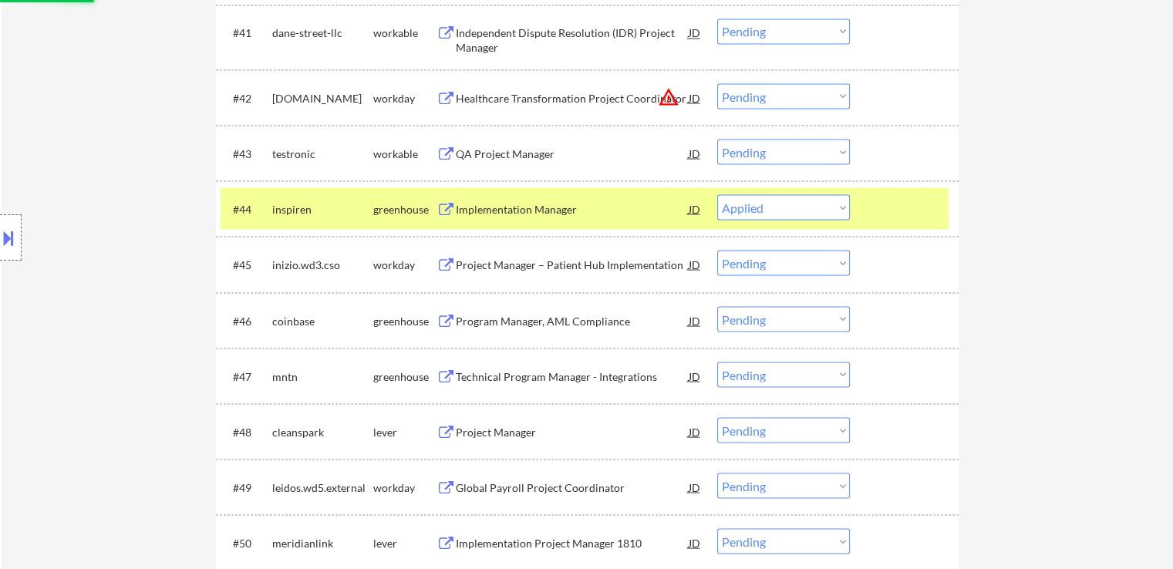
click at [441, 321] on button at bounding box center [445, 321] width 19 height 15
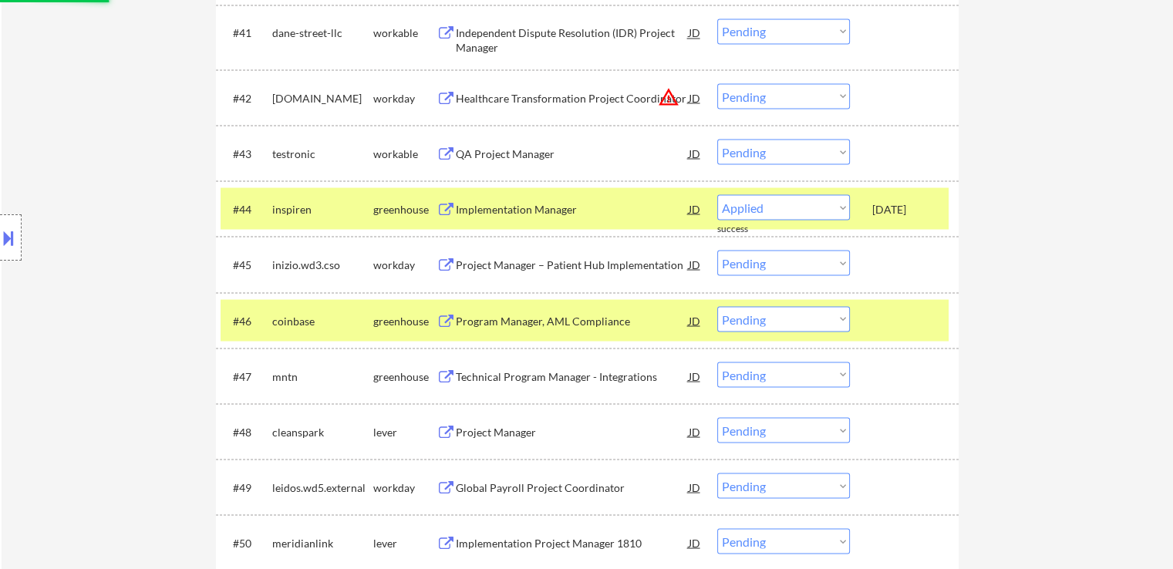
select select ""pending""
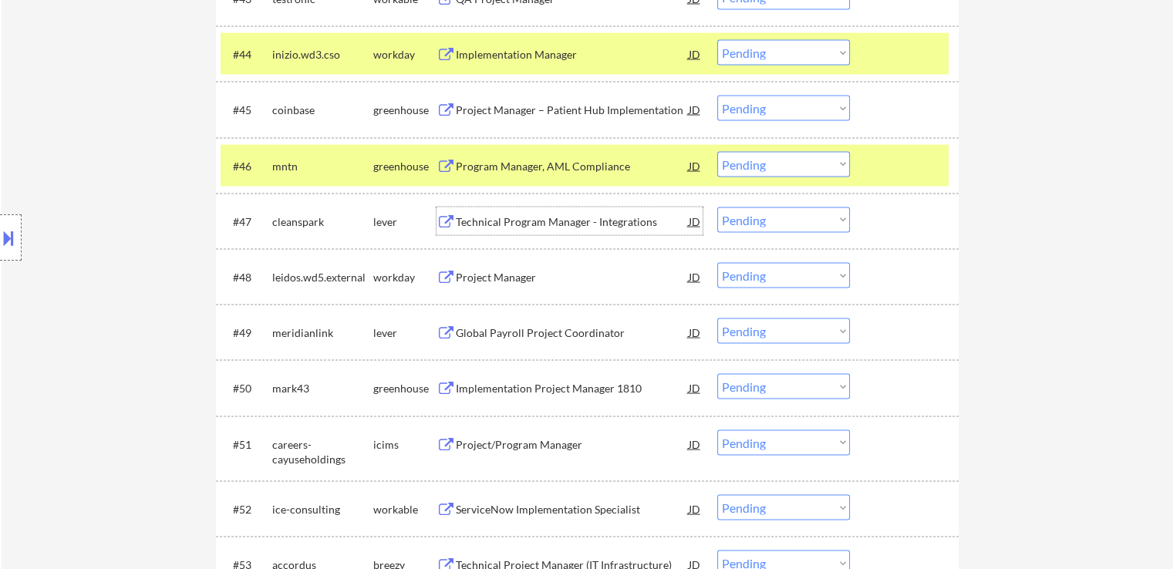
click at [449, 213] on div "Technical Program Manager - Integrations JD warning_amber" at bounding box center [569, 221] width 266 height 28
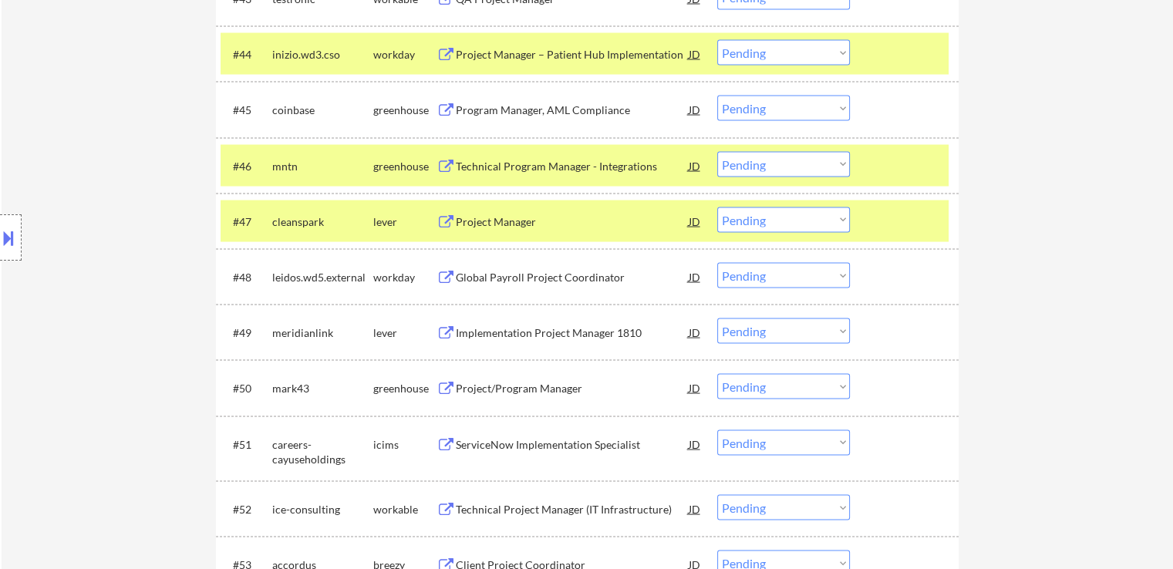
click at [794, 220] on select "Choose an option... Pending Applied Excluded (Questions) Excluded (Expired) Exc…" at bounding box center [783, 219] width 133 height 25
click at [717, 207] on select "Choose an option... Pending Applied Excluded (Questions) Excluded (Expired) Exc…" at bounding box center [783, 219] width 133 height 25
click at [445, 331] on button at bounding box center [445, 333] width 19 height 15
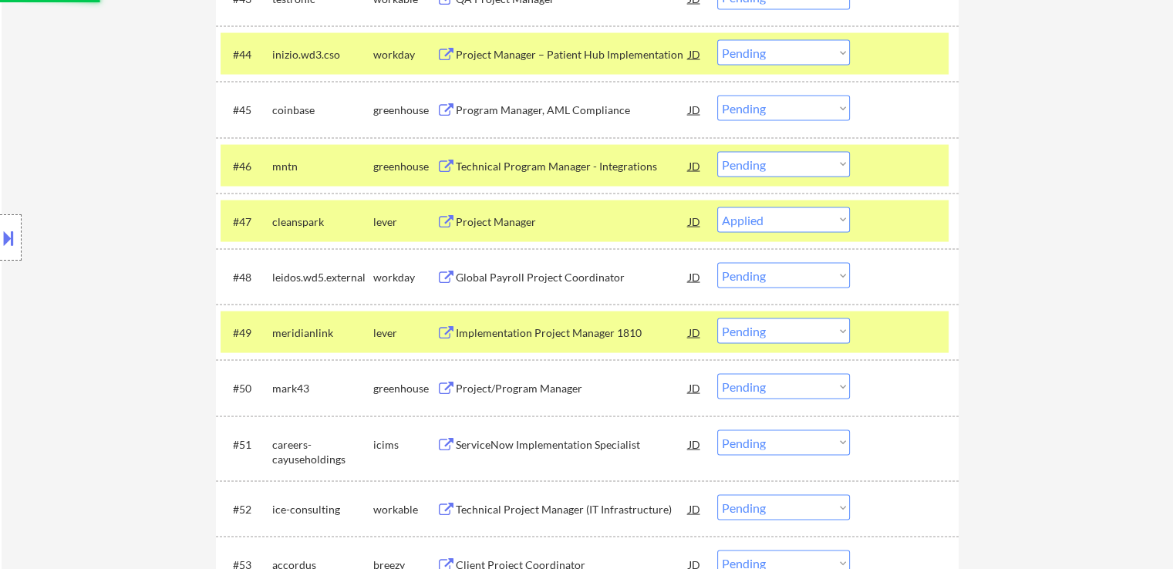
select select ""pending""
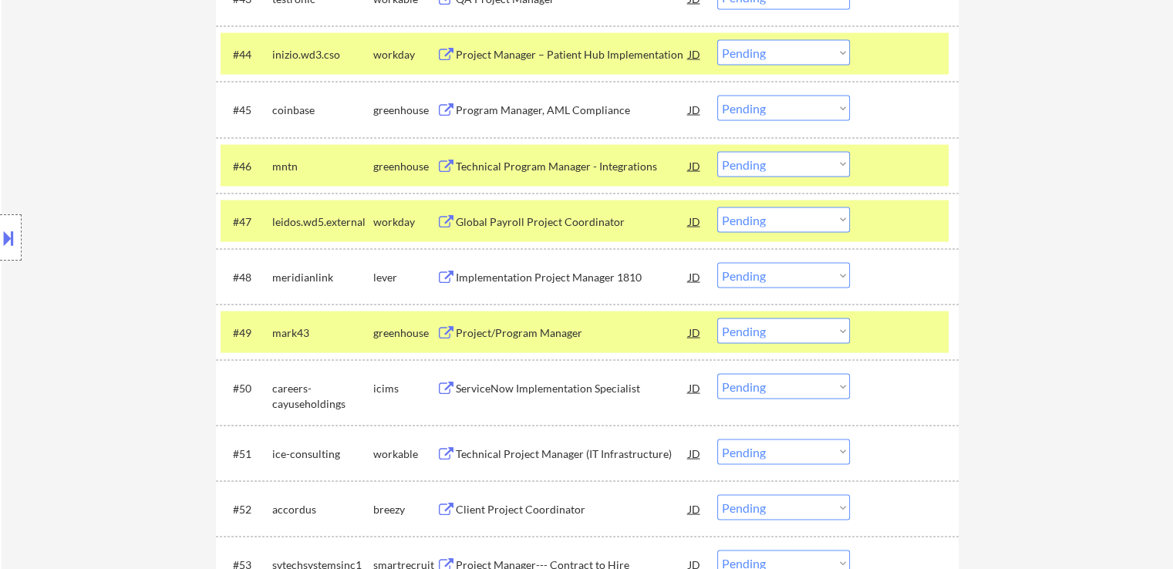
click at [743, 279] on select "Choose an option... Pending Applied Excluded (Questions) Excluded (Expired) Exc…" at bounding box center [783, 275] width 133 height 25
click at [717, 263] on select "Choose an option... Pending Applied Excluded (Questions) Excluded (Expired) Exc…" at bounding box center [783, 275] width 133 height 25
click at [447, 339] on button at bounding box center [445, 333] width 19 height 15
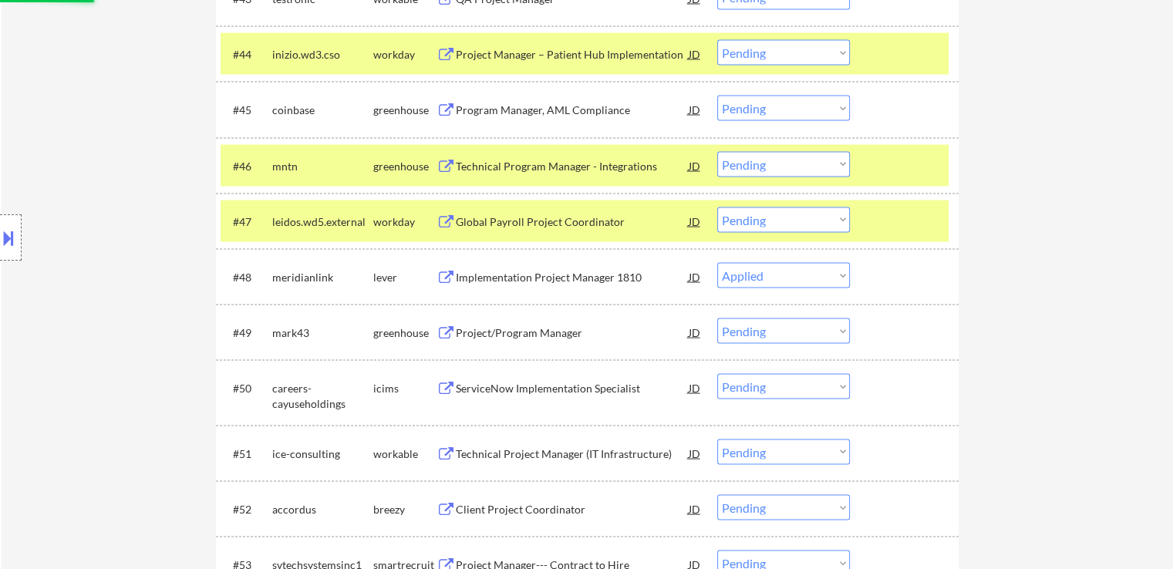
select select ""pending""
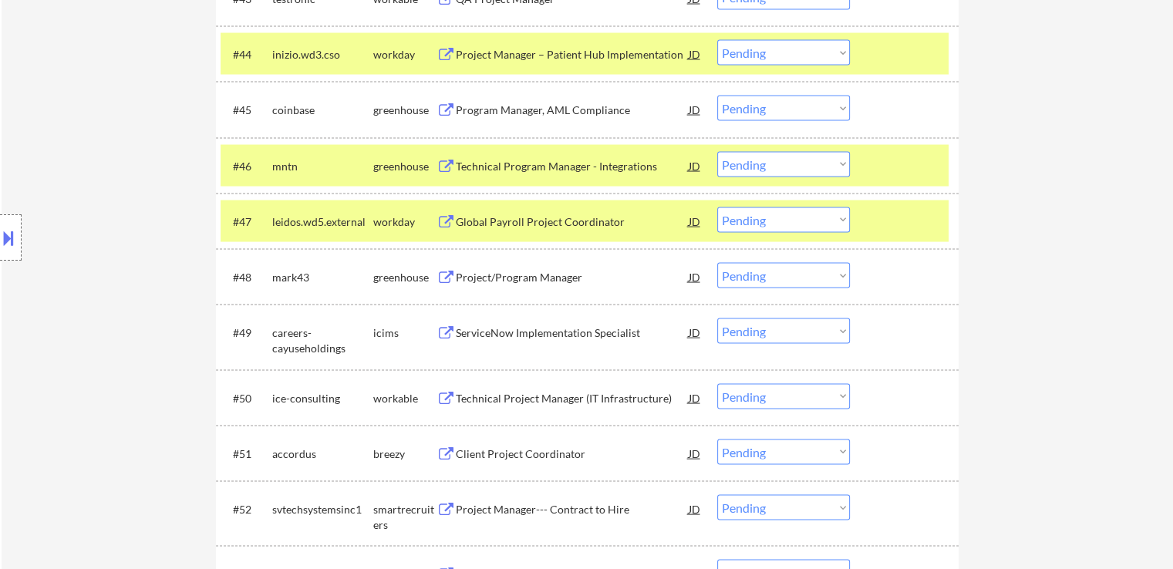
click at [446, 277] on button at bounding box center [445, 278] width 19 height 15
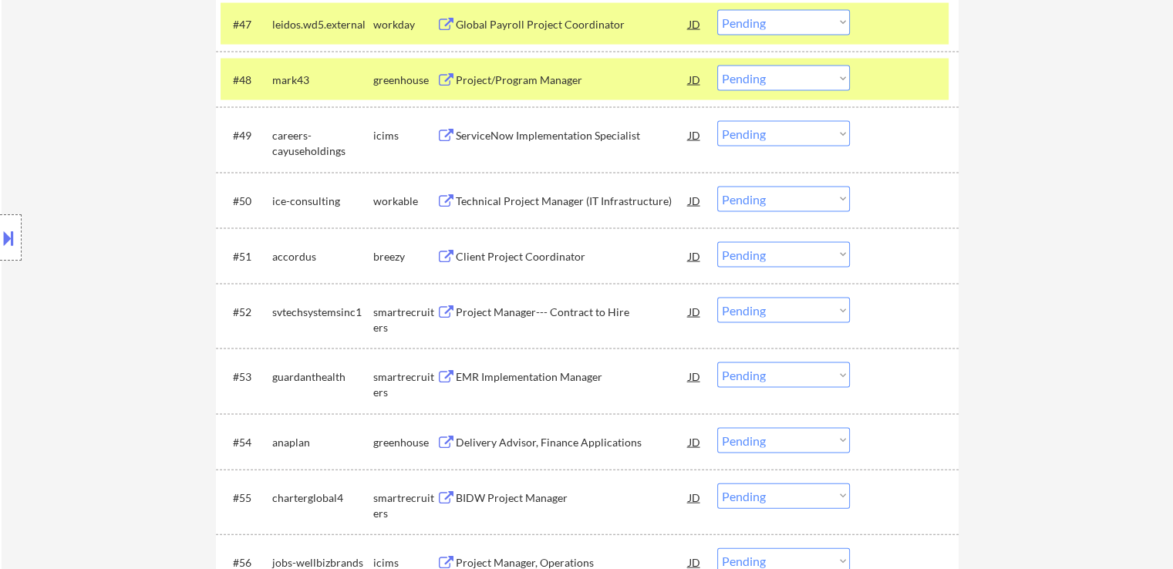
scroll to position [3239, 0]
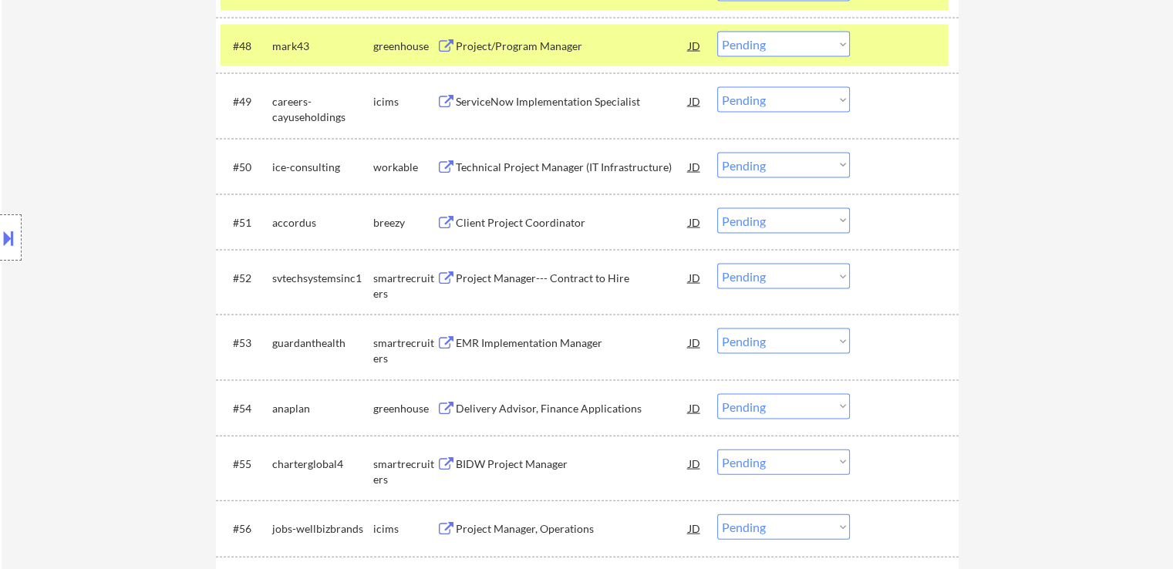
click at [438, 278] on button at bounding box center [445, 278] width 19 height 15
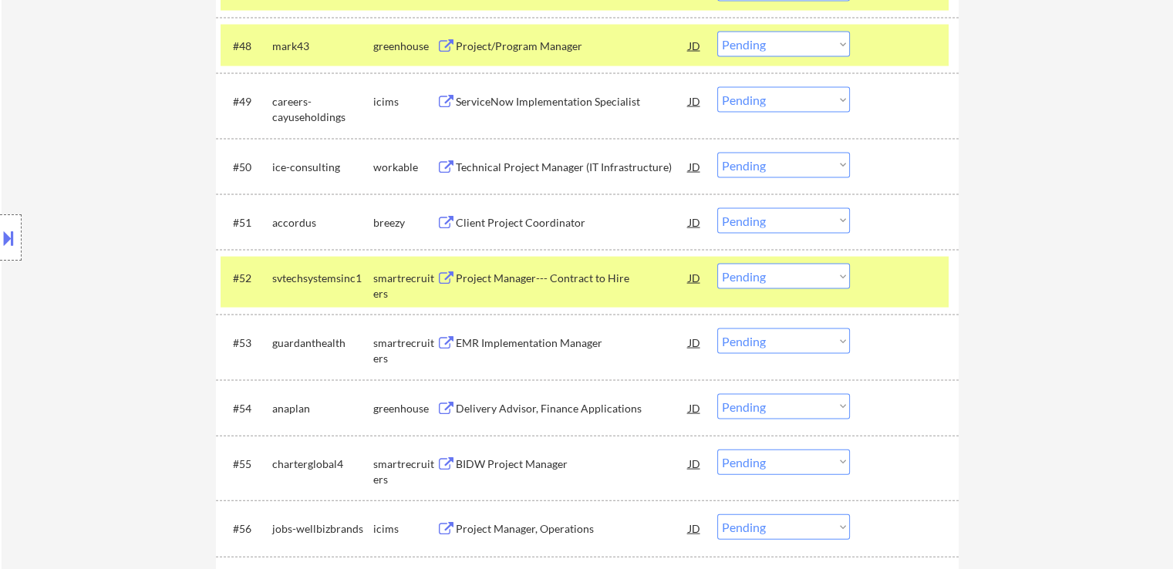
click at [746, 278] on select "Choose an option... Pending Applied Excluded (Questions) Excluded (Expired) Exc…" at bounding box center [783, 276] width 133 height 25
click at [717, 264] on select "Choose an option... Pending Applied Excluded (Questions) Excluded (Expired) Exc…" at bounding box center [783, 276] width 133 height 25
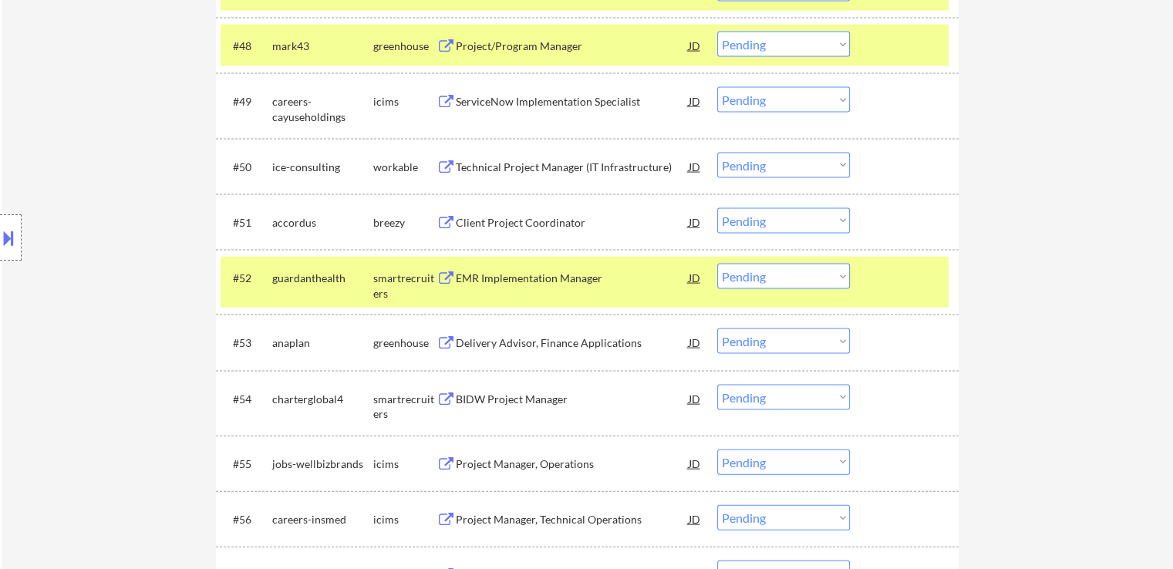
click at [444, 276] on button at bounding box center [445, 278] width 19 height 15
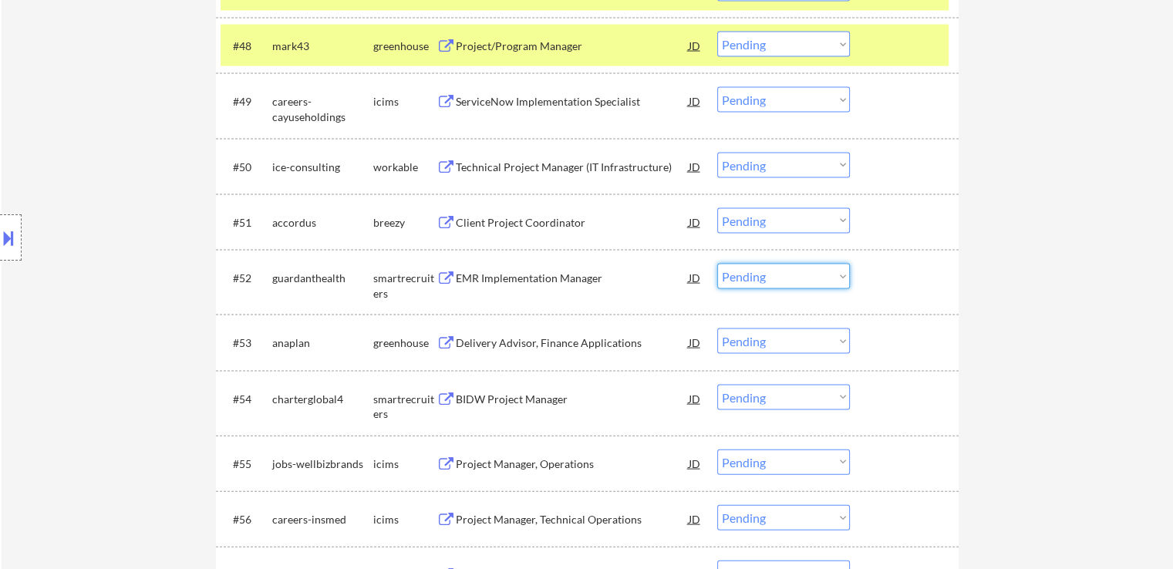
drag, startPoint x: 774, startPoint y: 275, endPoint x: 774, endPoint y: 288, distance: 12.3
click at [774, 275] on select "Choose an option... Pending Applied Excluded (Questions) Excluded (Expired) Exc…" at bounding box center [783, 276] width 133 height 25
click at [717, 264] on select "Choose an option... Pending Applied Excluded (Questions) Excluded (Expired) Exc…" at bounding box center [783, 276] width 133 height 25
click at [448, 343] on button at bounding box center [445, 343] width 19 height 15
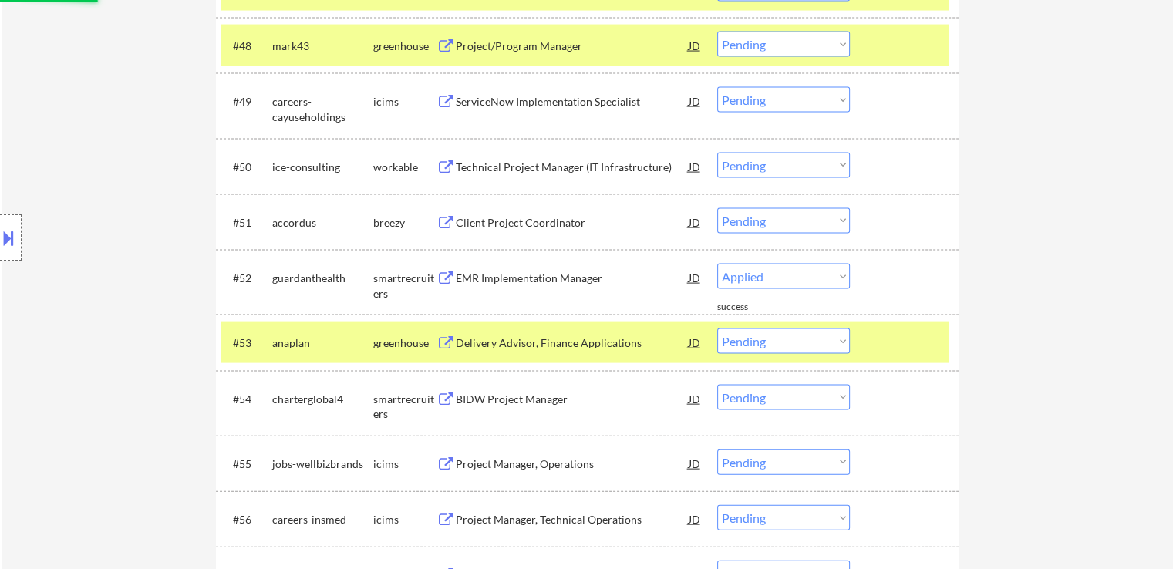
select select ""pending""
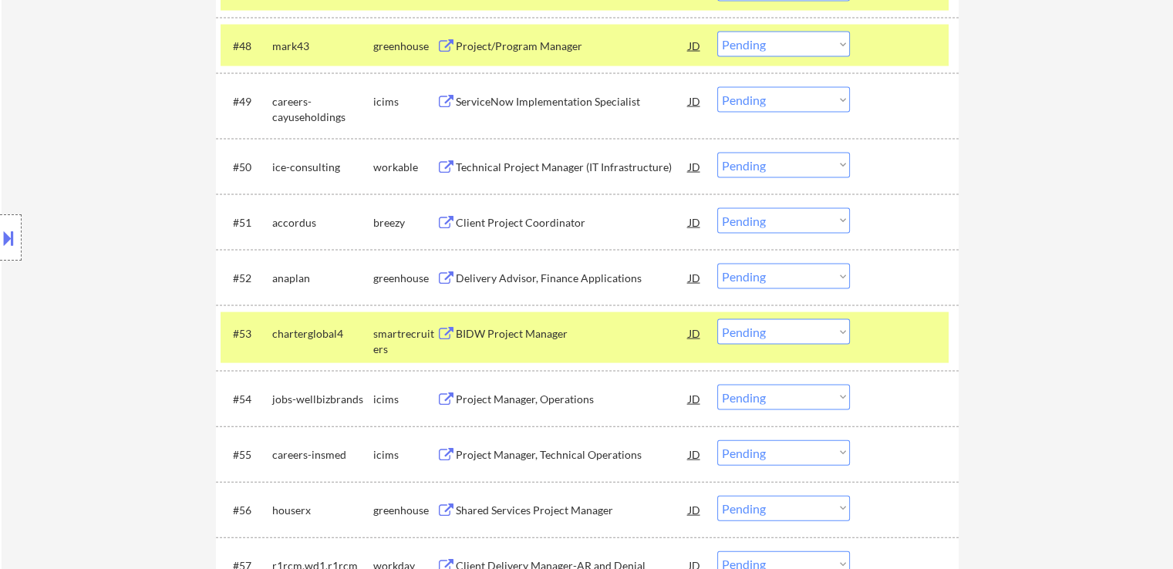
click at [770, 277] on select "Choose an option... Pending Applied Excluded (Questions) Excluded (Expired) Exc…" at bounding box center [783, 276] width 133 height 25
click at [717, 264] on select "Choose an option... Pending Applied Excluded (Questions) Excluded (Expired) Exc…" at bounding box center [783, 276] width 133 height 25
click at [439, 332] on button at bounding box center [445, 334] width 19 height 15
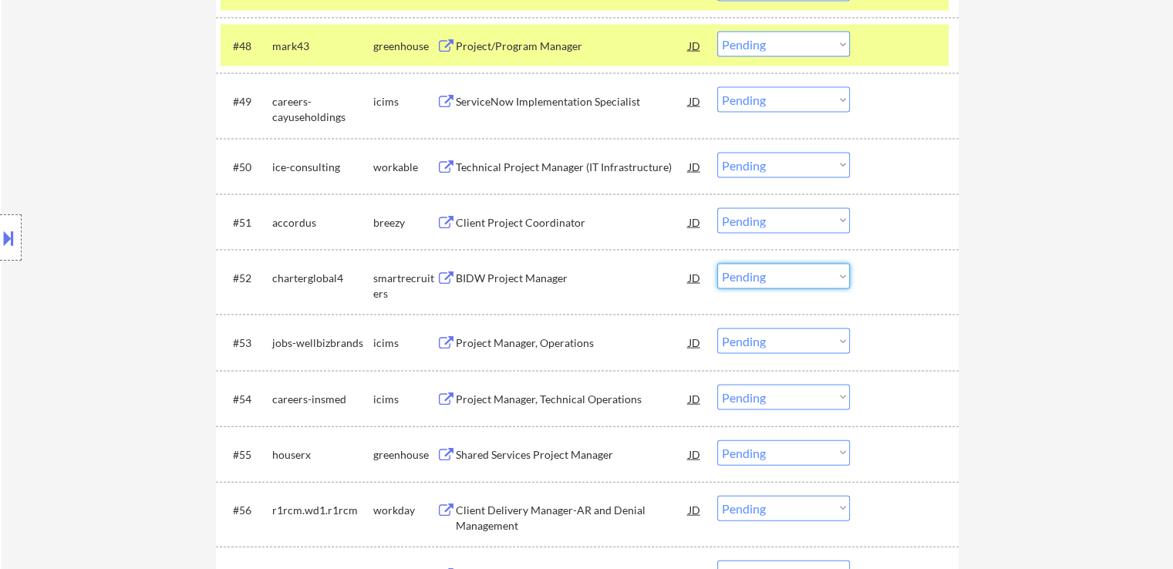
click at [779, 272] on select "Choose an option... Pending Applied Excluded (Questions) Excluded (Expired) Exc…" at bounding box center [783, 276] width 133 height 25
click at [717, 264] on select "Choose an option... Pending Applied Excluded (Questions) Excluded (Expired) Exc…" at bounding box center [783, 276] width 133 height 25
click at [441, 457] on button at bounding box center [445, 455] width 19 height 15
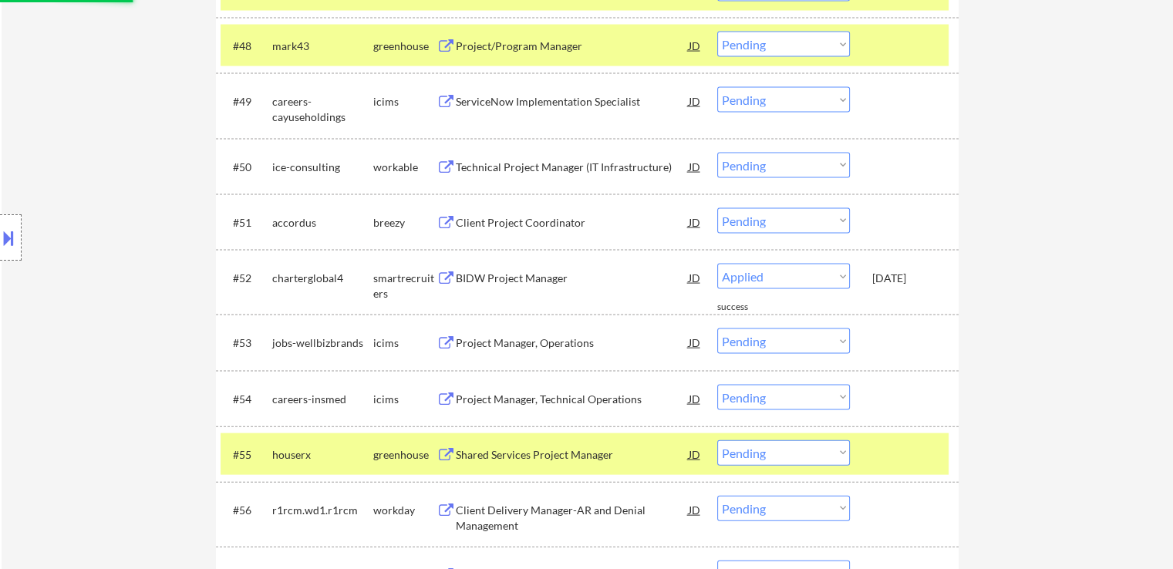
select select ""pending""
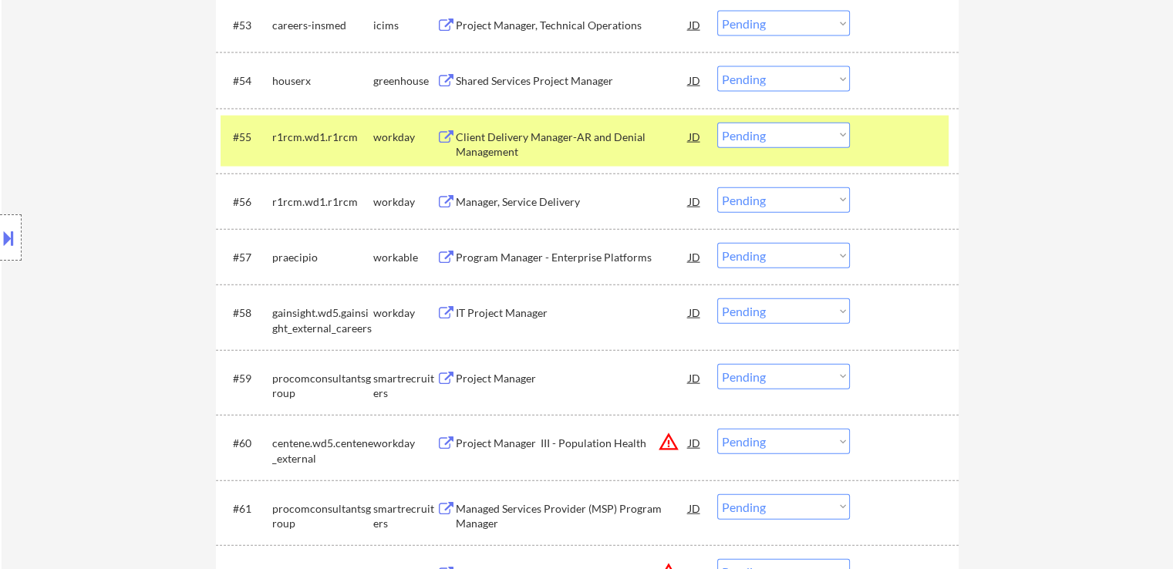
scroll to position [3625, 0]
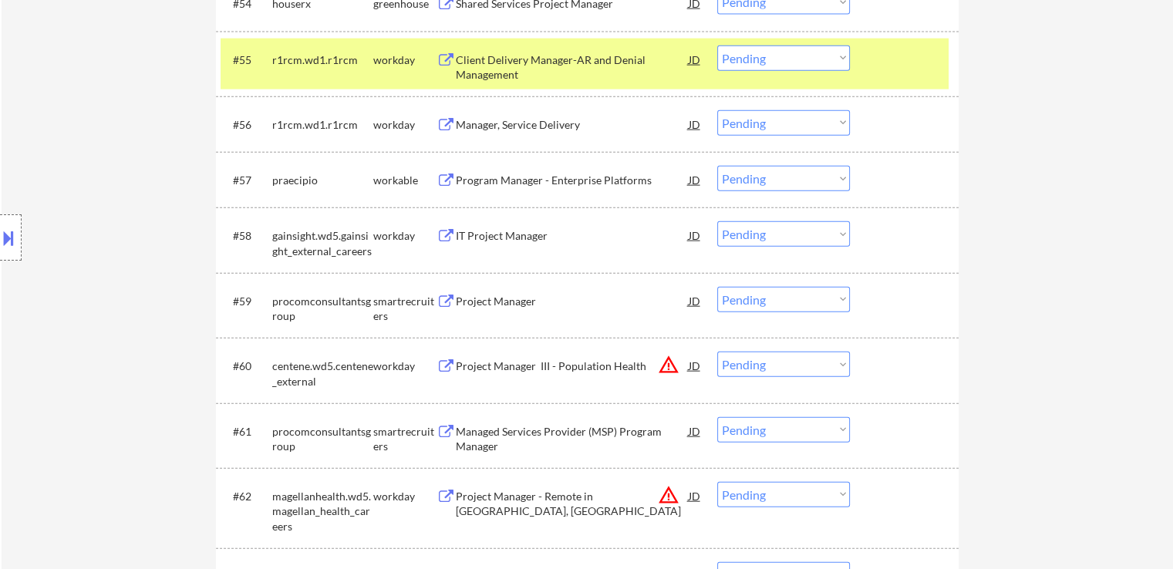
click at [444, 300] on button at bounding box center [445, 302] width 19 height 15
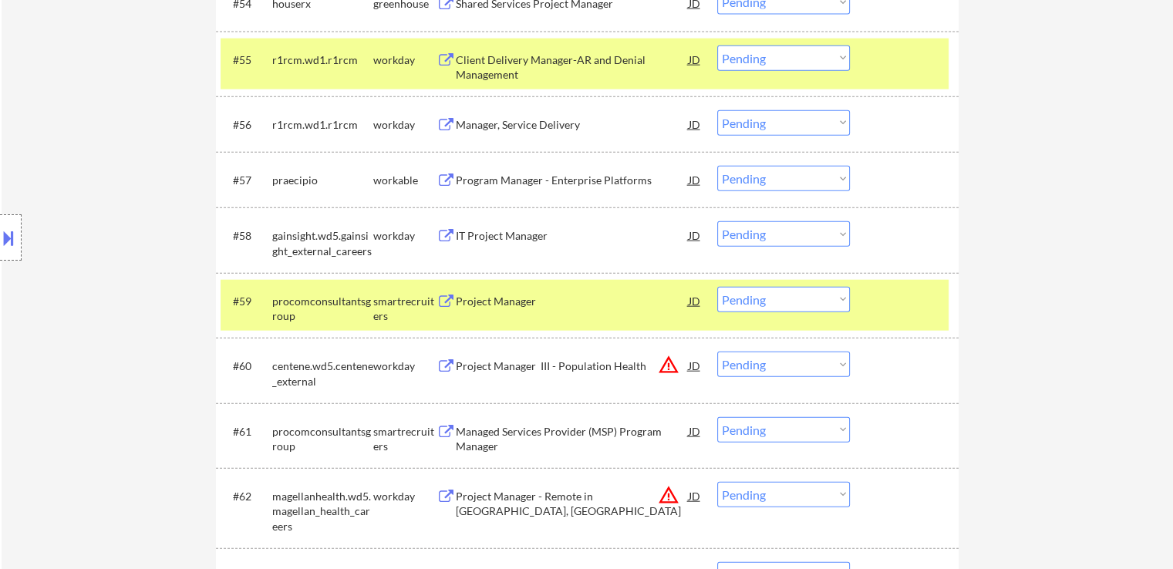
click at [814, 295] on select "Choose an option... Pending Applied Excluded (Questions) Excluded (Expired) Exc…" at bounding box center [783, 299] width 133 height 25
click at [717, 287] on select "Choose an option... Pending Applied Excluded (Questions) Excluded (Expired) Exc…" at bounding box center [783, 299] width 133 height 25
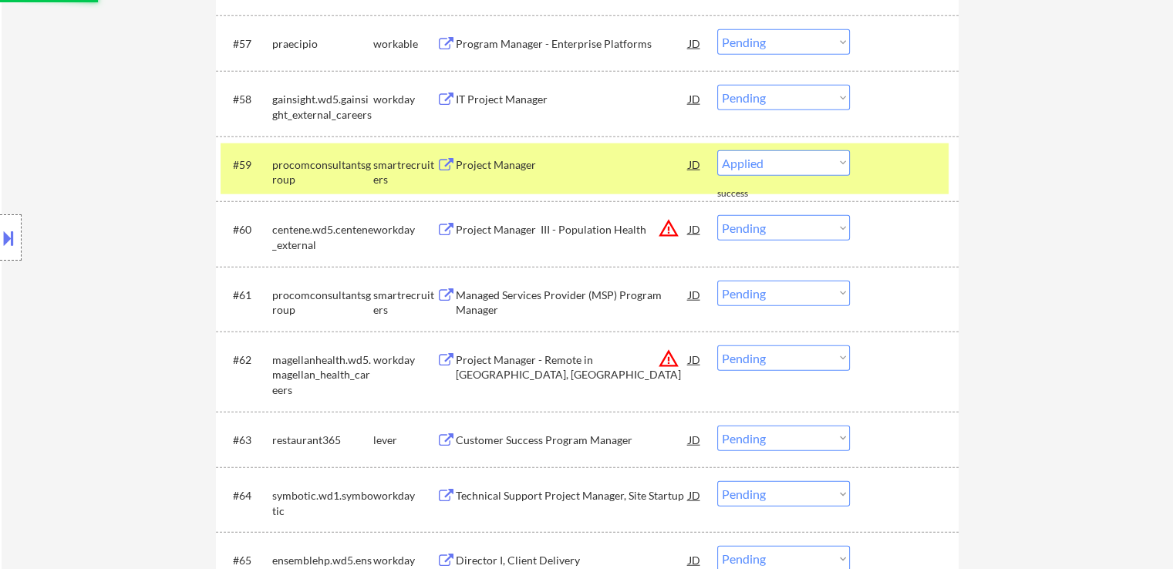
scroll to position [3779, 0]
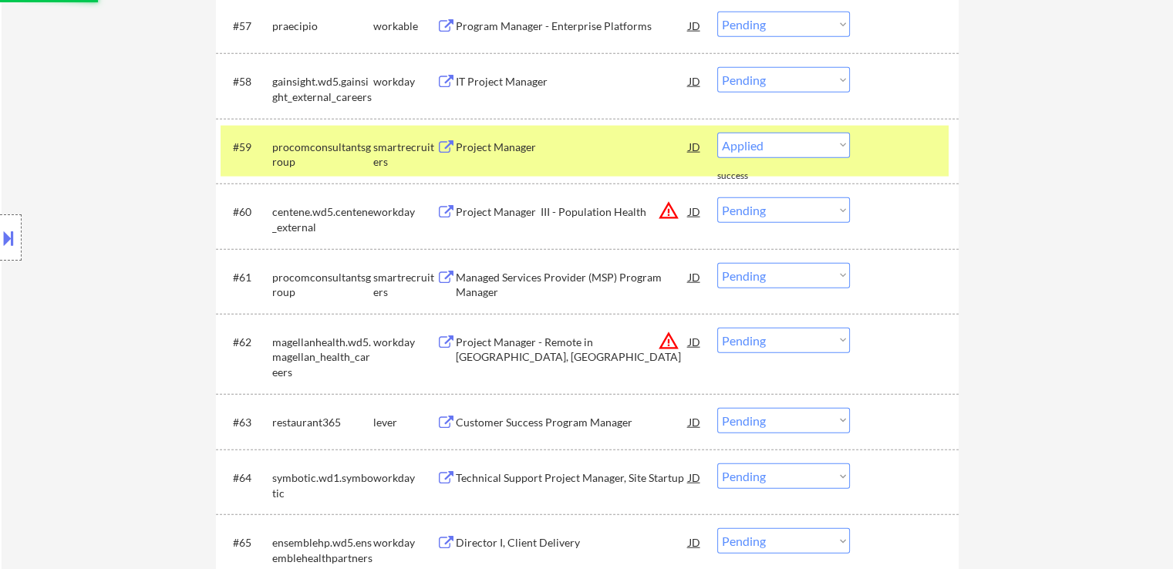
select select ""pending""
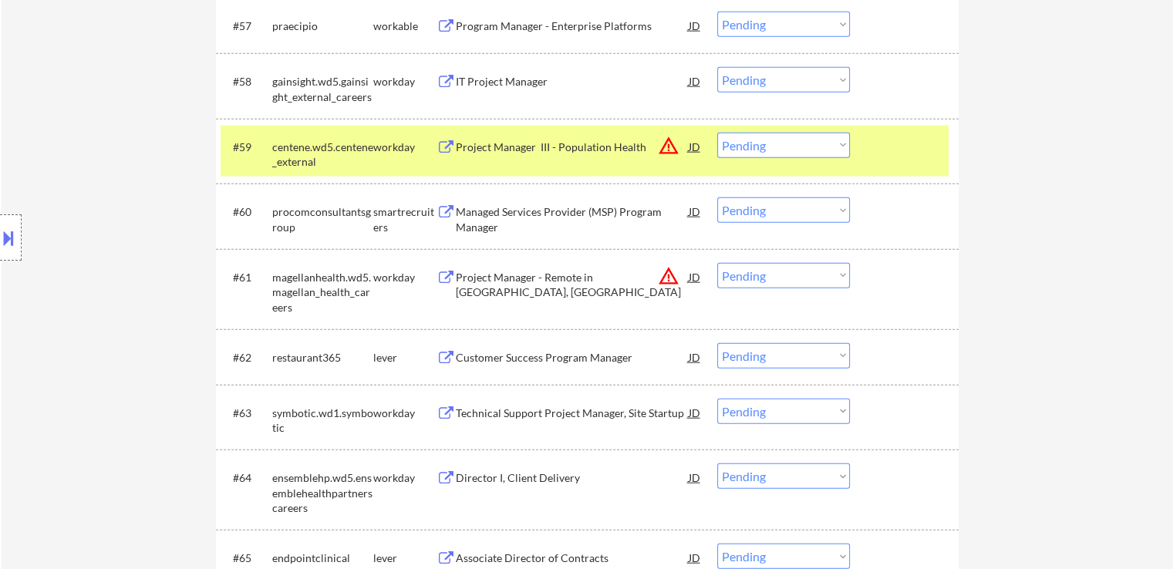
click at [447, 355] on button at bounding box center [445, 358] width 19 height 15
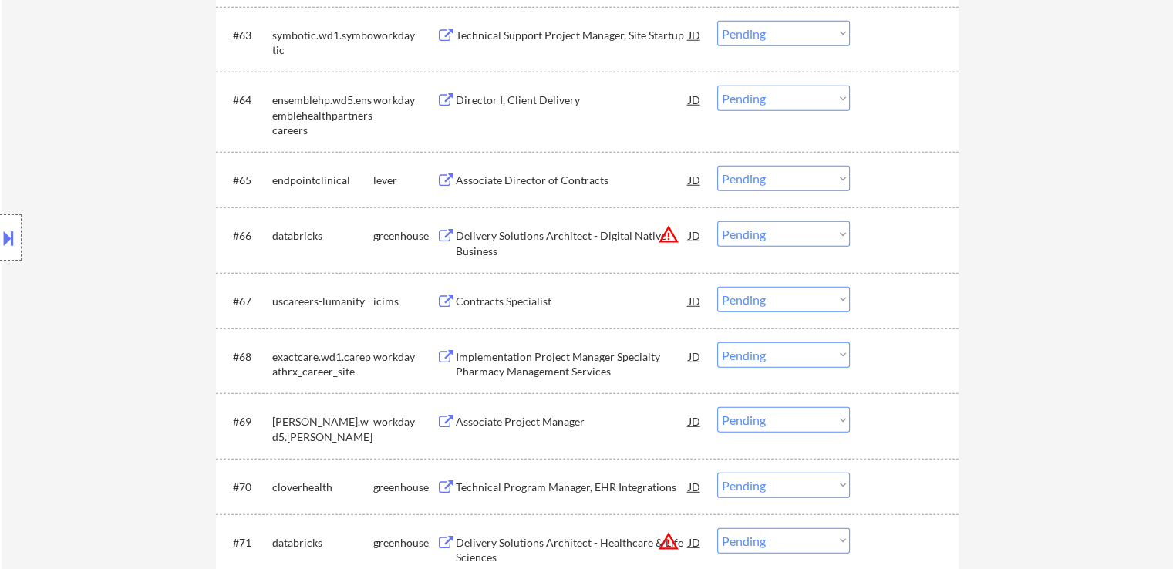
scroll to position [4164, 0]
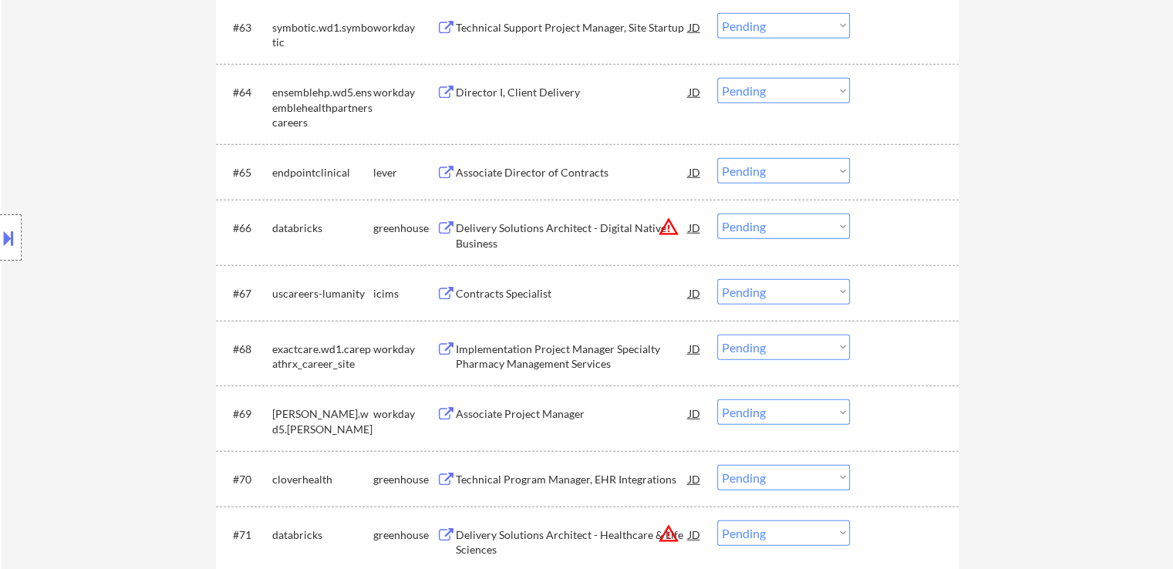
click at [450, 175] on button at bounding box center [445, 173] width 19 height 15
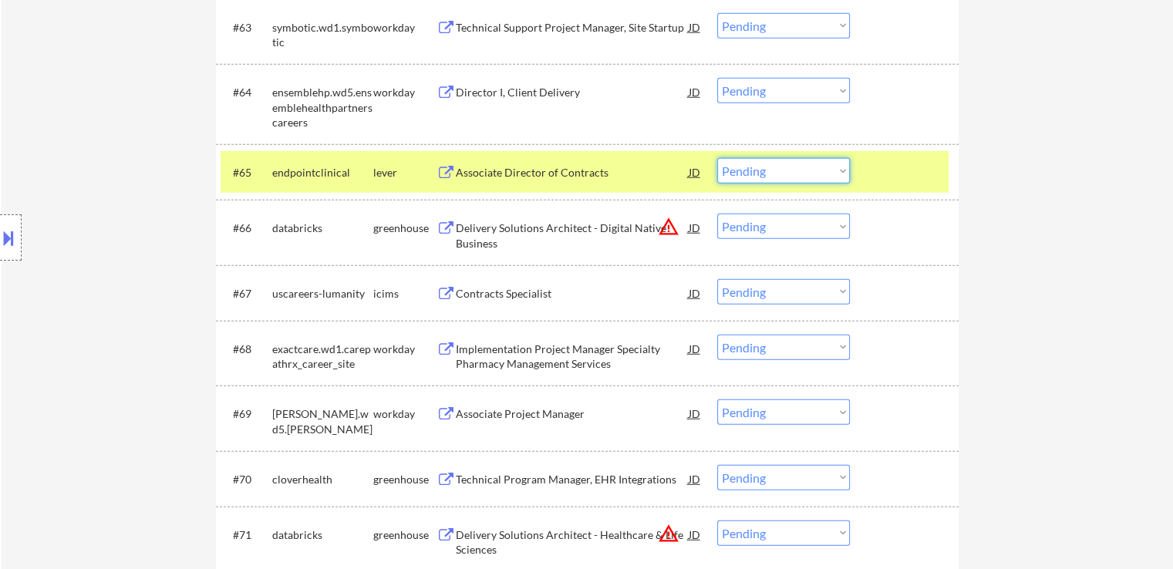
click at [767, 174] on select "Choose an option... Pending Applied Excluded (Questions) Excluded (Expired) Exc…" at bounding box center [783, 170] width 133 height 25
click at [717, 158] on select "Choose an option... Pending Applied Excluded (Questions) Excluded (Expired) Exc…" at bounding box center [783, 170] width 133 height 25
select select ""pending""
click at [454, 477] on div "Technical Program Manager, EHR Integrations JD warning_amber" at bounding box center [569, 479] width 266 height 28
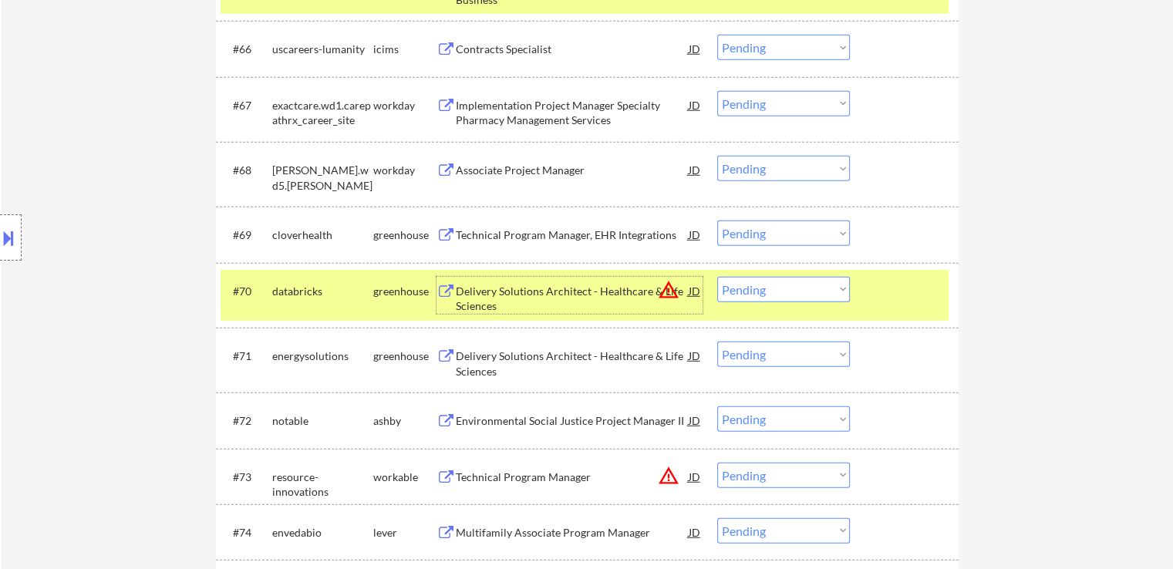
scroll to position [4396, 0]
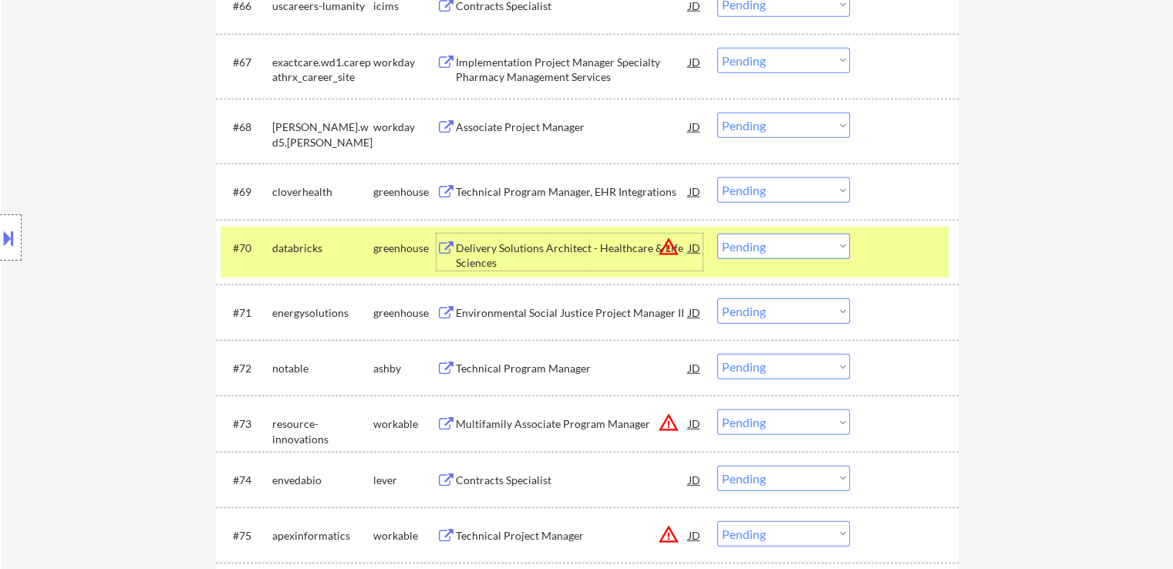
click at [447, 191] on button at bounding box center [445, 192] width 19 height 15
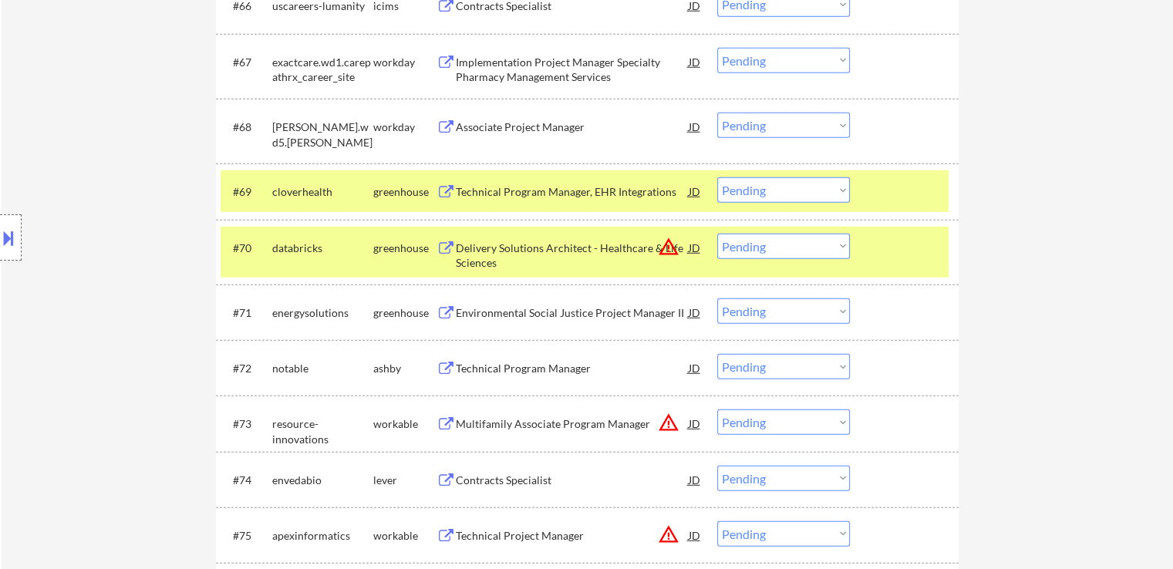
click at [774, 187] on select "Choose an option... Pending Applied Excluded (Questions) Excluded (Expired) Exc…" at bounding box center [783, 189] width 133 height 25
click at [717, 178] on select "Choose an option... Pending Applied Excluded (Questions) Excluded (Expired) Exc…" at bounding box center [783, 189] width 133 height 25
click at [446, 313] on button at bounding box center [445, 313] width 19 height 15
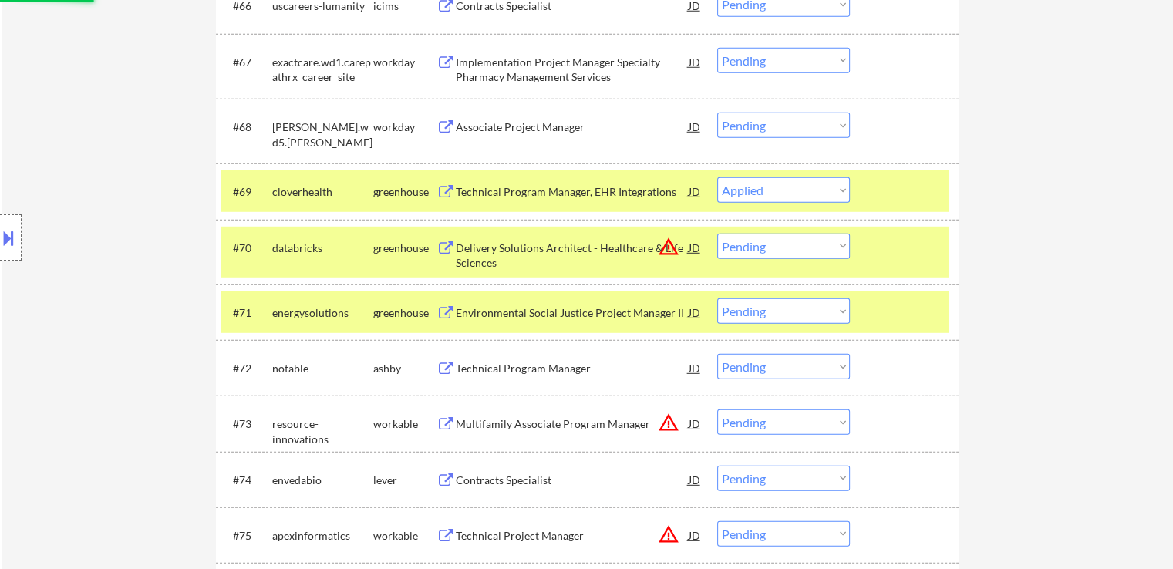
select select ""pending""
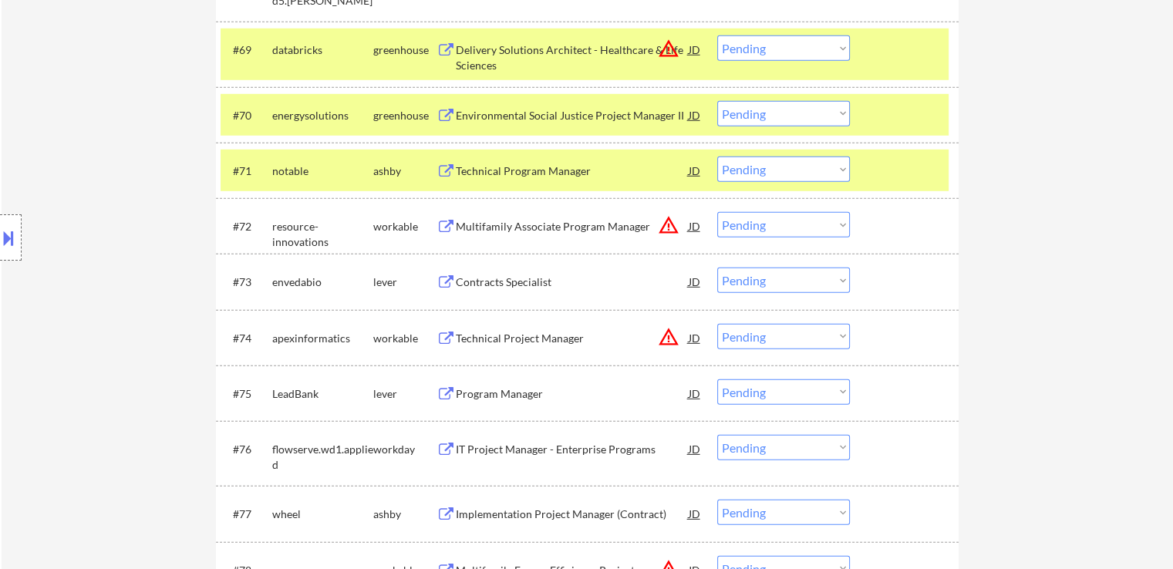
scroll to position [4550, 0]
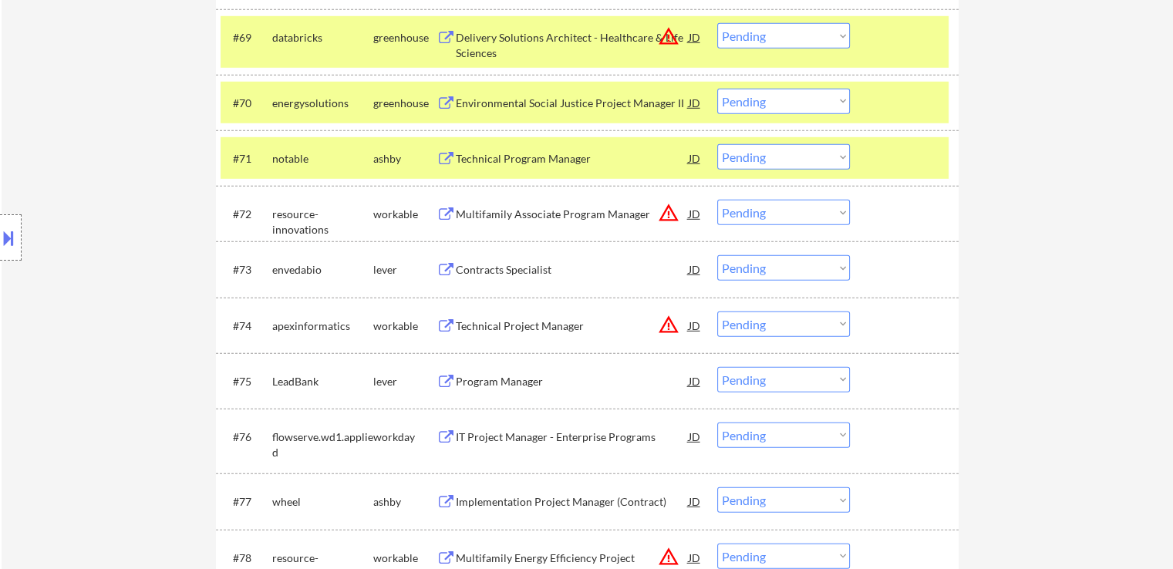
click at [438, 272] on button at bounding box center [445, 270] width 19 height 15
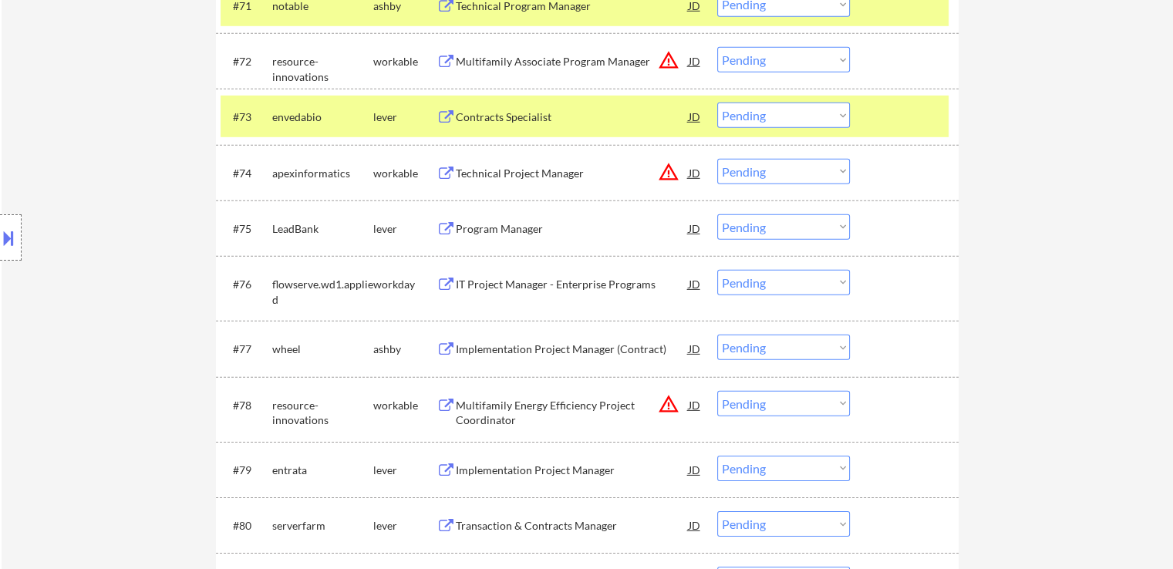
scroll to position [4704, 0]
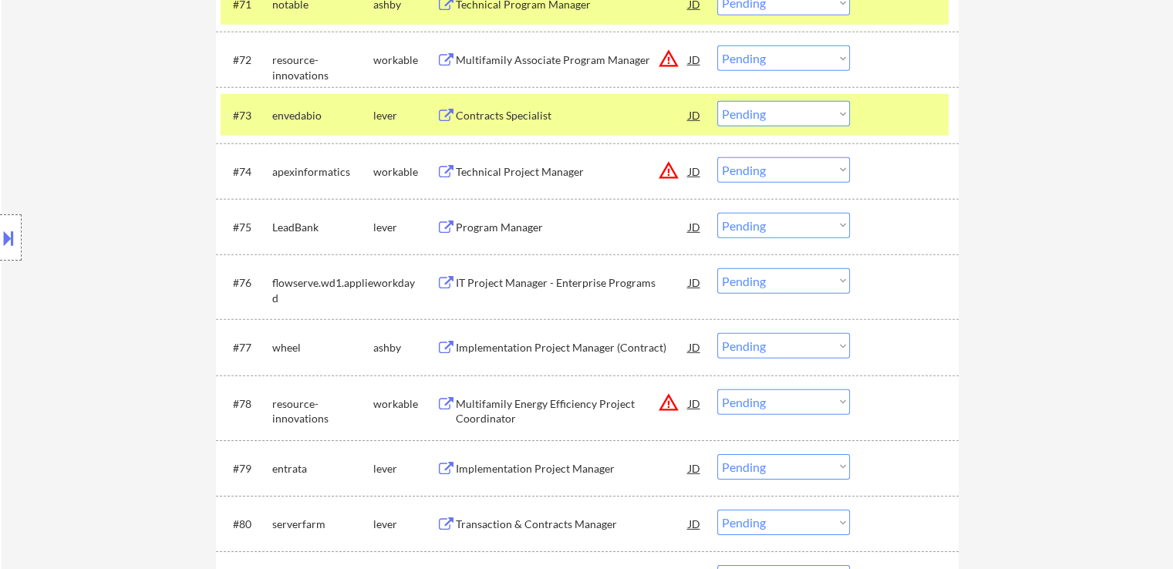
click at [439, 225] on button at bounding box center [445, 228] width 19 height 15
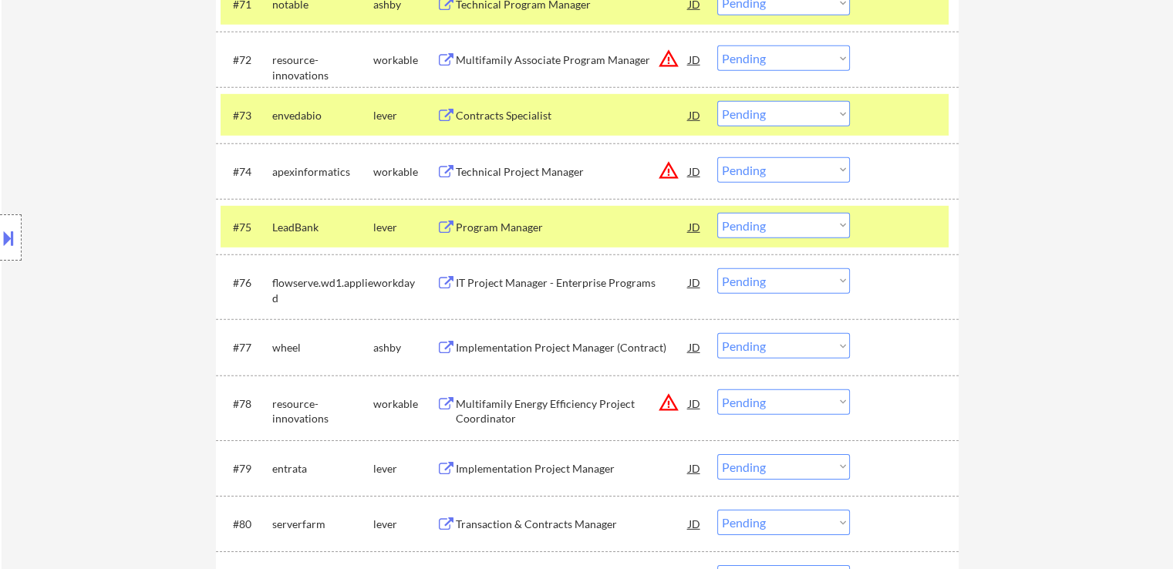
click at [790, 224] on select "Choose an option... Pending Applied Excluded (Questions) Excluded (Expired) Exc…" at bounding box center [783, 225] width 133 height 25
click at [717, 213] on select "Choose an option... Pending Applied Excluded (Questions) Excluded (Expired) Exc…" at bounding box center [783, 225] width 133 height 25
select select ""pending""
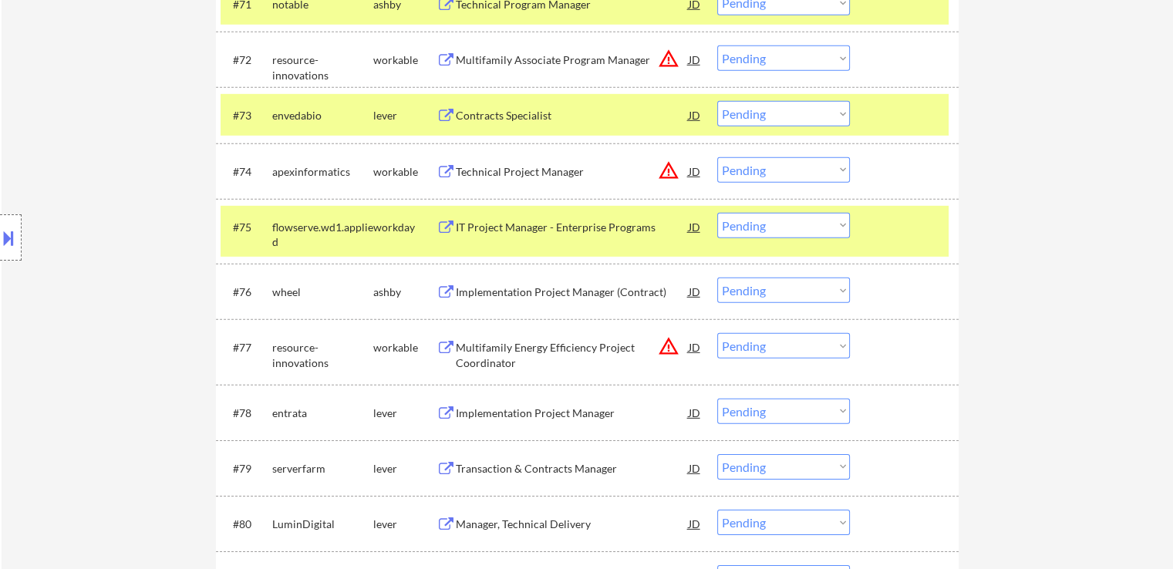
click at [448, 289] on button at bounding box center [445, 292] width 19 height 15
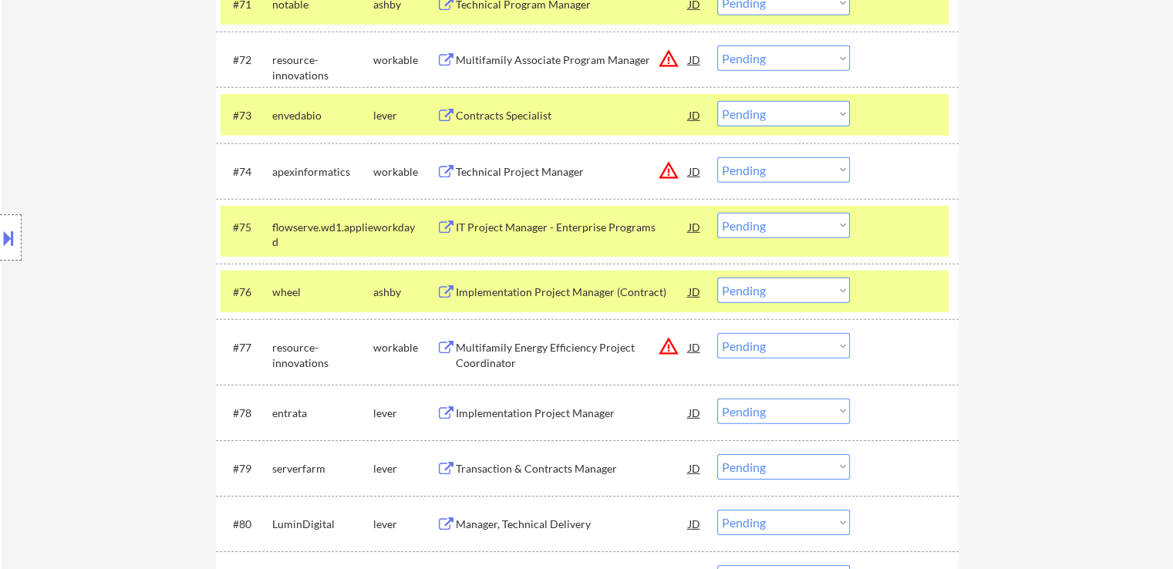
click at [778, 294] on select "Choose an option... Pending Applied Excluded (Questions) Excluded (Expired) Exc…" at bounding box center [783, 290] width 133 height 25
click at [717, 278] on select "Choose an option... Pending Applied Excluded (Questions) Excluded (Expired) Exc…" at bounding box center [783, 290] width 133 height 25
click at [433, 408] on div "lever" at bounding box center [404, 413] width 63 height 15
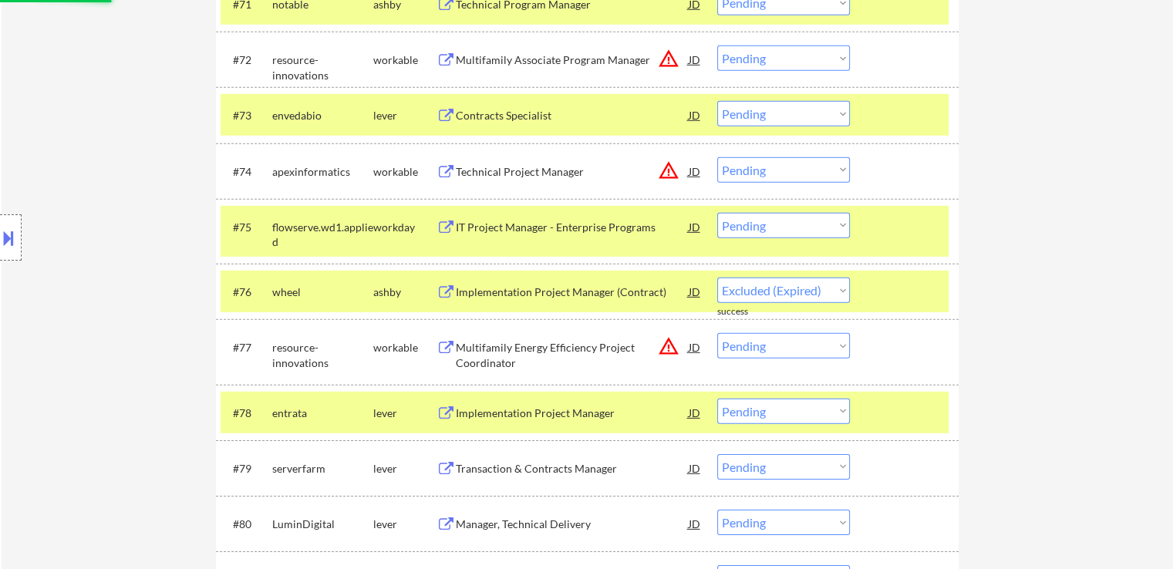
select select ""pending""
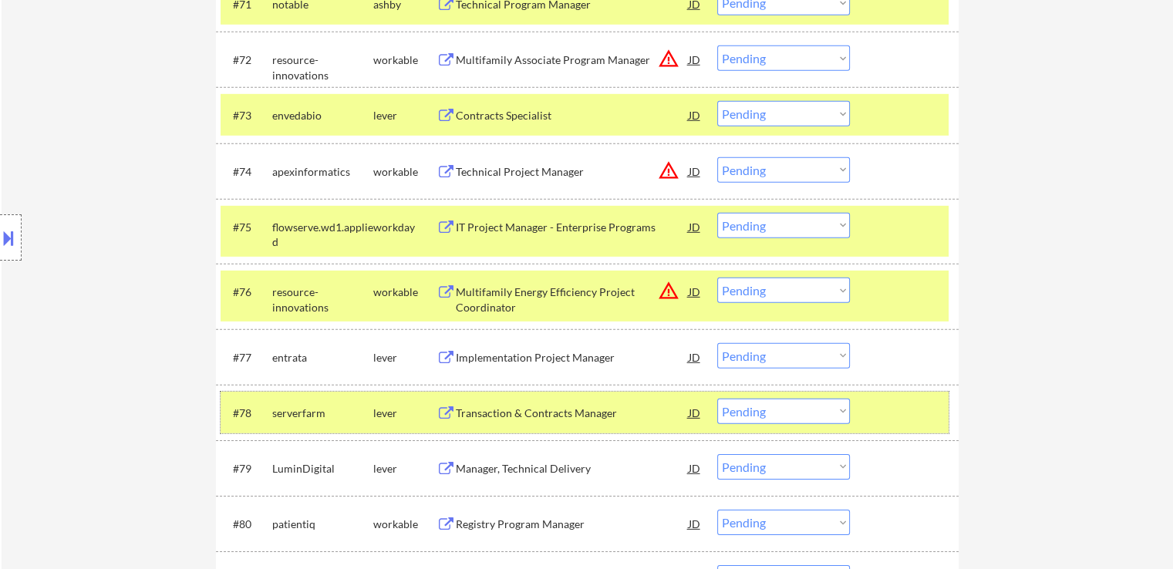
click at [444, 352] on button at bounding box center [445, 358] width 19 height 15
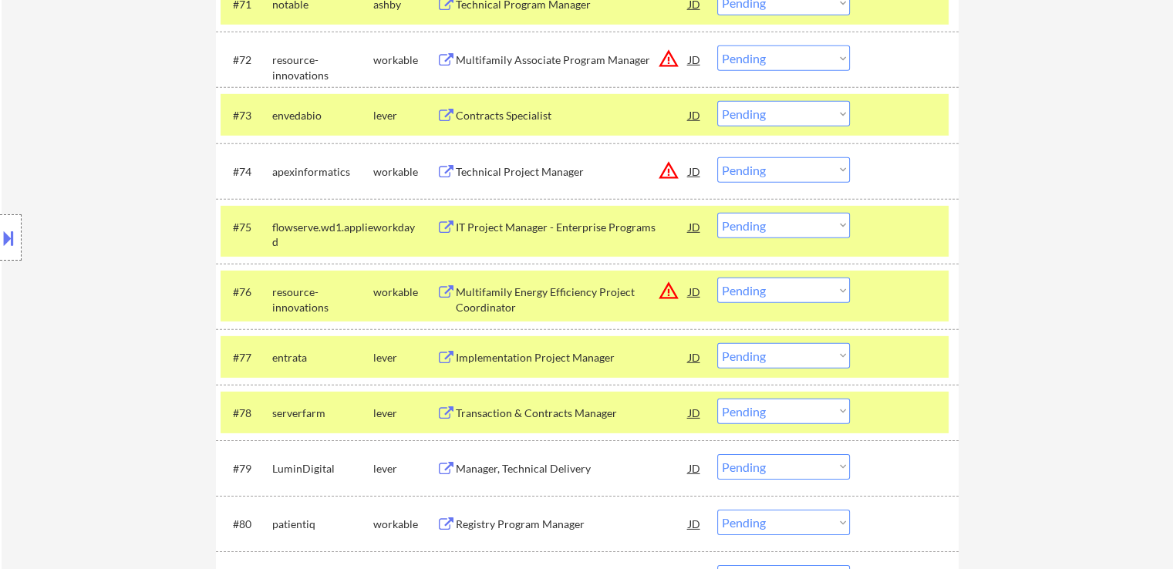
click at [771, 358] on select "Choose an option... Pending Applied Excluded (Questions) Excluded (Expired) Exc…" at bounding box center [783, 355] width 133 height 25
click at [717, 343] on select "Choose an option... Pending Applied Excluded (Questions) Excluded (Expired) Exc…" at bounding box center [783, 355] width 133 height 25
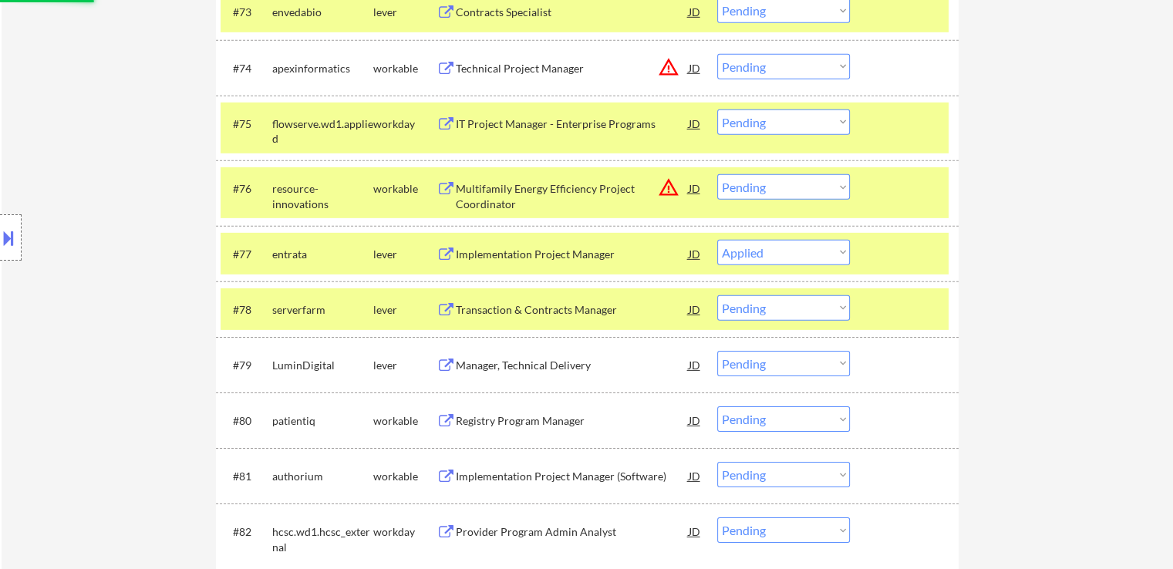
scroll to position [4936, 0]
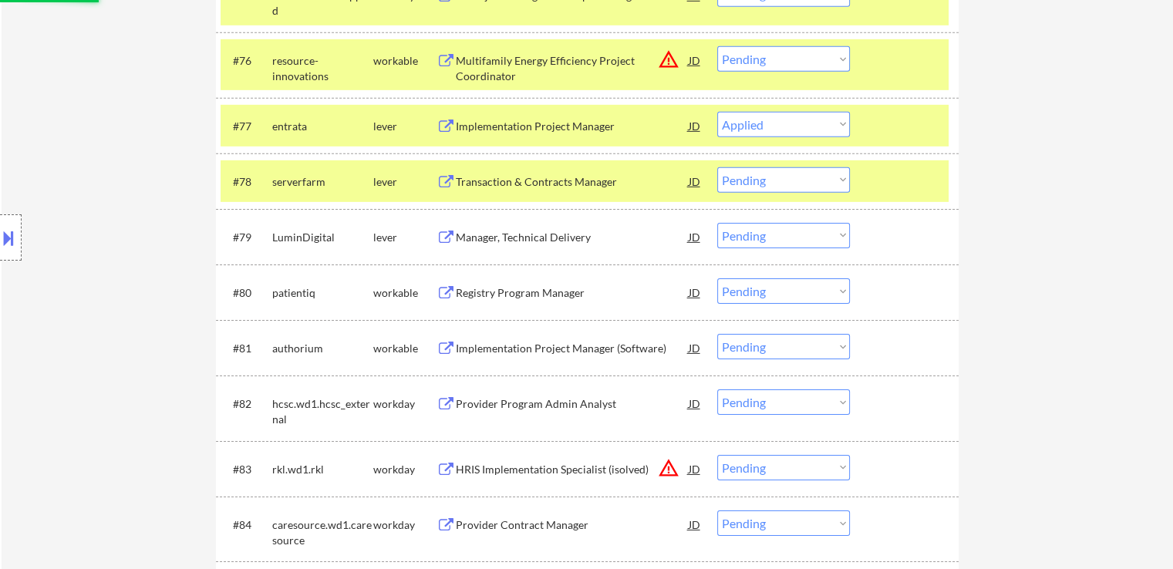
click at [443, 183] on button at bounding box center [445, 182] width 19 height 15
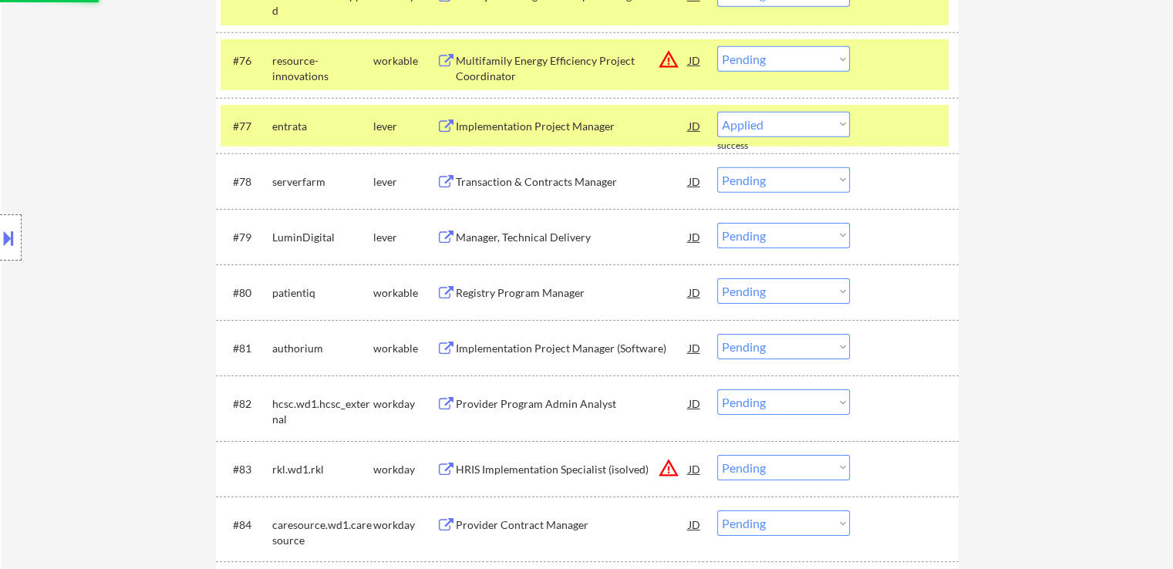
select select ""pending""
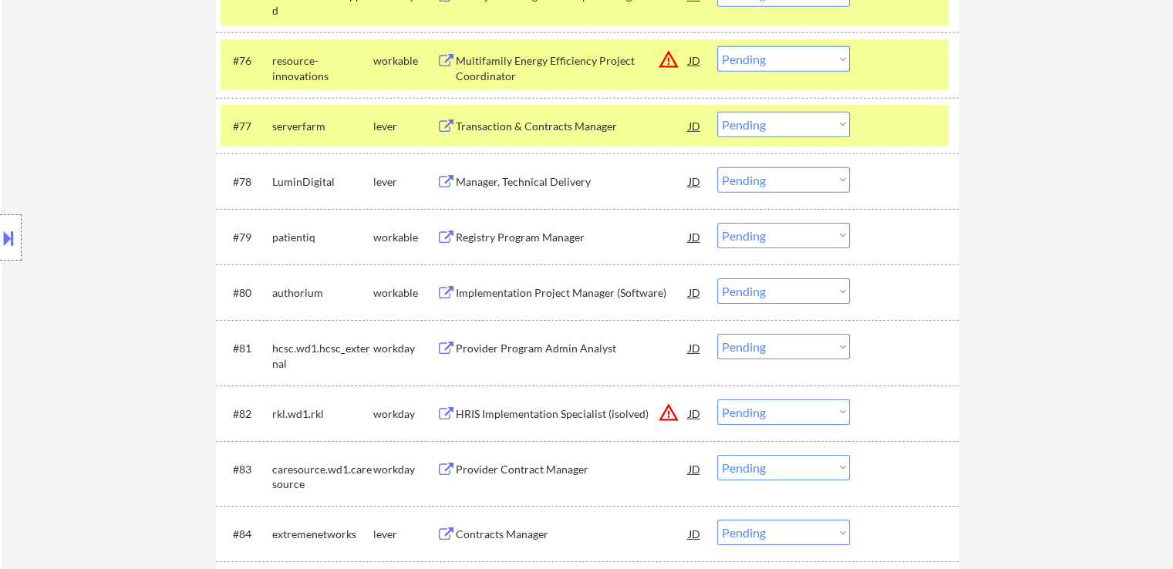
drag, startPoint x: 770, startPoint y: 124, endPoint x: 768, endPoint y: 136, distance: 12.4
click at [770, 124] on select "Choose an option... Pending Applied Excluded (Questions) Excluded (Expired) Exc…" at bounding box center [783, 124] width 133 height 25
click at [717, 112] on select "Choose an option... Pending Applied Excluded (Questions) Excluded (Expired) Exc…" at bounding box center [783, 124] width 133 height 25
select select ""pending""
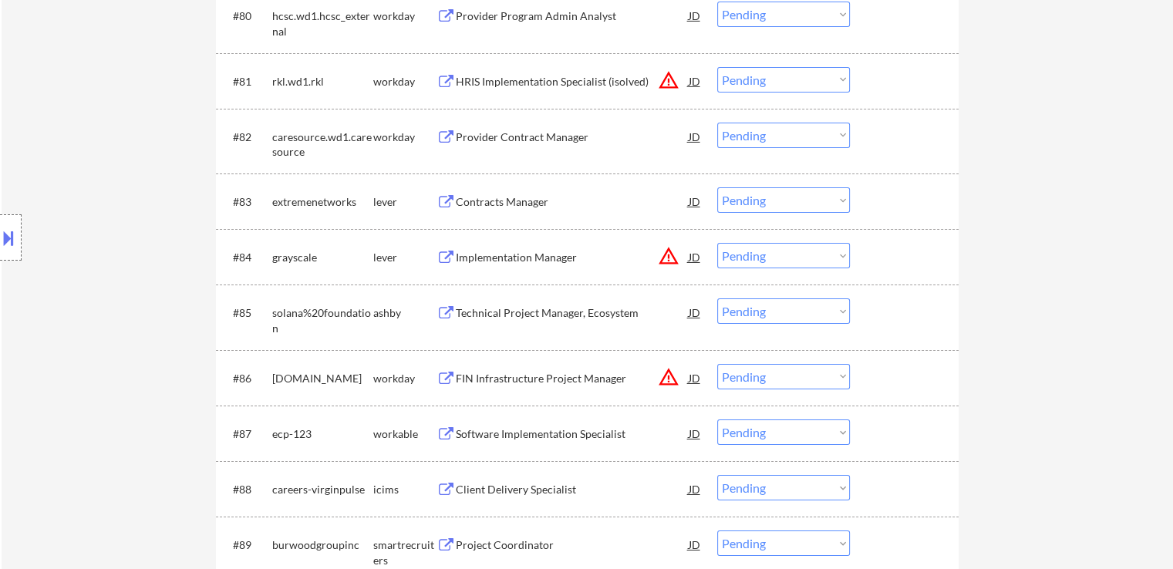
scroll to position [5237, 0]
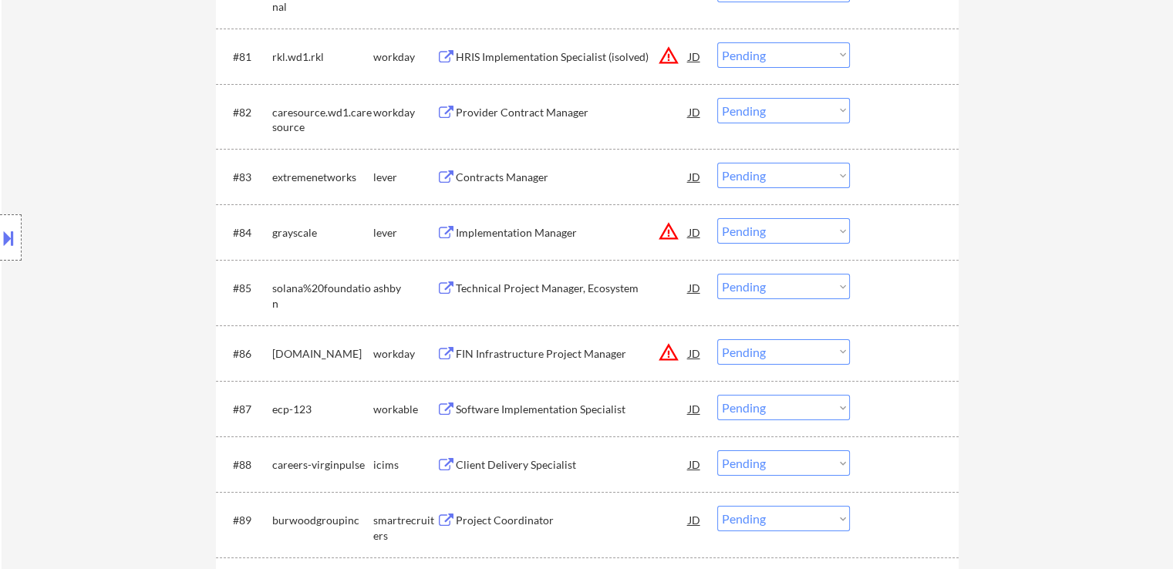
click at [445, 176] on button at bounding box center [445, 177] width 19 height 15
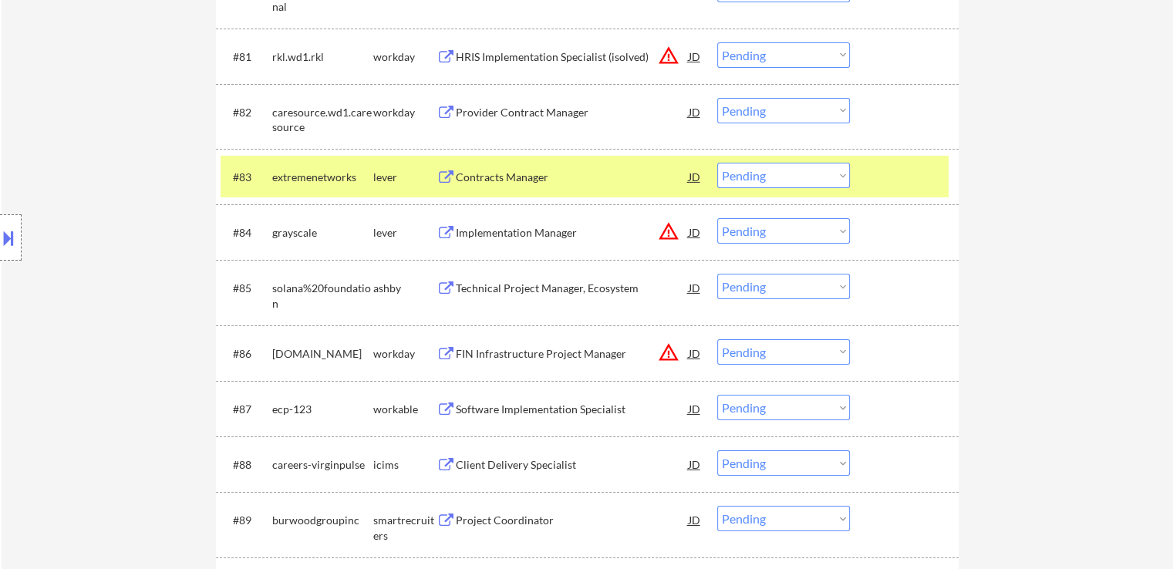
click at [444, 288] on button at bounding box center [445, 288] width 19 height 15
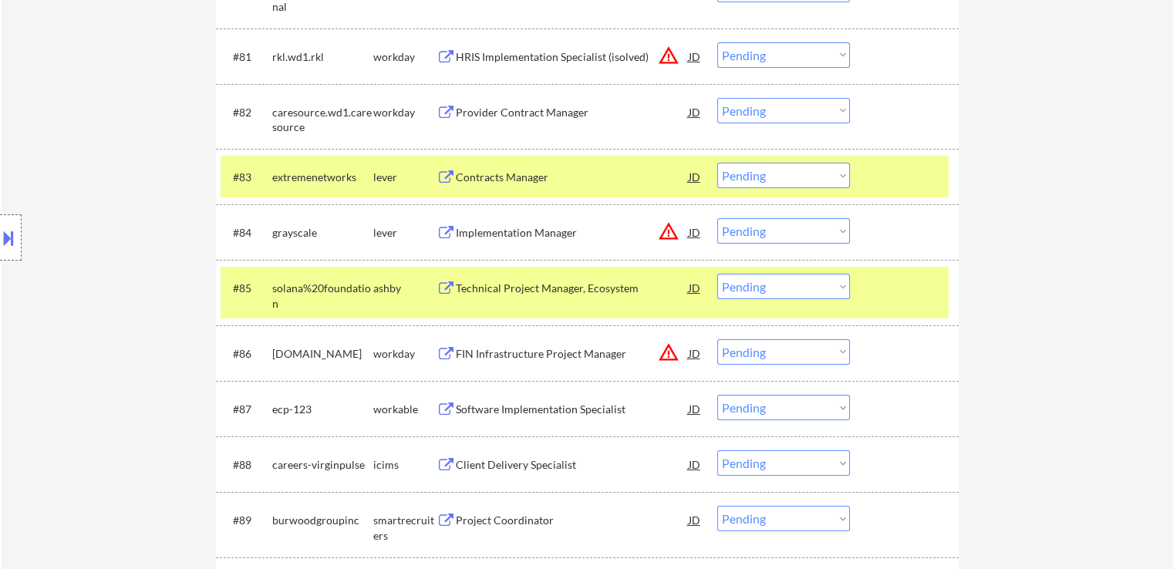
click at [746, 288] on select "Choose an option... Pending Applied Excluded (Questions) Excluded (Expired) Exc…" at bounding box center [783, 286] width 133 height 25
click at [717, 275] on select "Choose an option... Pending Applied Excluded (Questions) Excluded (Expired) Exc…" at bounding box center [783, 286] width 133 height 25
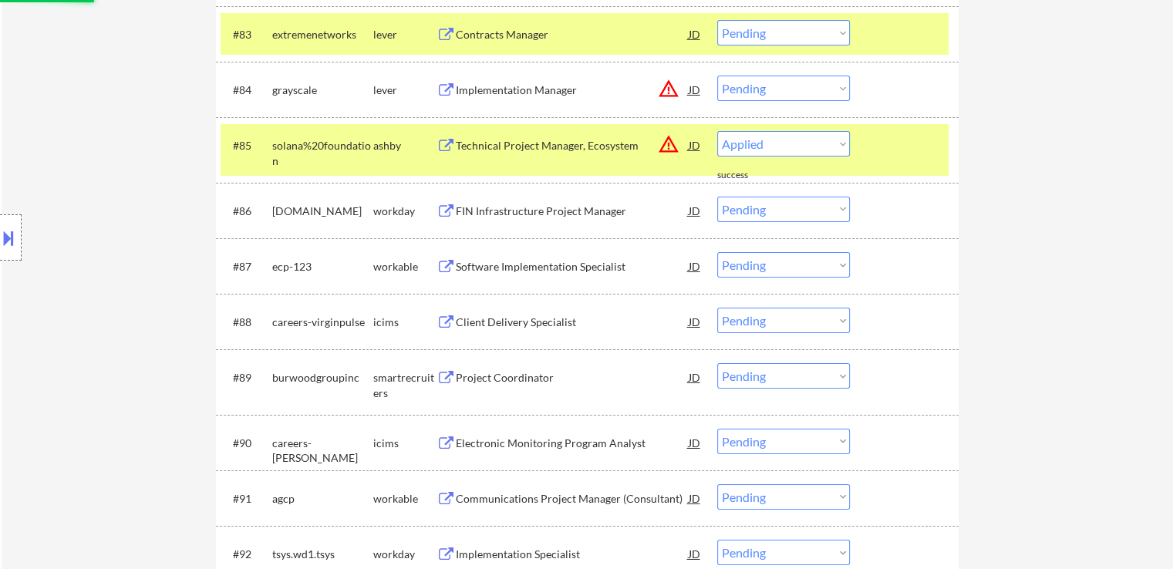
select select ""pending""
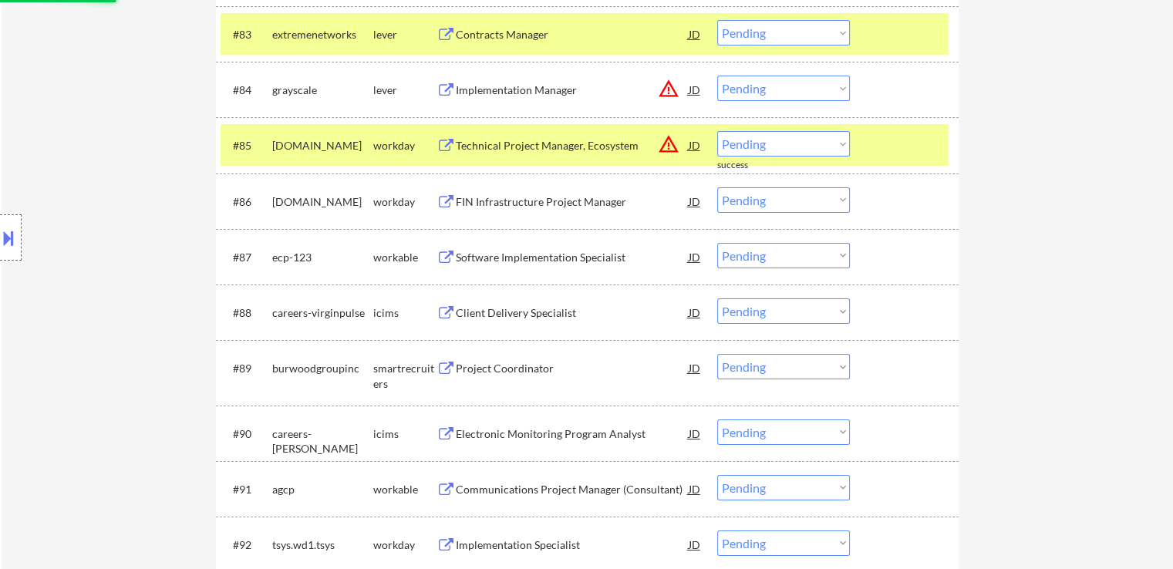
scroll to position [5468, 0]
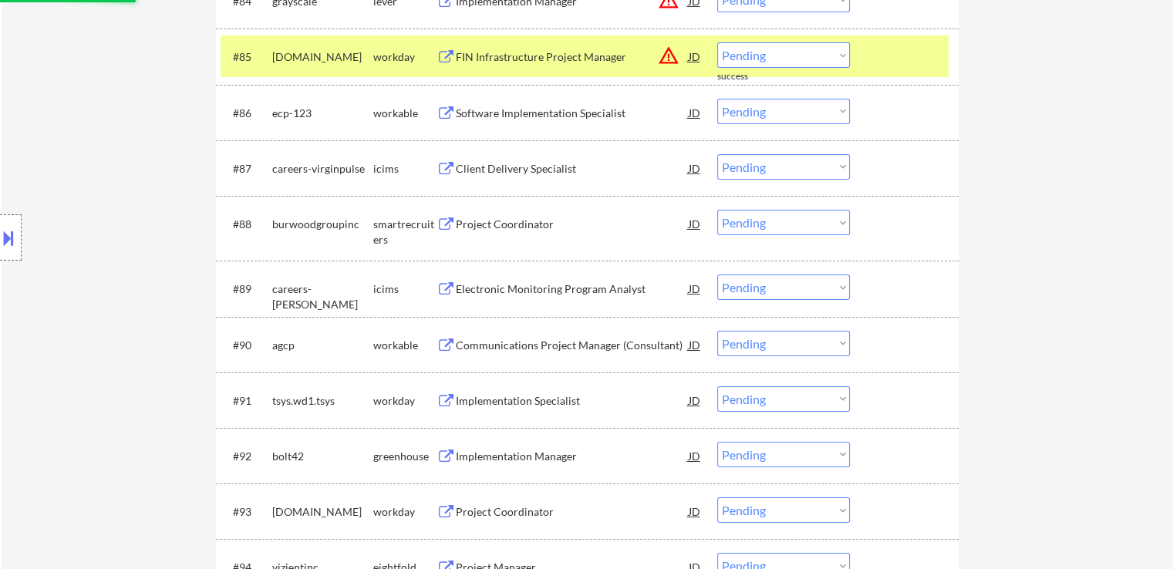
click at [441, 225] on button at bounding box center [445, 224] width 19 height 15
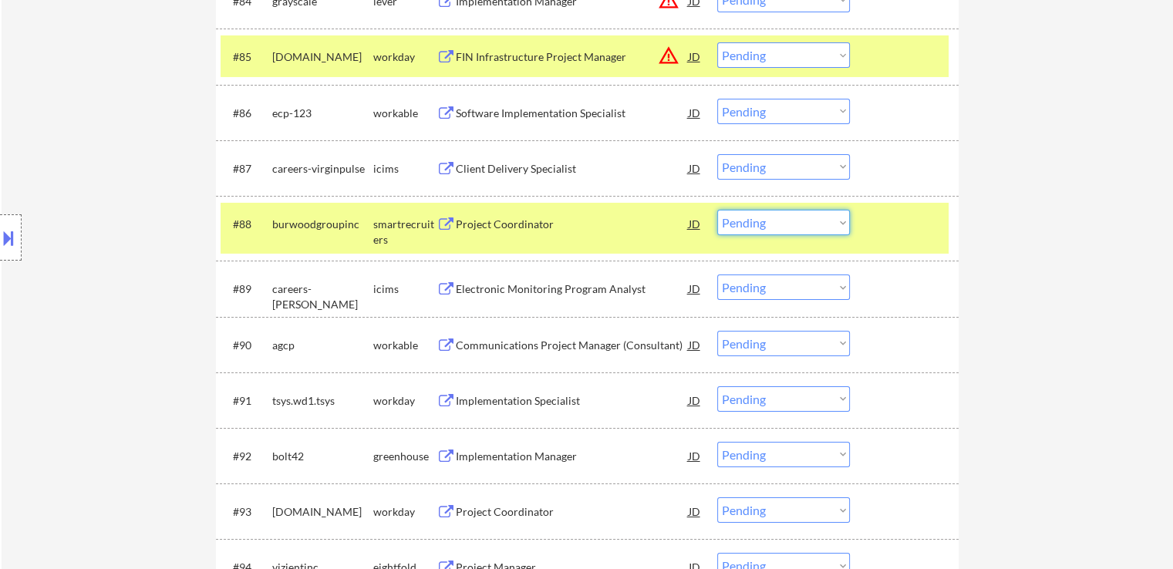
click at [780, 227] on select "Choose an option... Pending Applied Excluded (Questions) Excluded (Expired) Exc…" at bounding box center [783, 222] width 133 height 25
click at [717, 210] on select "Choose an option... Pending Applied Excluded (Questions) Excluded (Expired) Exc…" at bounding box center [783, 222] width 133 height 25
click at [444, 460] on button at bounding box center [445, 457] width 19 height 15
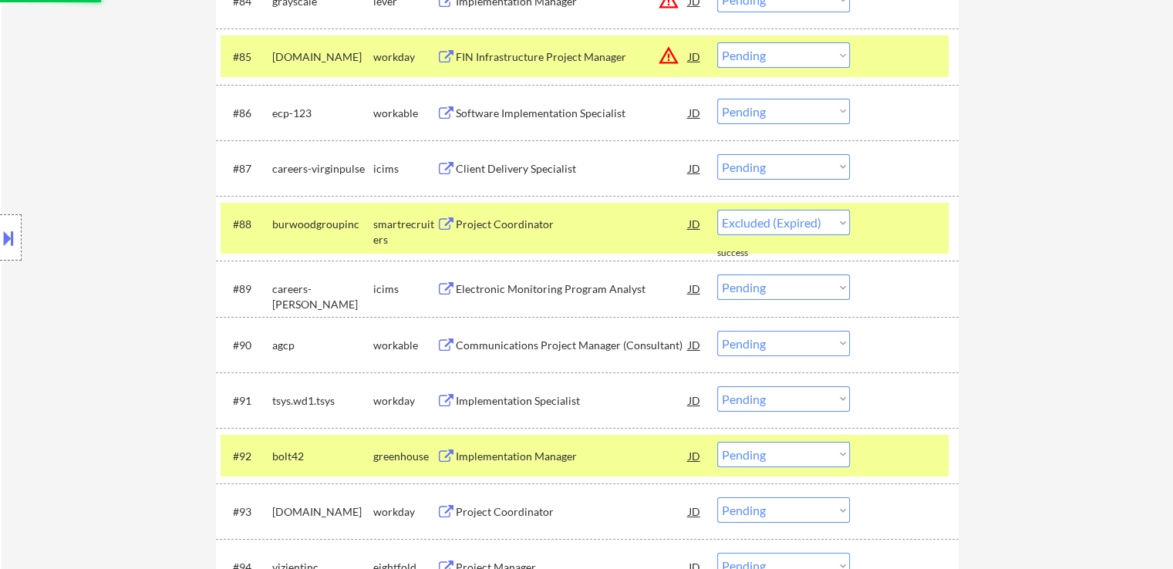
select select ""pending""
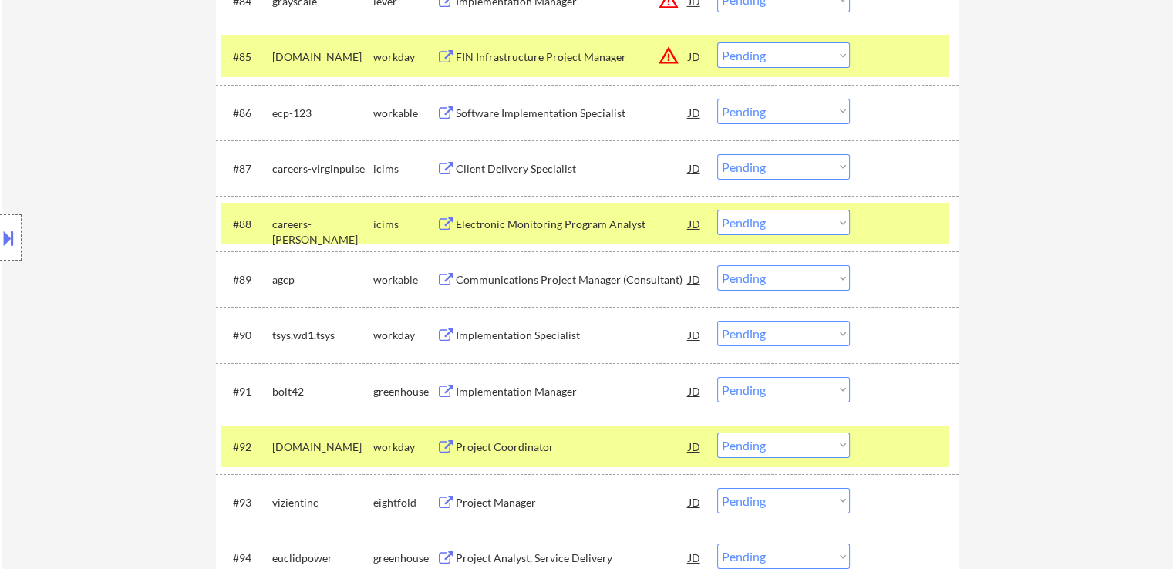
click at [800, 387] on select "Choose an option... Pending Applied Excluded (Questions) Excluded (Expired) Exc…" at bounding box center [783, 389] width 133 height 25
click at [717, 377] on select "Choose an option... Pending Applied Excluded (Questions) Excluded (Expired) Exc…" at bounding box center [783, 389] width 133 height 25
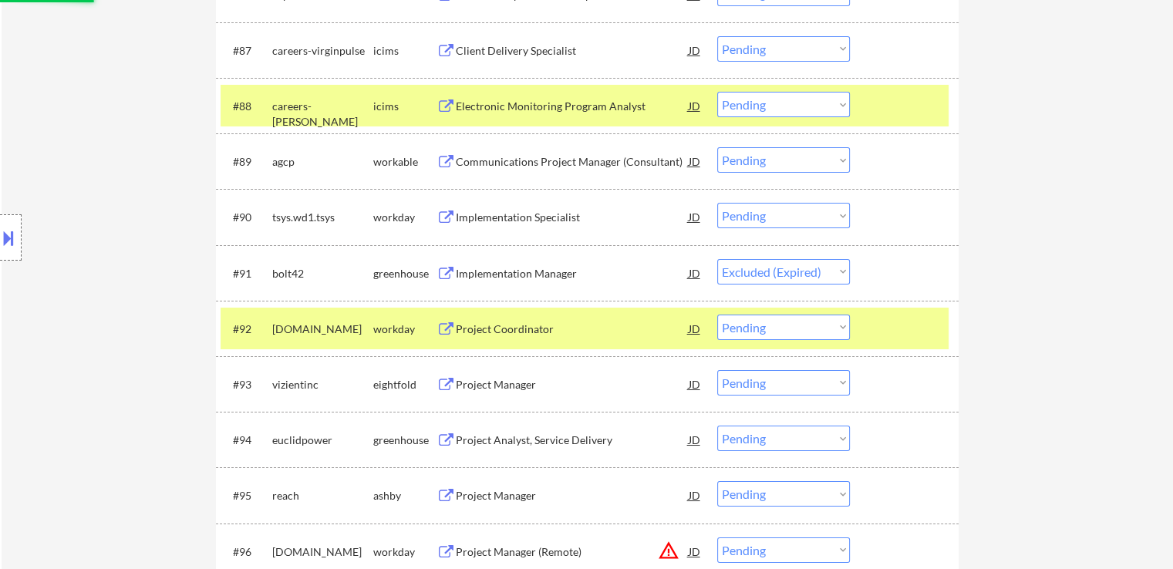
scroll to position [5700, 0]
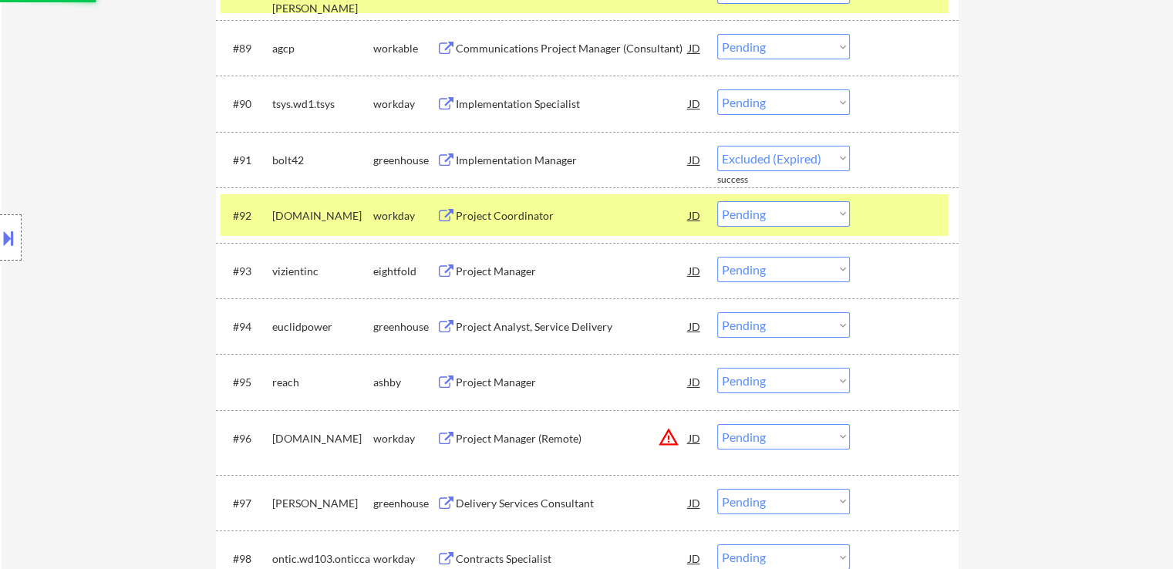
select select ""pending""
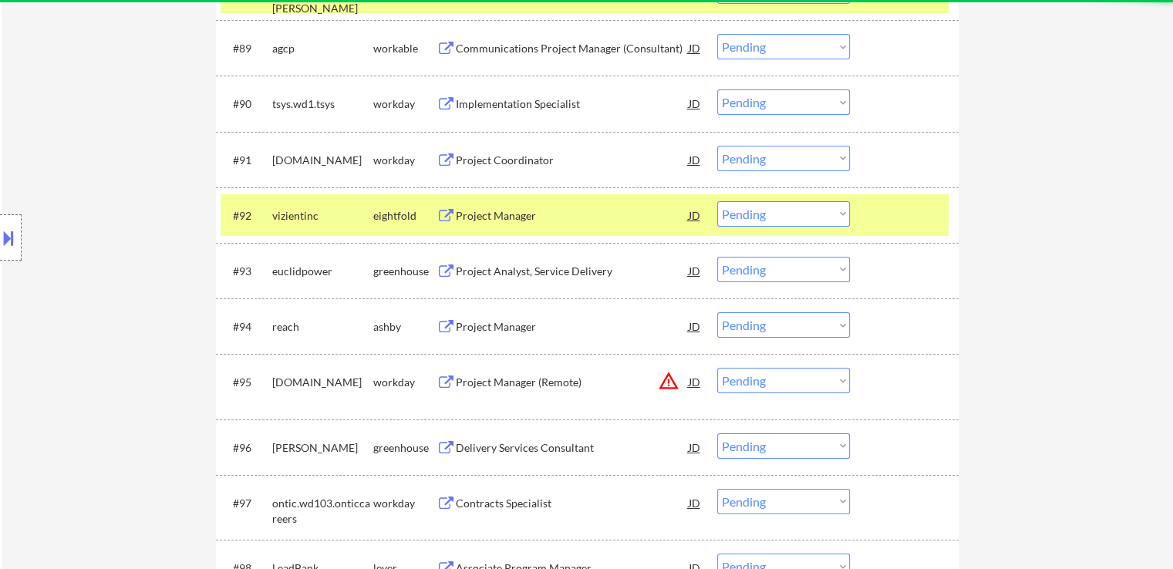
click at [441, 266] on button at bounding box center [445, 272] width 19 height 15
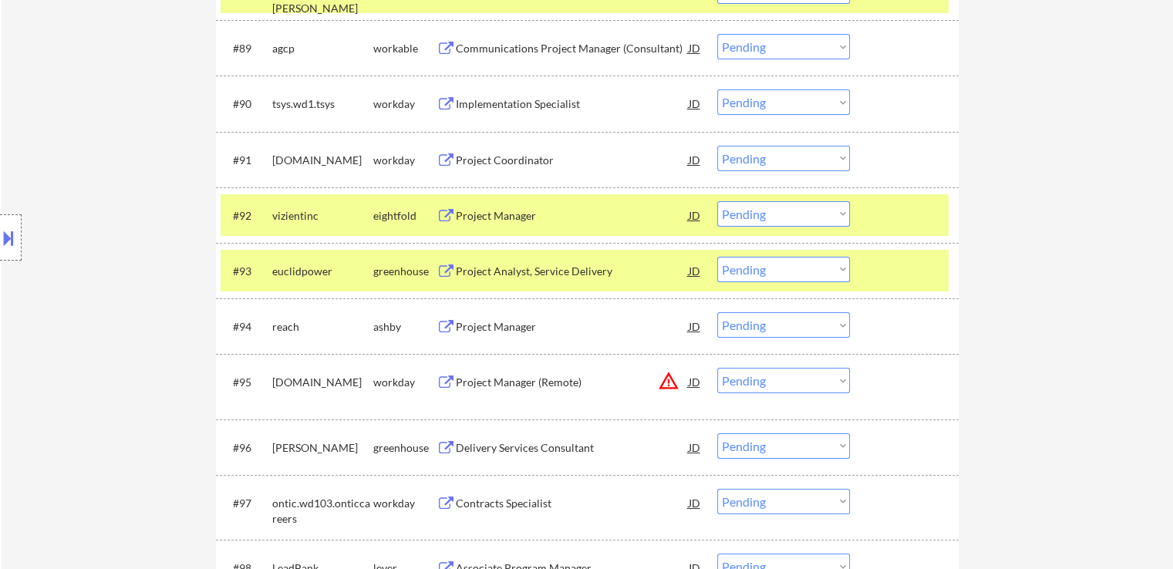
click at [795, 267] on select "Choose an option... Pending Applied Excluded (Questions) Excluded (Expired) Exc…" at bounding box center [783, 269] width 133 height 25
click at [717, 257] on select "Choose an option... Pending Applied Excluded (Questions) Excluded (Expired) Exc…" at bounding box center [783, 269] width 133 height 25
click at [447, 323] on button at bounding box center [445, 327] width 19 height 15
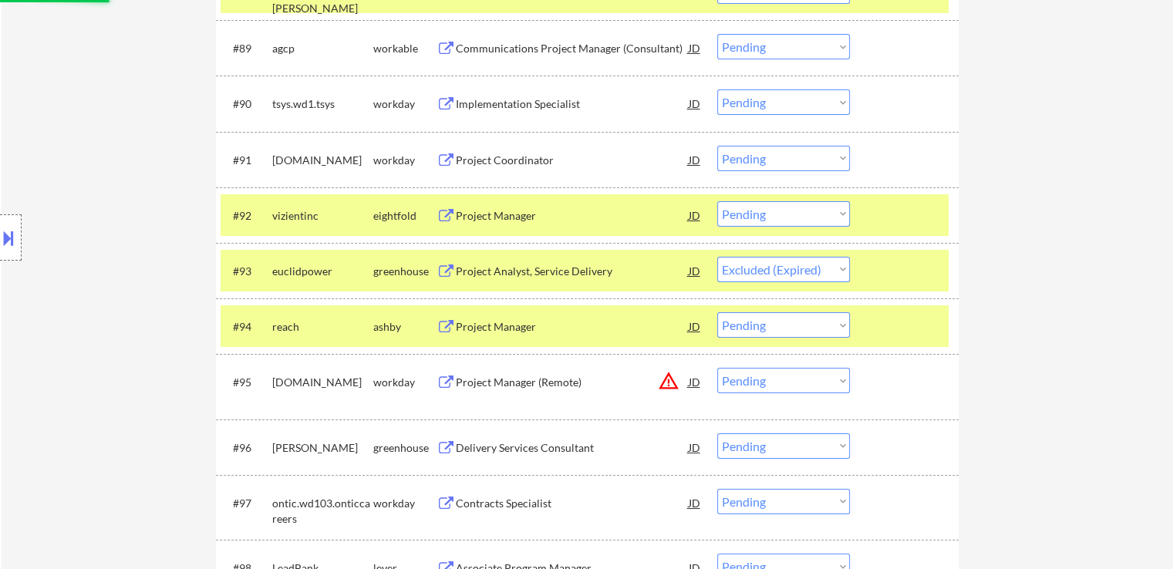
select select ""pending""
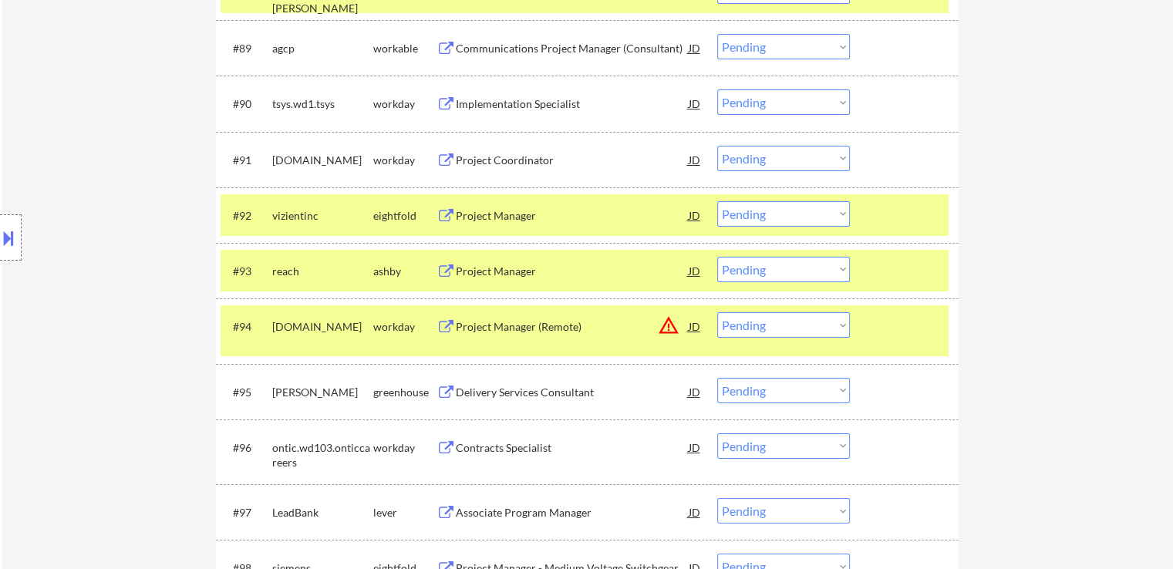
click at [807, 264] on select "Choose an option... Pending Applied Excluded (Questions) Excluded (Expired) Exc…" at bounding box center [783, 269] width 133 height 25
click at [717, 257] on select "Choose an option... Pending Applied Excluded (Questions) Excluded (Expired) Exc…" at bounding box center [783, 269] width 133 height 25
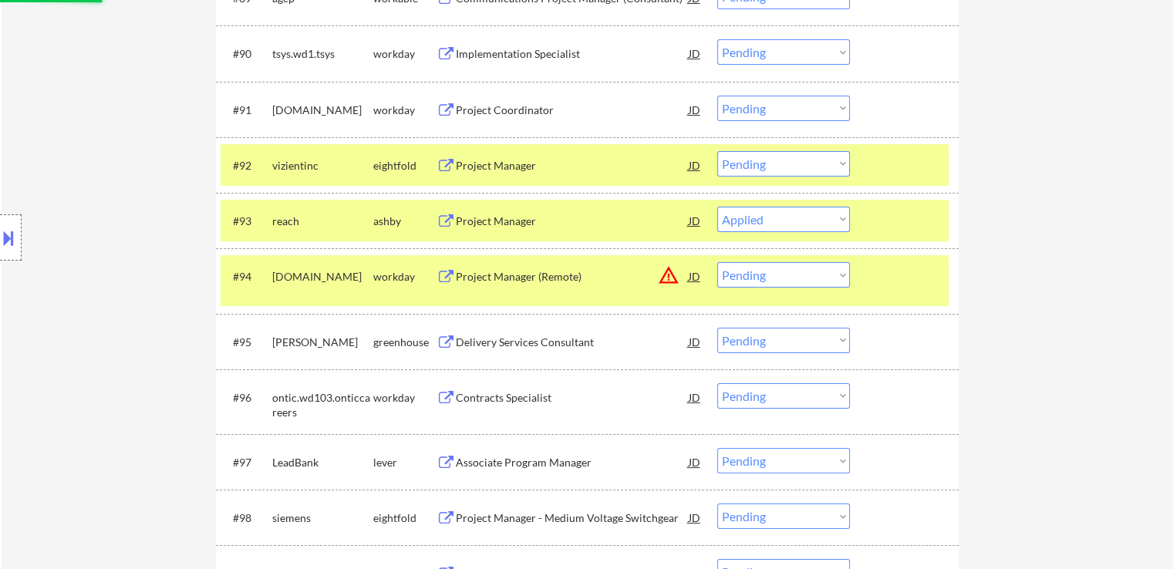
scroll to position [5777, 0]
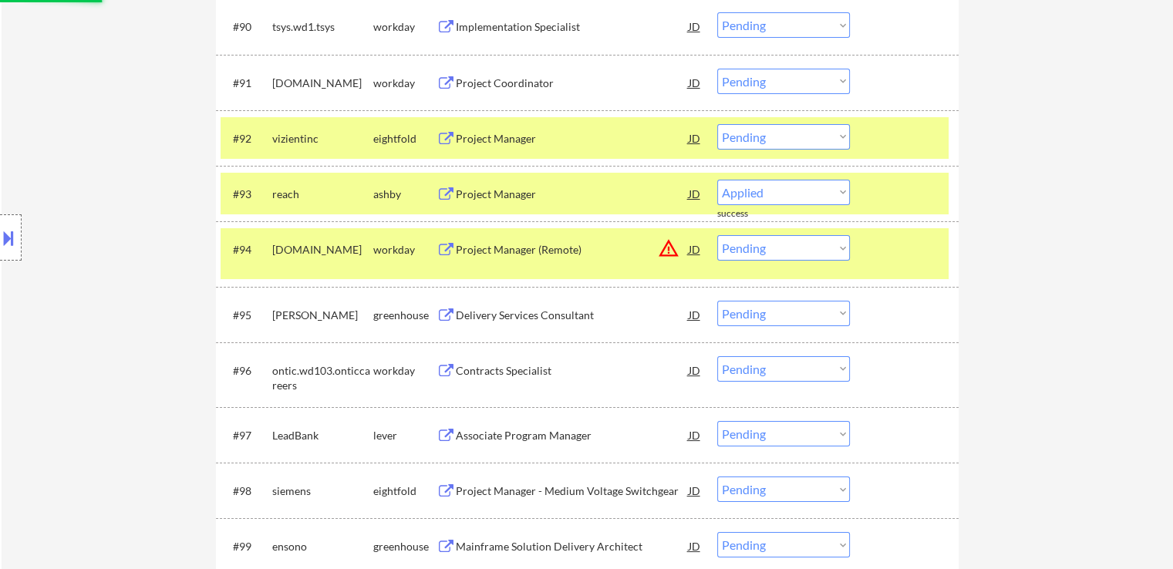
select select ""pending""
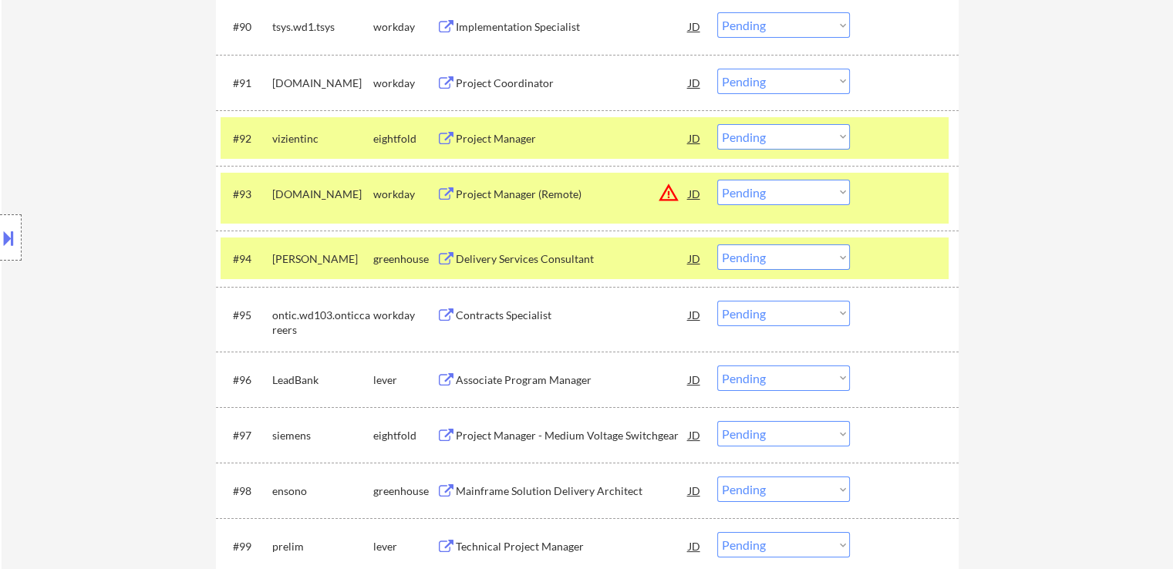
click at [442, 252] on button at bounding box center [445, 259] width 19 height 15
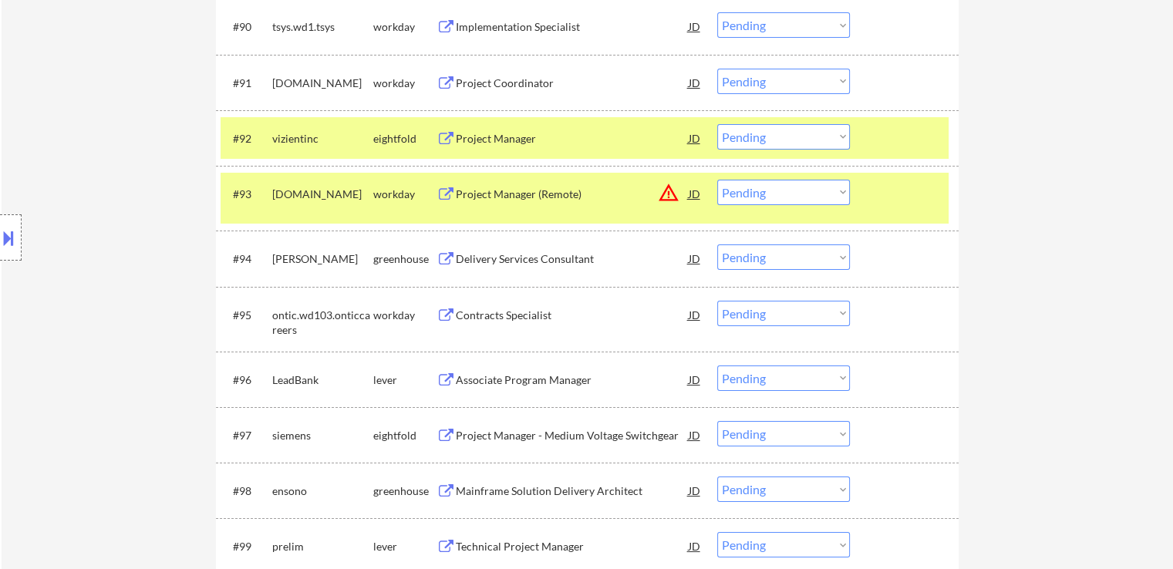
click at [444, 259] on button at bounding box center [445, 259] width 19 height 15
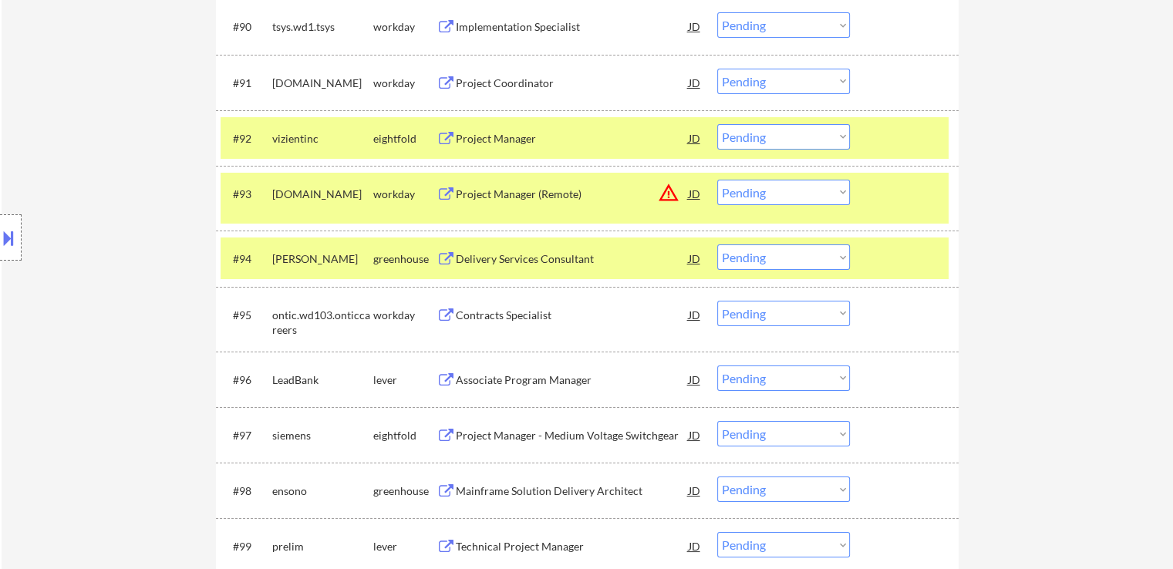
click at [451, 377] on button at bounding box center [445, 380] width 19 height 15
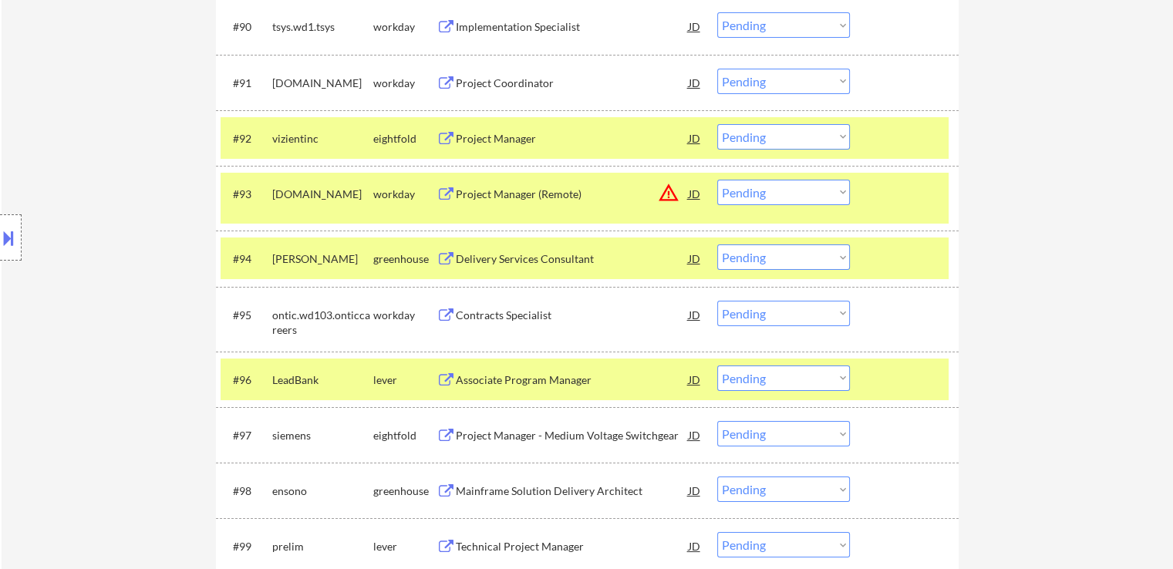
click at [450, 260] on button at bounding box center [445, 259] width 19 height 15
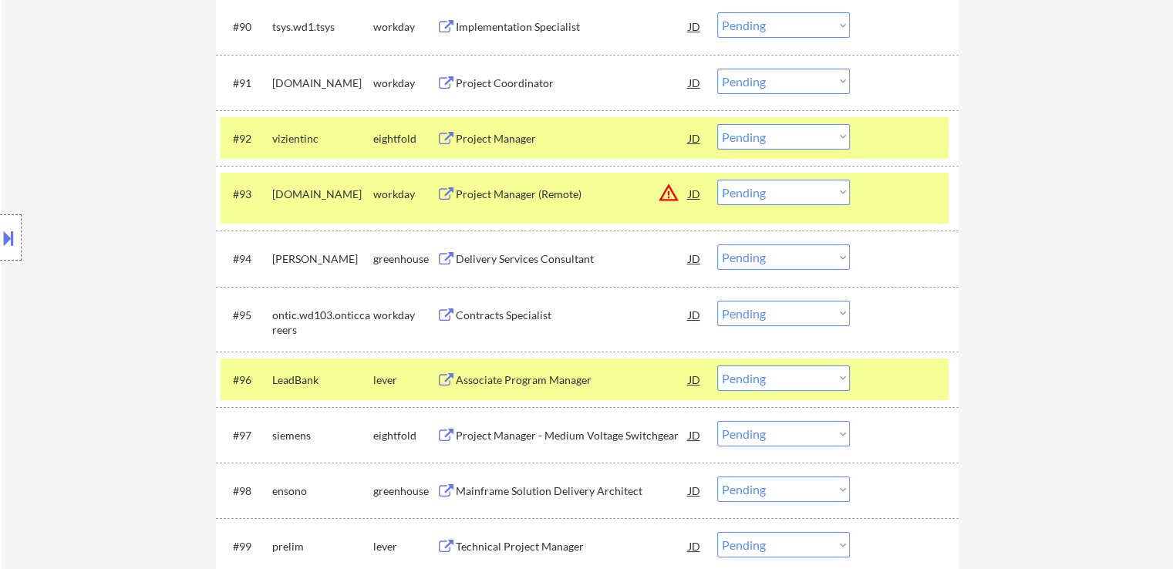
click at [773, 262] on select "Choose an option... Pending Applied Excluded (Questions) Excluded (Expired) Exc…" at bounding box center [783, 256] width 133 height 25
click at [717, 245] on select "Choose an option... Pending Applied Excluded (Questions) Excluded (Expired) Exc…" at bounding box center [783, 256] width 133 height 25
select select ""pending""
click at [453, 378] on button at bounding box center [445, 380] width 19 height 15
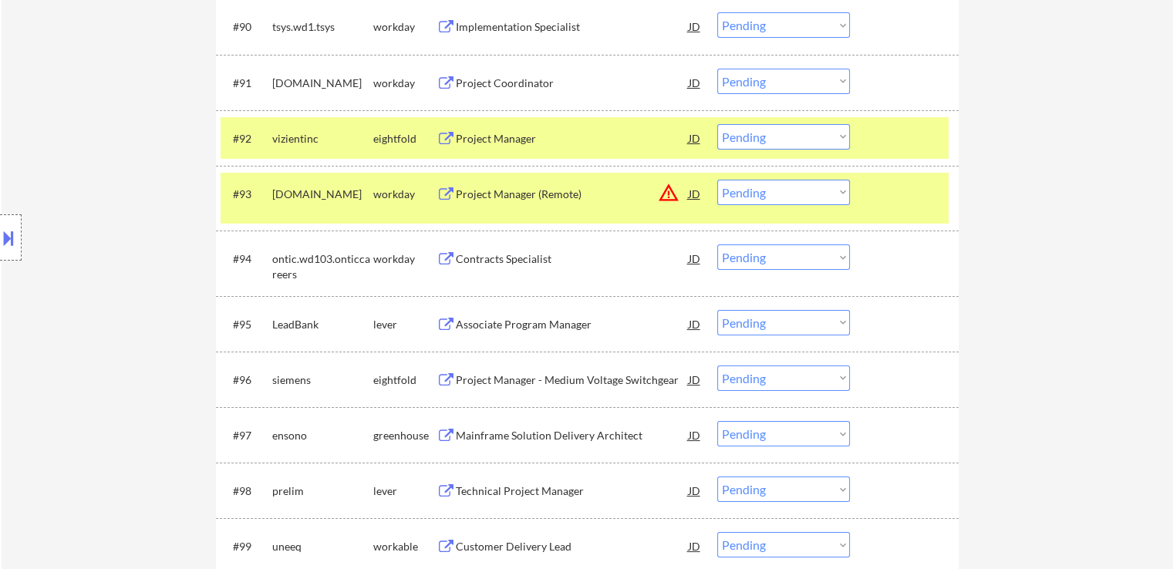
click at [450, 325] on button at bounding box center [445, 325] width 19 height 15
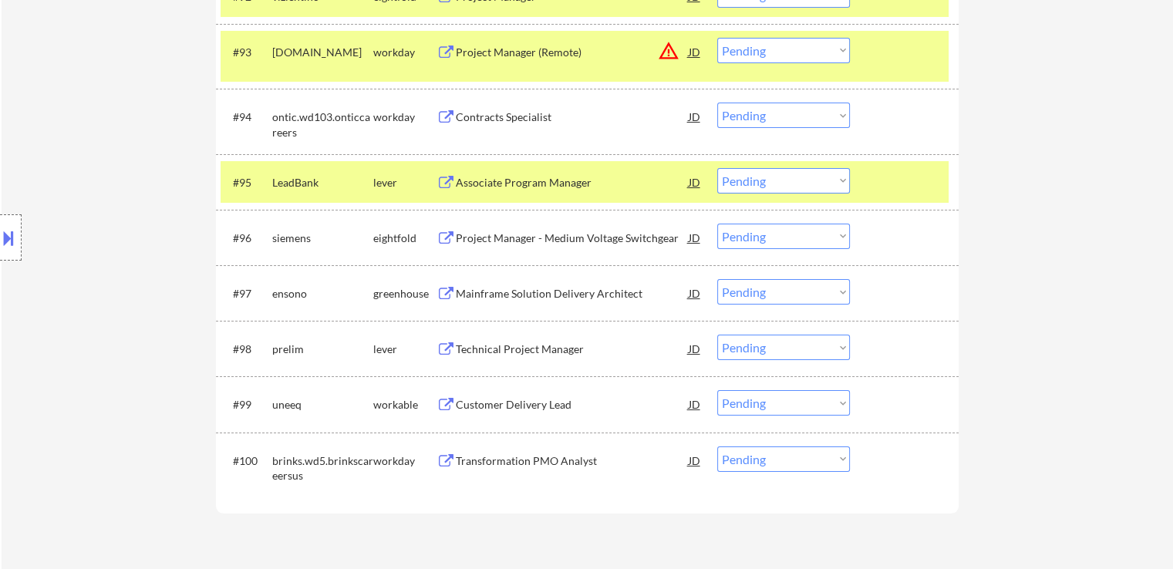
scroll to position [5931, 0]
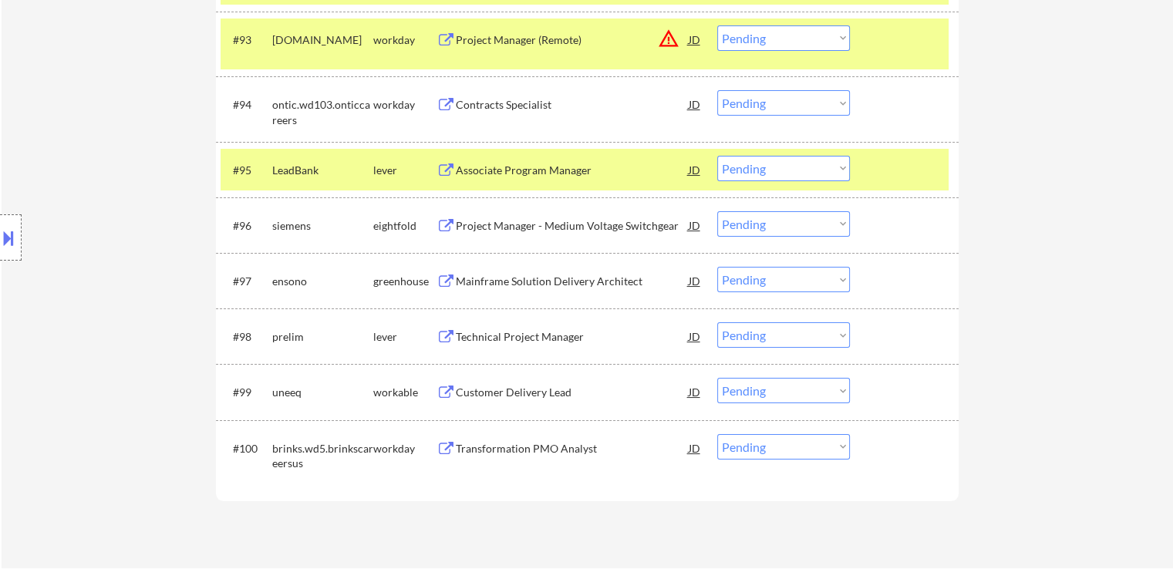
click at [440, 278] on button at bounding box center [445, 282] width 19 height 15
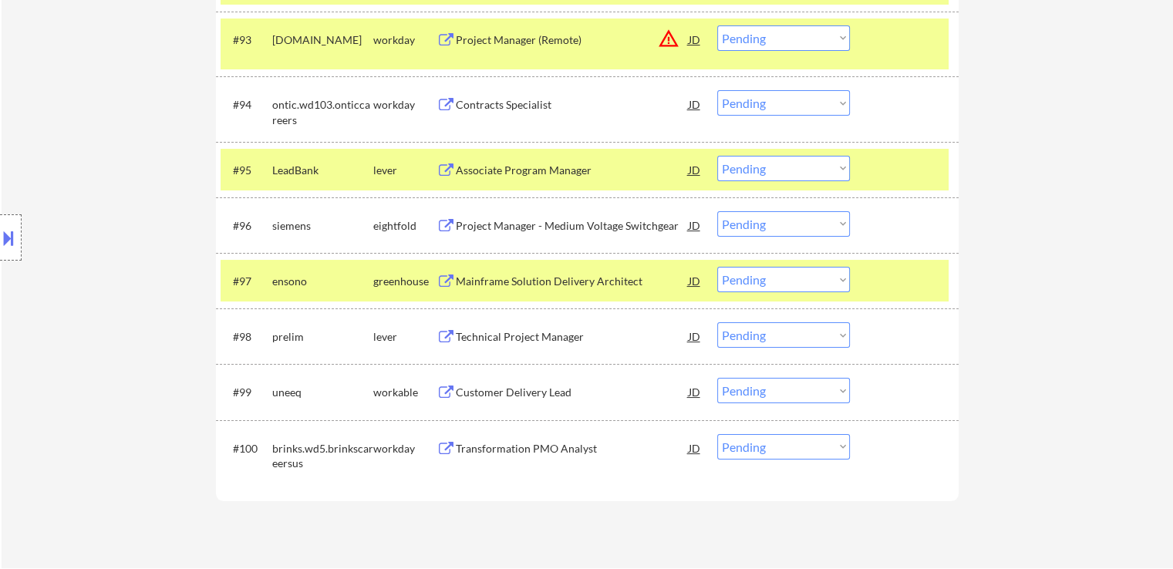
click at [768, 281] on select "Choose an option... Pending Applied Excluded (Questions) Excluded (Expired) Exc…" at bounding box center [783, 279] width 133 height 25
click at [717, 267] on select "Choose an option... Pending Applied Excluded (Questions) Excluded (Expired) Exc…" at bounding box center [783, 279] width 133 height 25
click at [444, 335] on button at bounding box center [445, 337] width 19 height 15
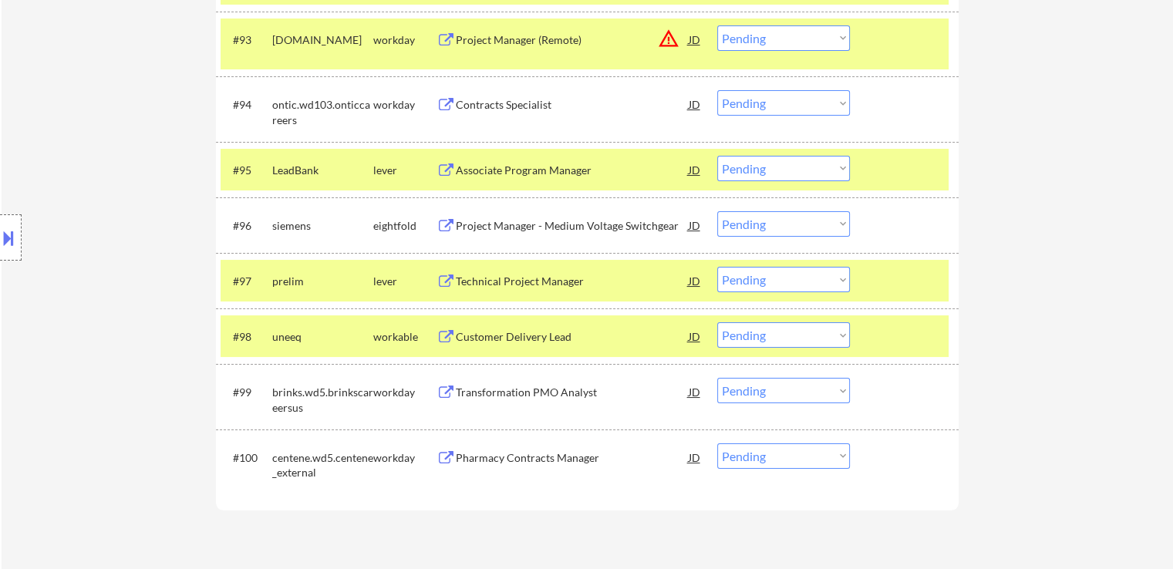
click at [767, 278] on select "Choose an option... Pending Applied Excluded (Questions) Excluded (Expired) Exc…" at bounding box center [783, 279] width 133 height 25
click at [717, 267] on select "Choose an option... Pending Applied Excluded (Questions) Excluded (Expired) Exc…" at bounding box center [783, 279] width 133 height 25
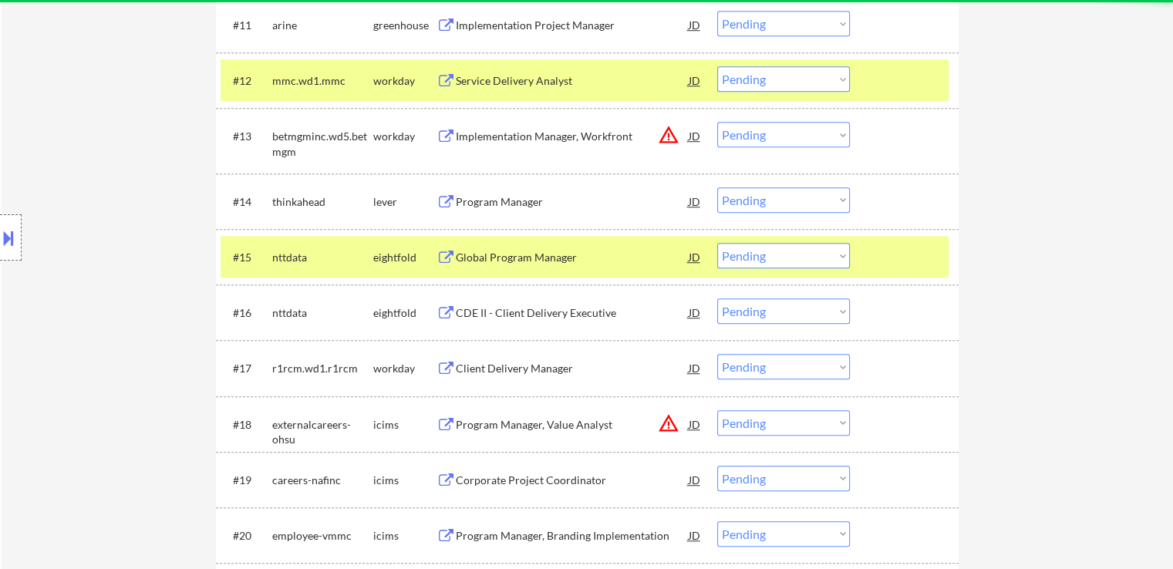
select select ""pending""
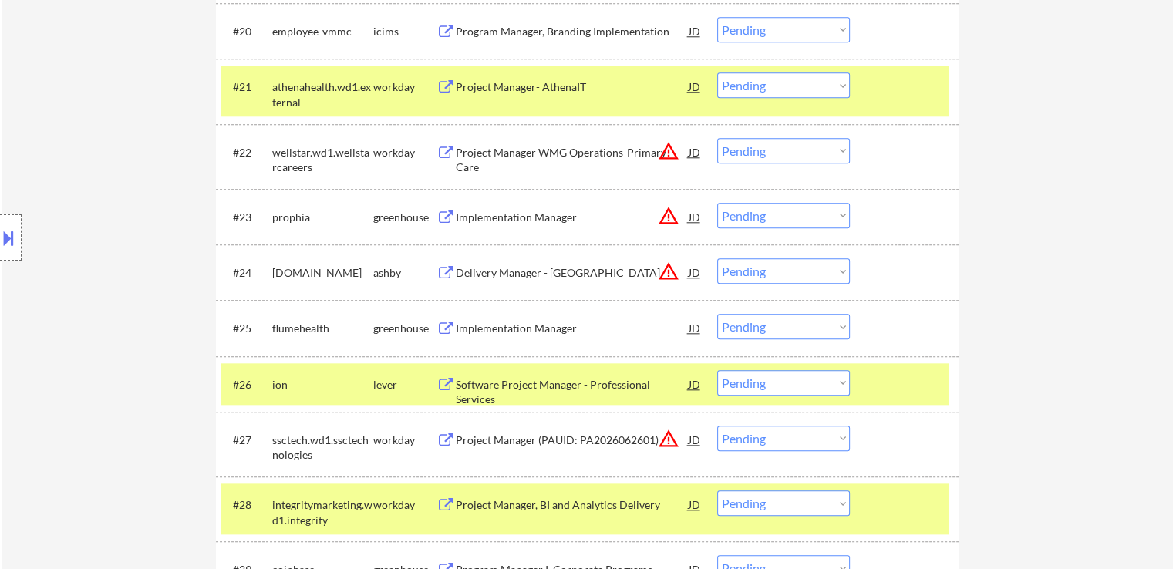
scroll to position [1619, 0]
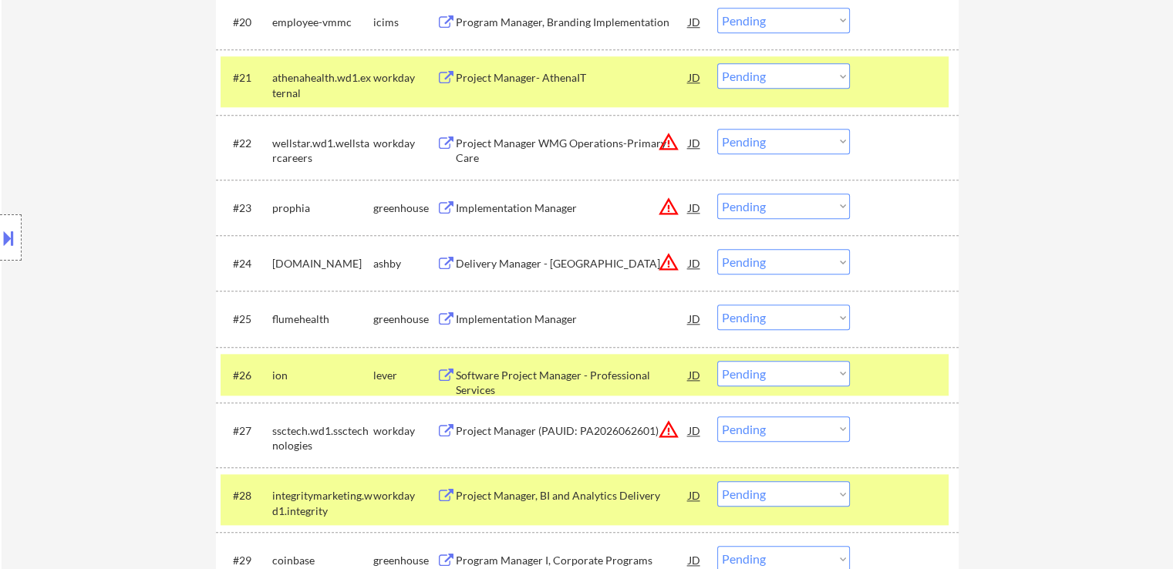
click at [437, 318] on button at bounding box center [445, 319] width 19 height 15
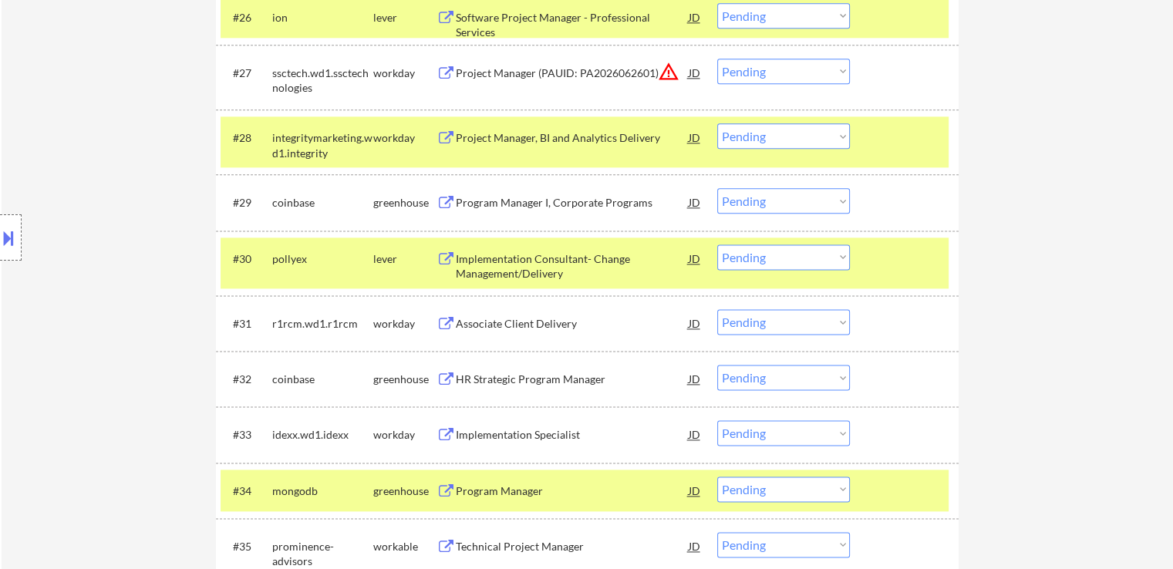
scroll to position [2005, 0]
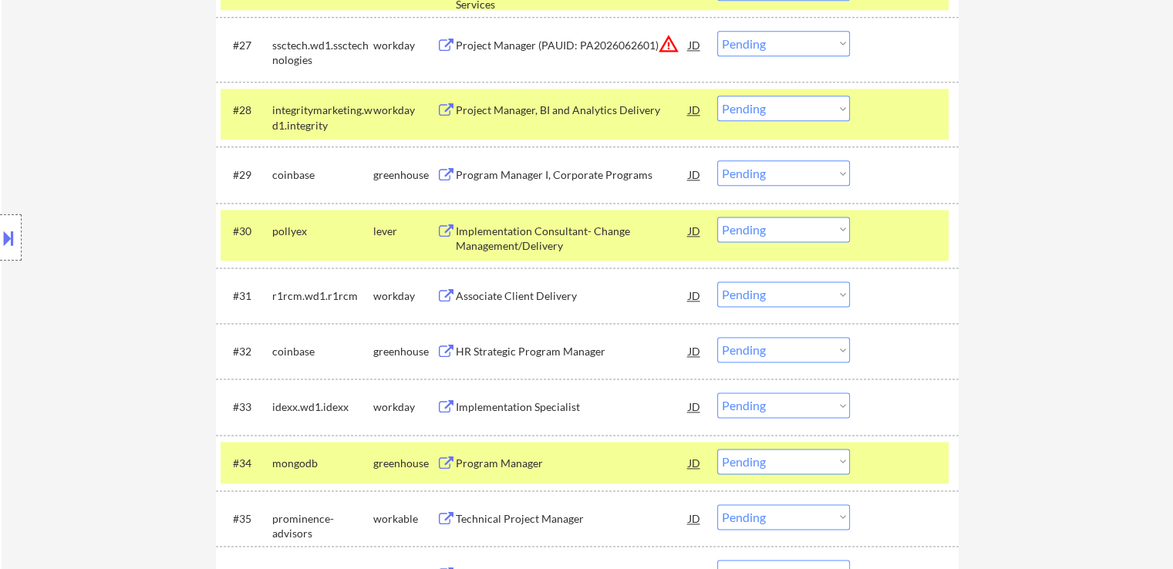
click at [441, 513] on button at bounding box center [445, 519] width 19 height 15
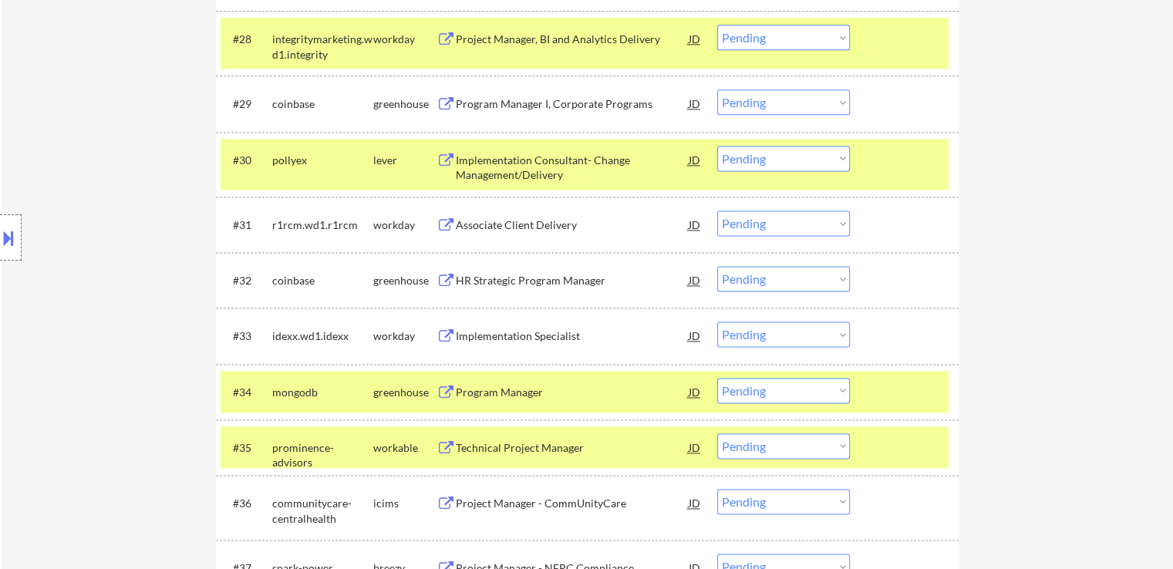
scroll to position [2159, 0]
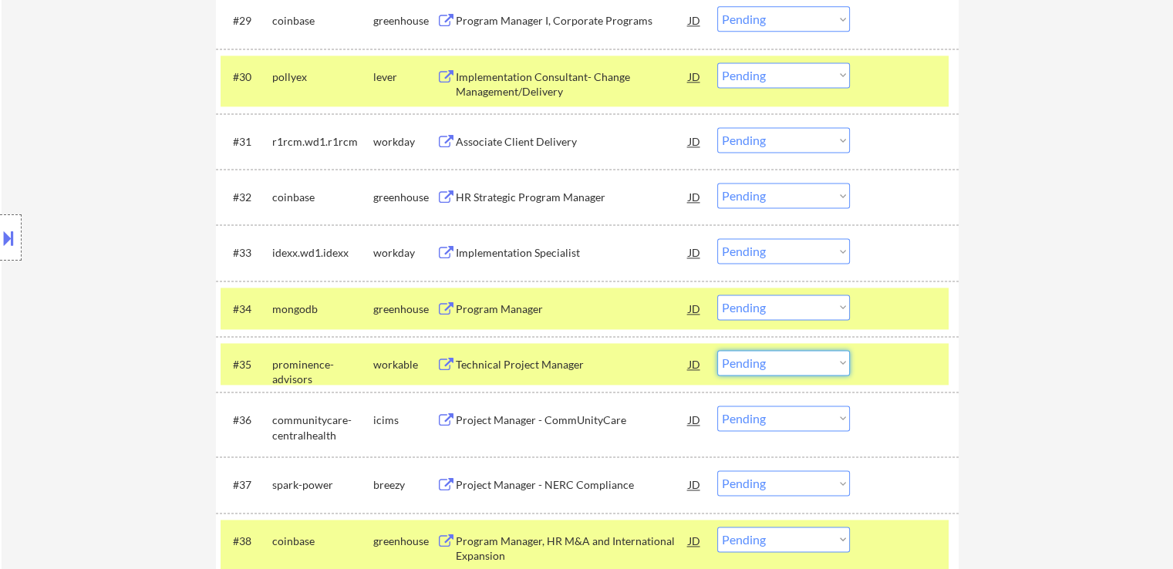
click at [752, 358] on select "Choose an option... Pending Applied Excluded (Questions) Excluded (Expired) Exc…" at bounding box center [783, 362] width 133 height 25
click at [717, 350] on select "Choose an option... Pending Applied Excluded (Questions) Excluded (Expired) Exc…" at bounding box center [783, 362] width 133 height 25
select select ""pending""
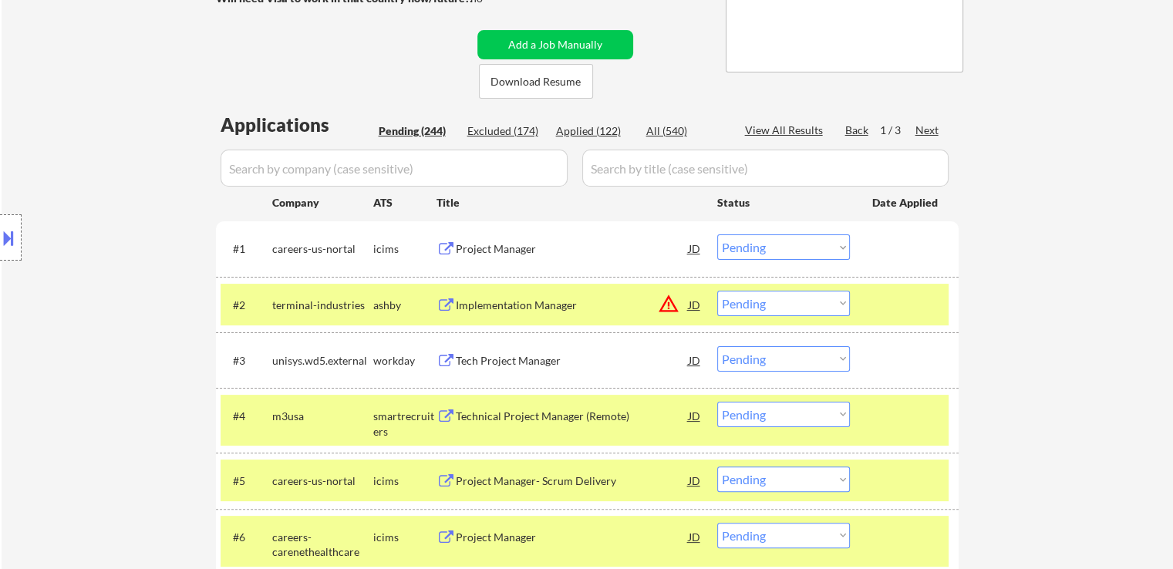
scroll to position [0, 0]
